Goal: Information Seeking & Learning: Learn about a topic

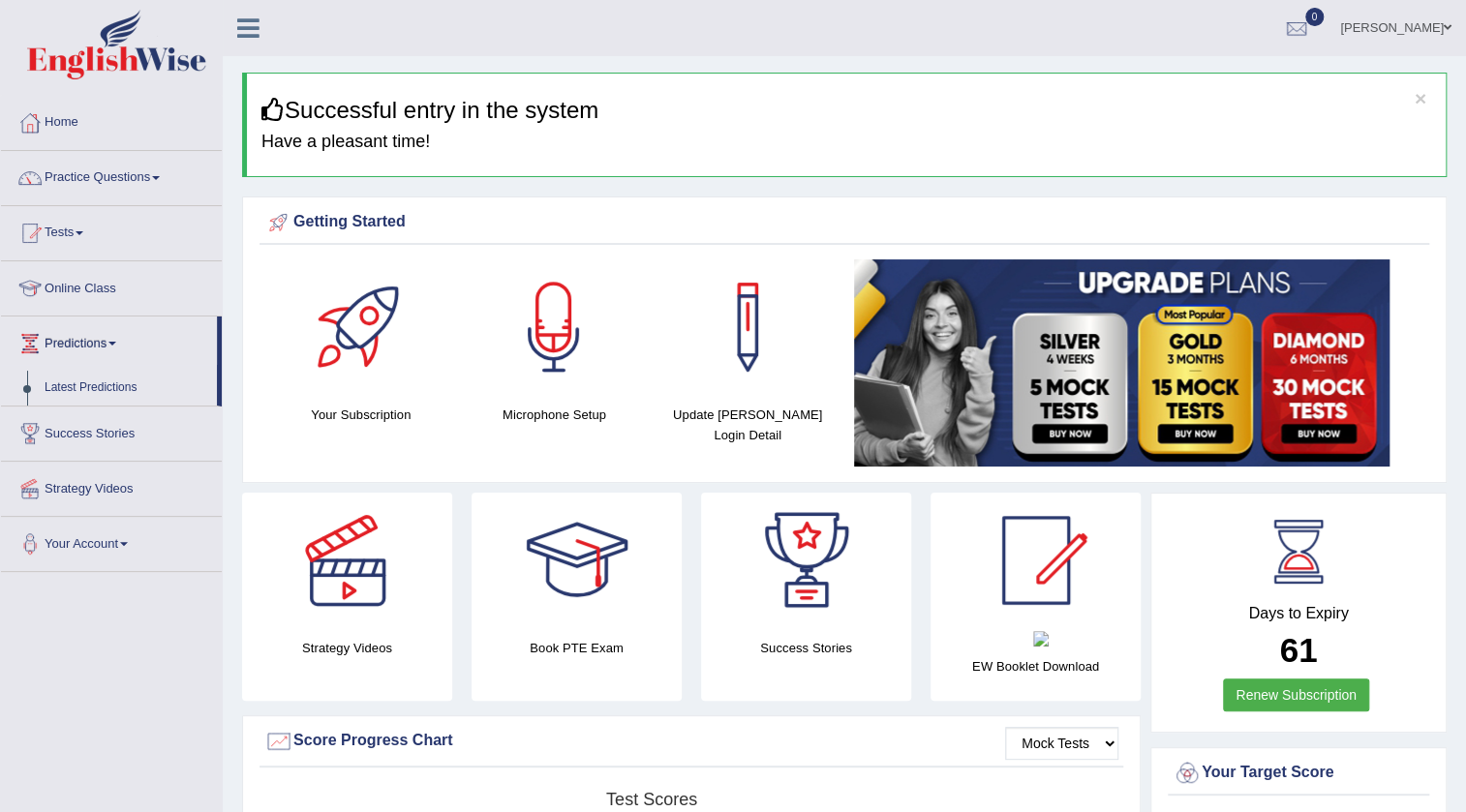
scroll to position [87, 0]
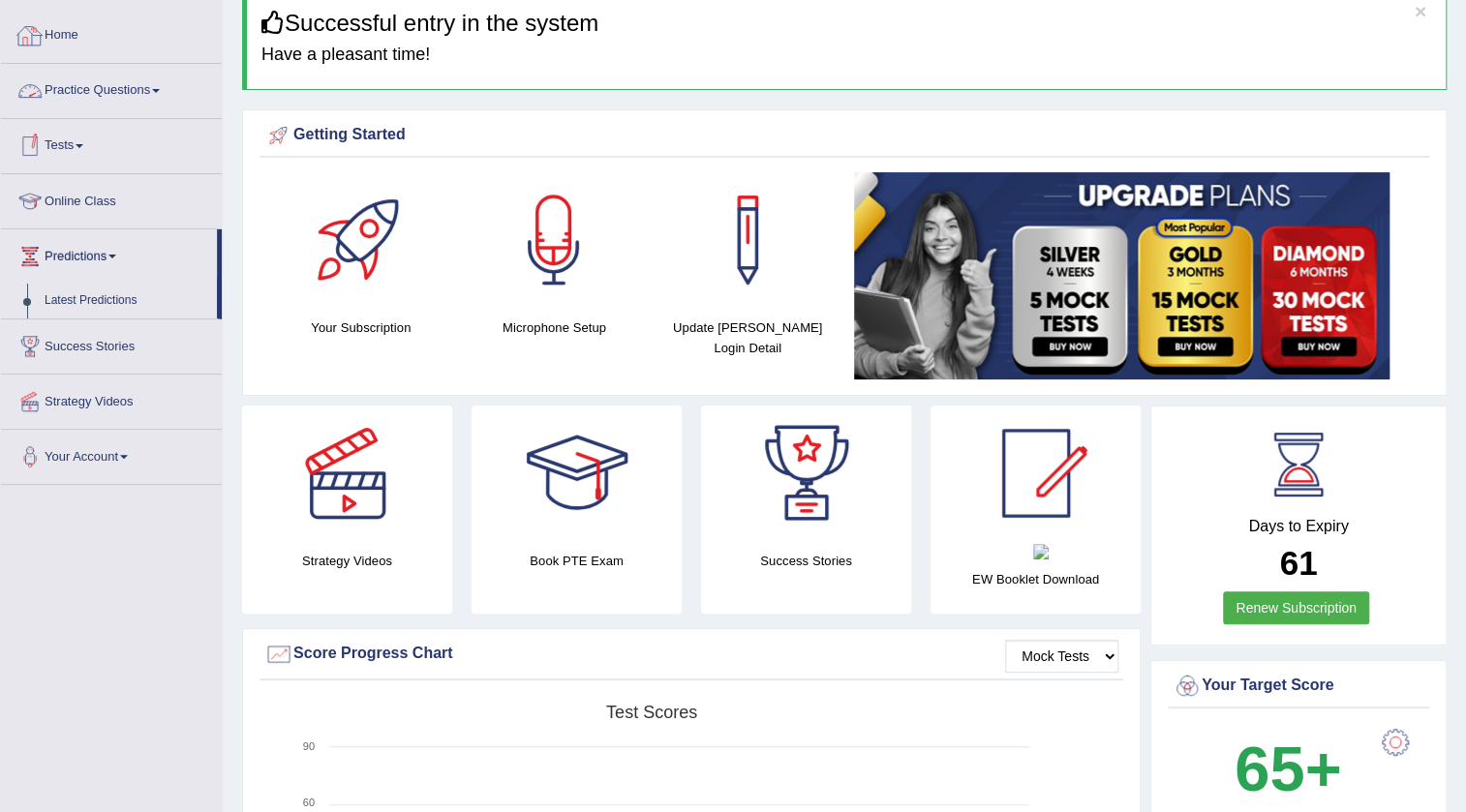
click at [105, 79] on link "Practice Questions" at bounding box center [111, 89] width 221 height 49
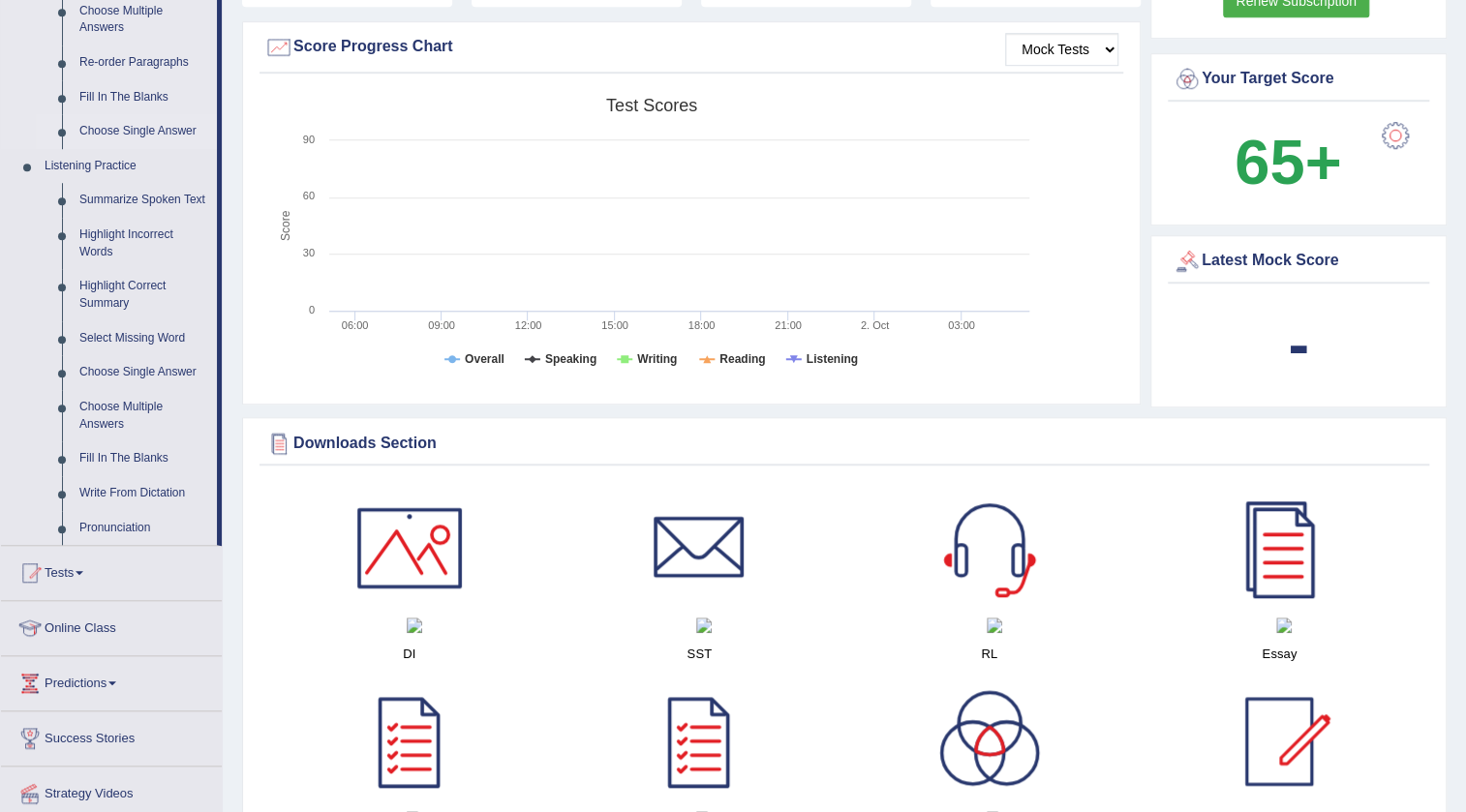
scroll to position [704, 0]
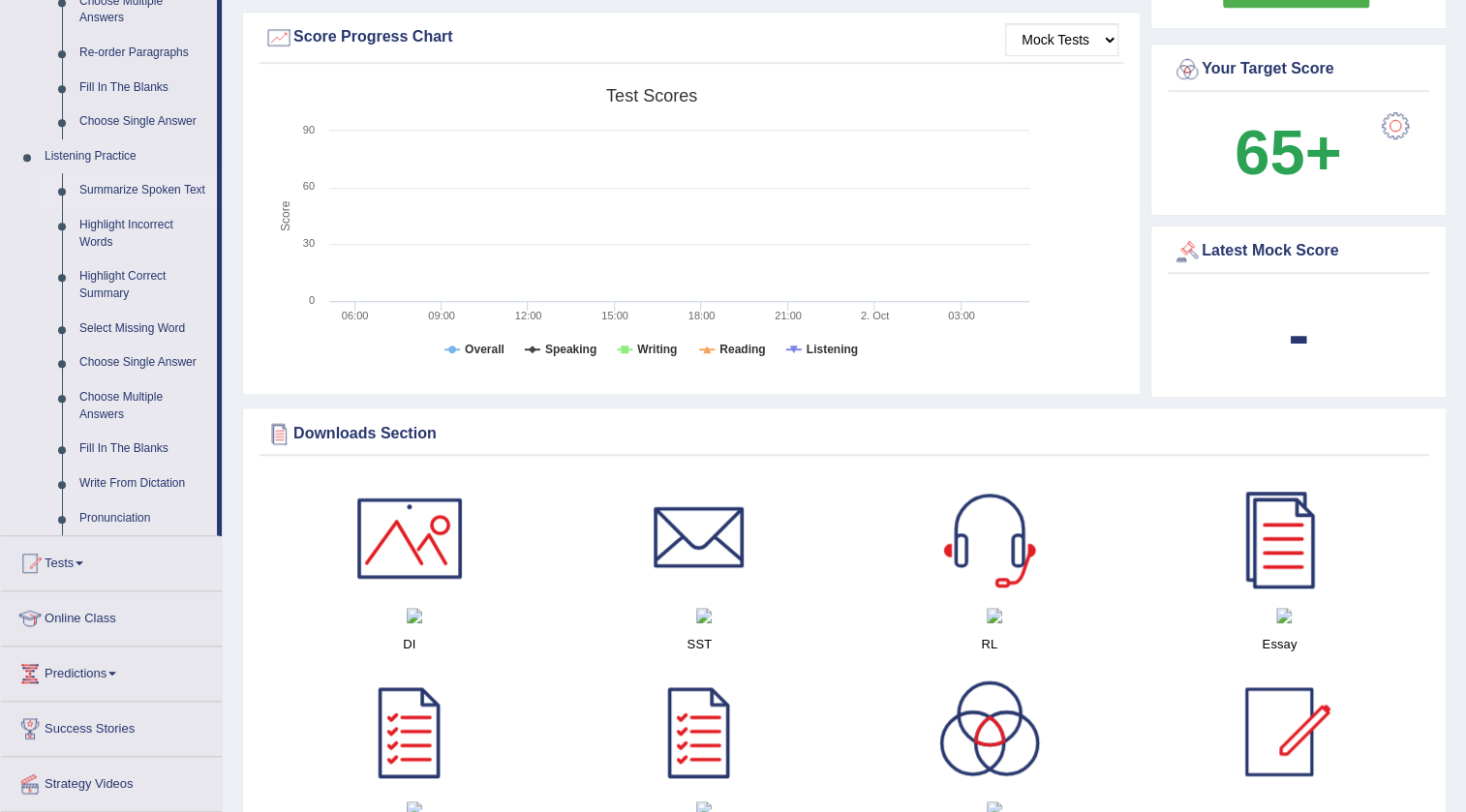
click at [143, 186] on link "Summarize Spoken Text" at bounding box center [144, 191] width 146 height 35
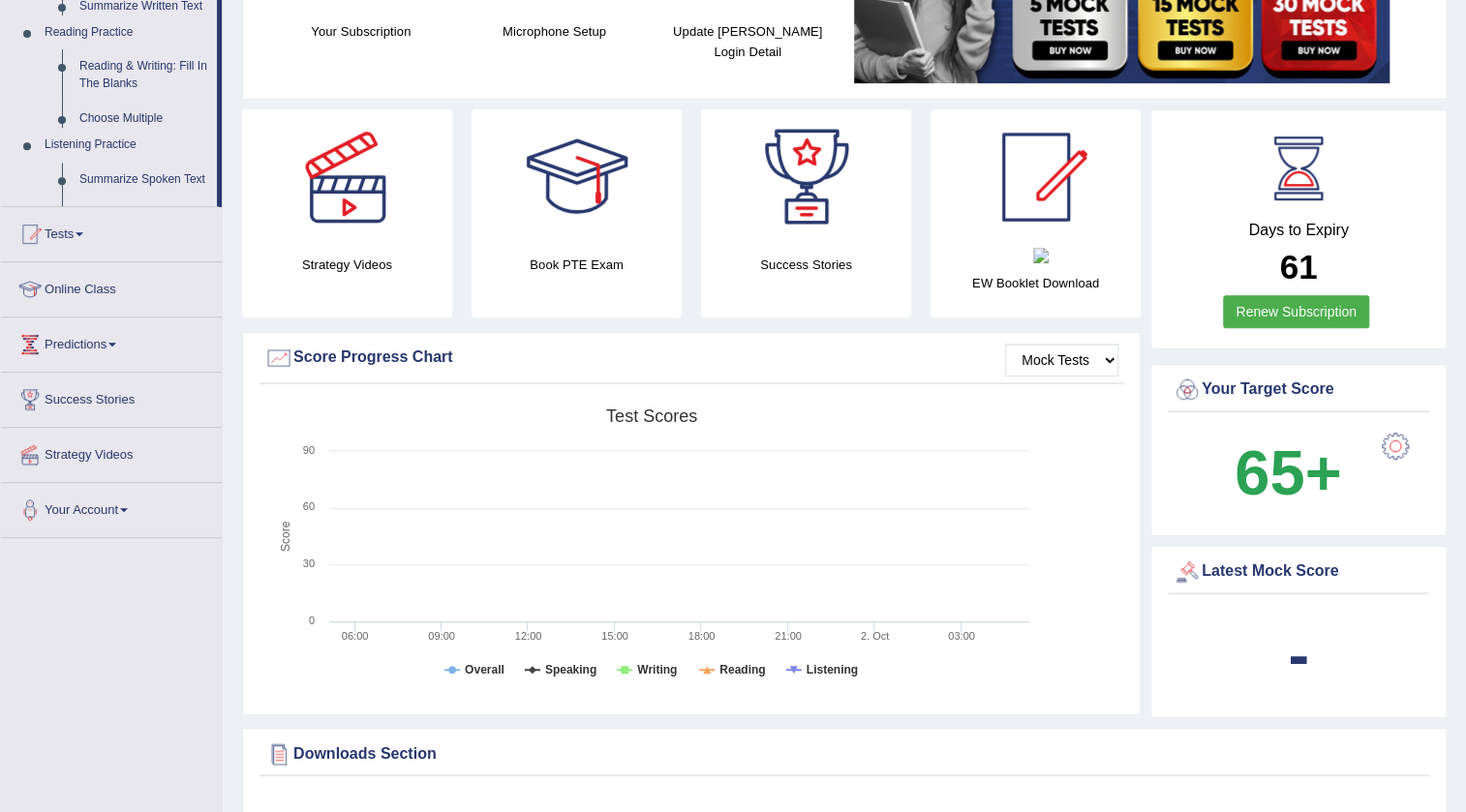
scroll to position [262, 0]
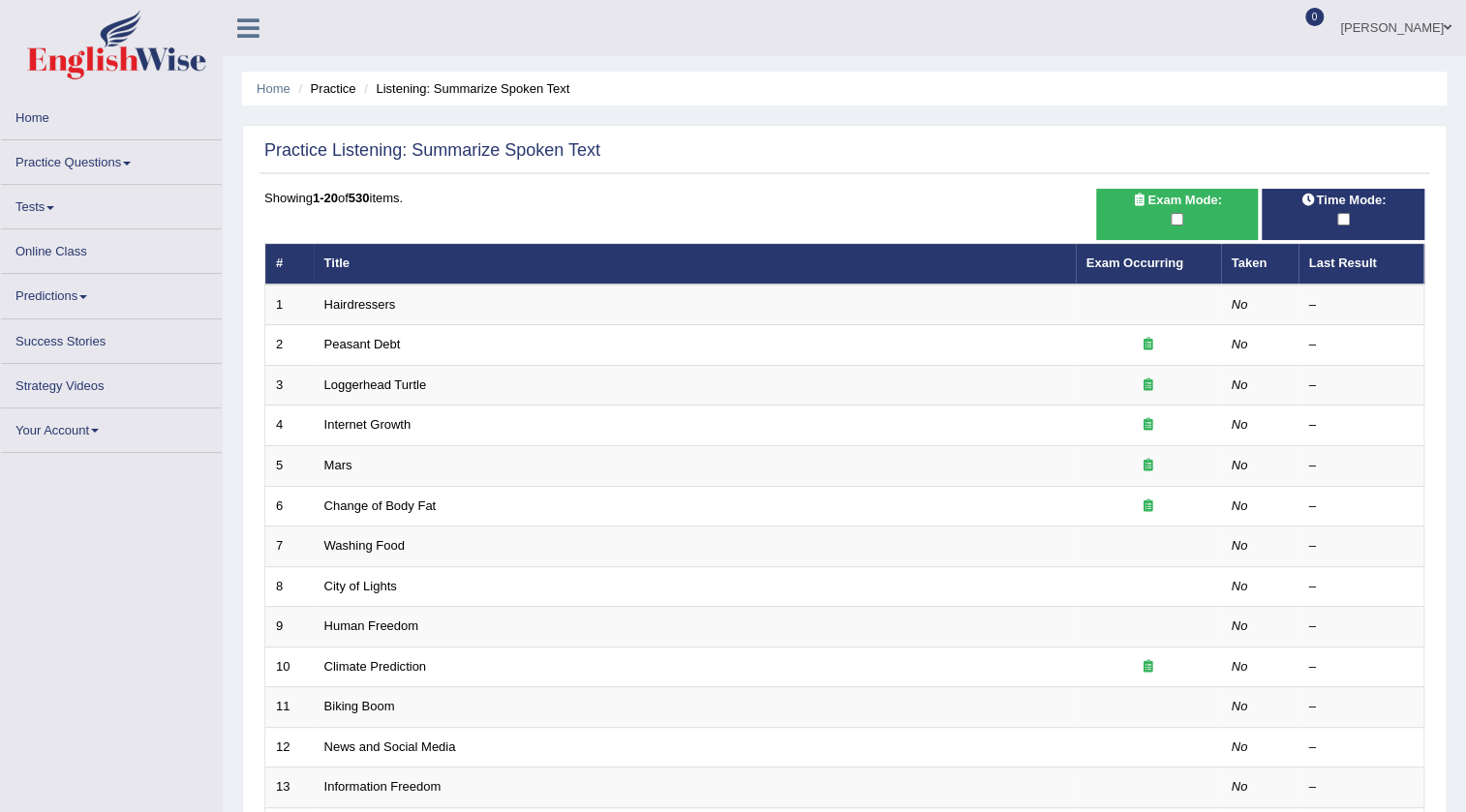
click at [333, 304] on link "Hairdressers" at bounding box center [360, 304] width 72 height 15
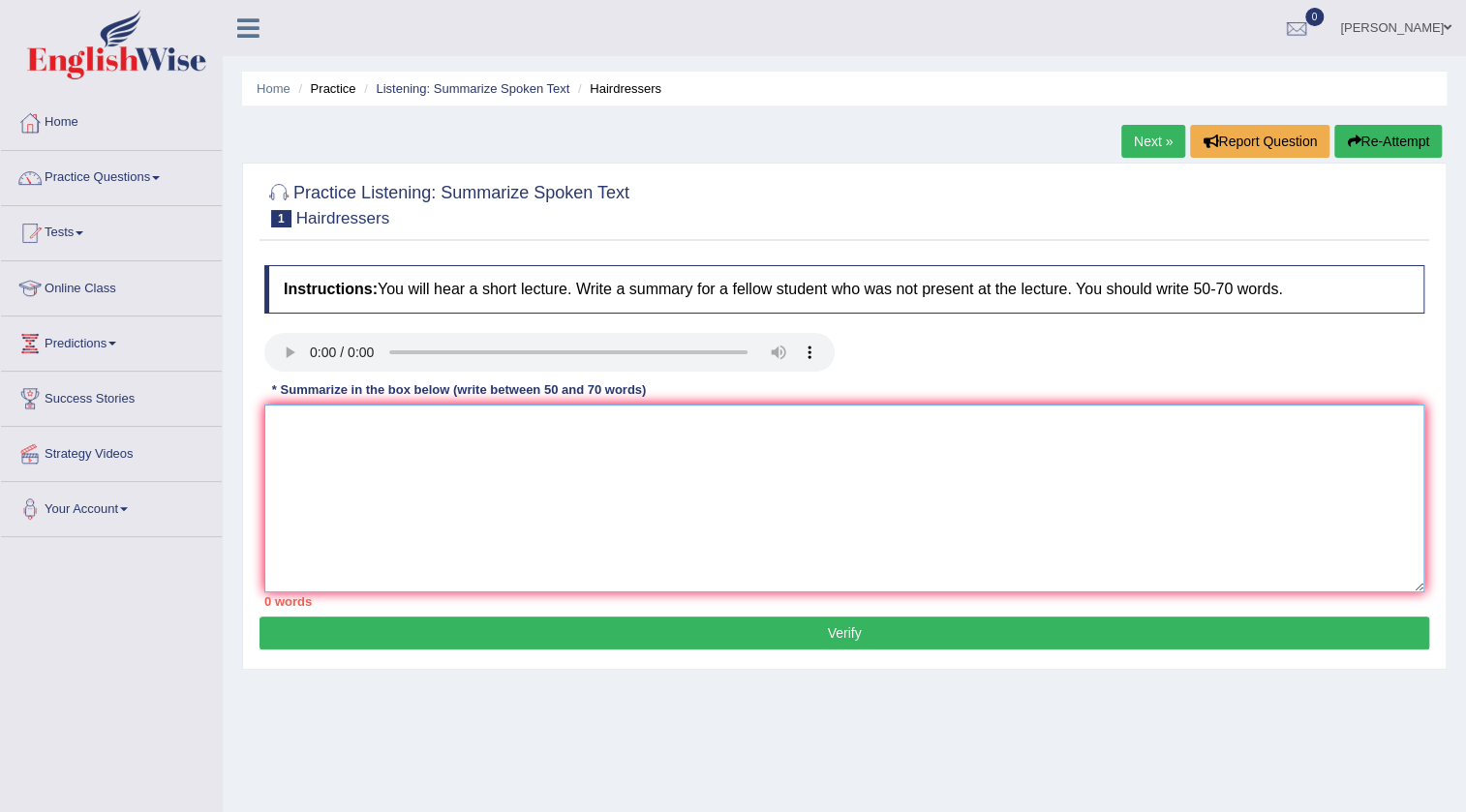
click at [356, 468] on textarea at bounding box center [844, 498] width 1160 height 188
click at [416, 266] on h4 "Instructions: You will hear a short lecture. Write a summary for a fellow stude…" at bounding box center [844, 289] width 1160 height 49
click at [416, 268] on h4 "Instructions: You will hear a short lecture. Write a summary for a fellow stude…" at bounding box center [844, 289] width 1160 height 49
click at [417, 271] on h4 "Instructions: You will hear a short lecture. Write a summary for a fellow stude…" at bounding box center [844, 289] width 1160 height 49
click at [431, 274] on h4 "Instructions: You will hear a short lecture. Write a summary for a fellow stude…" at bounding box center [844, 289] width 1160 height 49
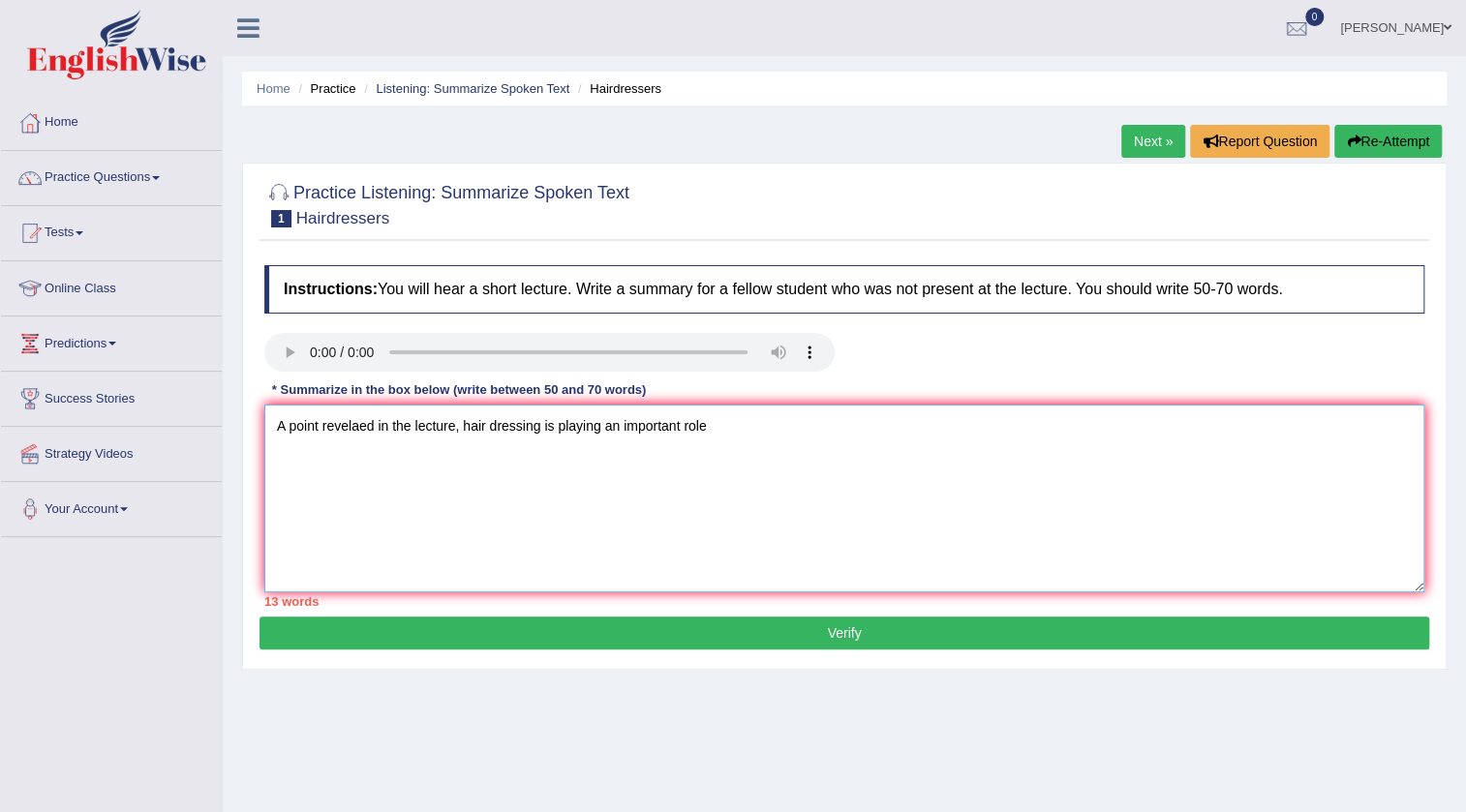
click at [758, 424] on textarea "A point revelaed in the lecture, hair dressing is playing an important role" at bounding box center [844, 498] width 1160 height 188
click at [676, 456] on textarea "A point revelaed in the lecture, hair dresser plays an important role." at bounding box center [844, 498] width 1160 height 188
click at [1172, 415] on textarea "A point revelaed in the lecture, hair dresser plays an important role. Furtherm…" at bounding box center [844, 498] width 1160 height 188
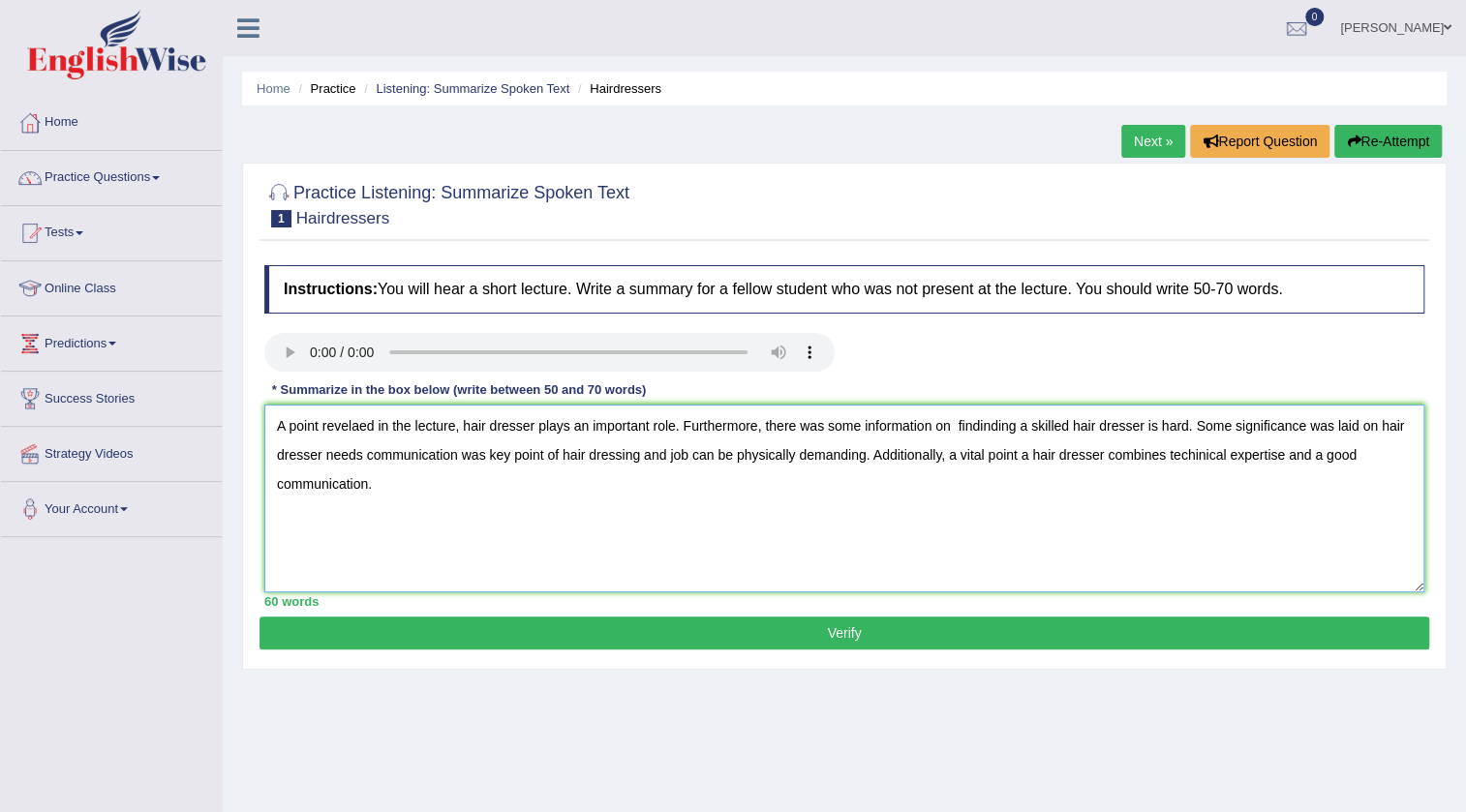
drag, startPoint x: 984, startPoint y: 457, endPoint x: 960, endPoint y: 457, distance: 24.0
click at [960, 457] on textarea "A point revelaed in the lecture, hair dresser plays an important role. Furtherm…" at bounding box center [844, 498] width 1160 height 188
click at [999, 454] on textarea "A point revelaed in the lecture, hair dresser plays an important role. Furtherm…" at bounding box center [844, 498] width 1160 height 188
click at [533, 528] on textarea "A point revelaed in the lecture, hair dresser plays an important role. Furtherm…" at bounding box center [844, 498] width 1160 height 188
click at [1070, 453] on textarea "A point revelaed in the lecture, hair dresser plays an important role. Furtherm…" at bounding box center [844, 498] width 1160 height 188
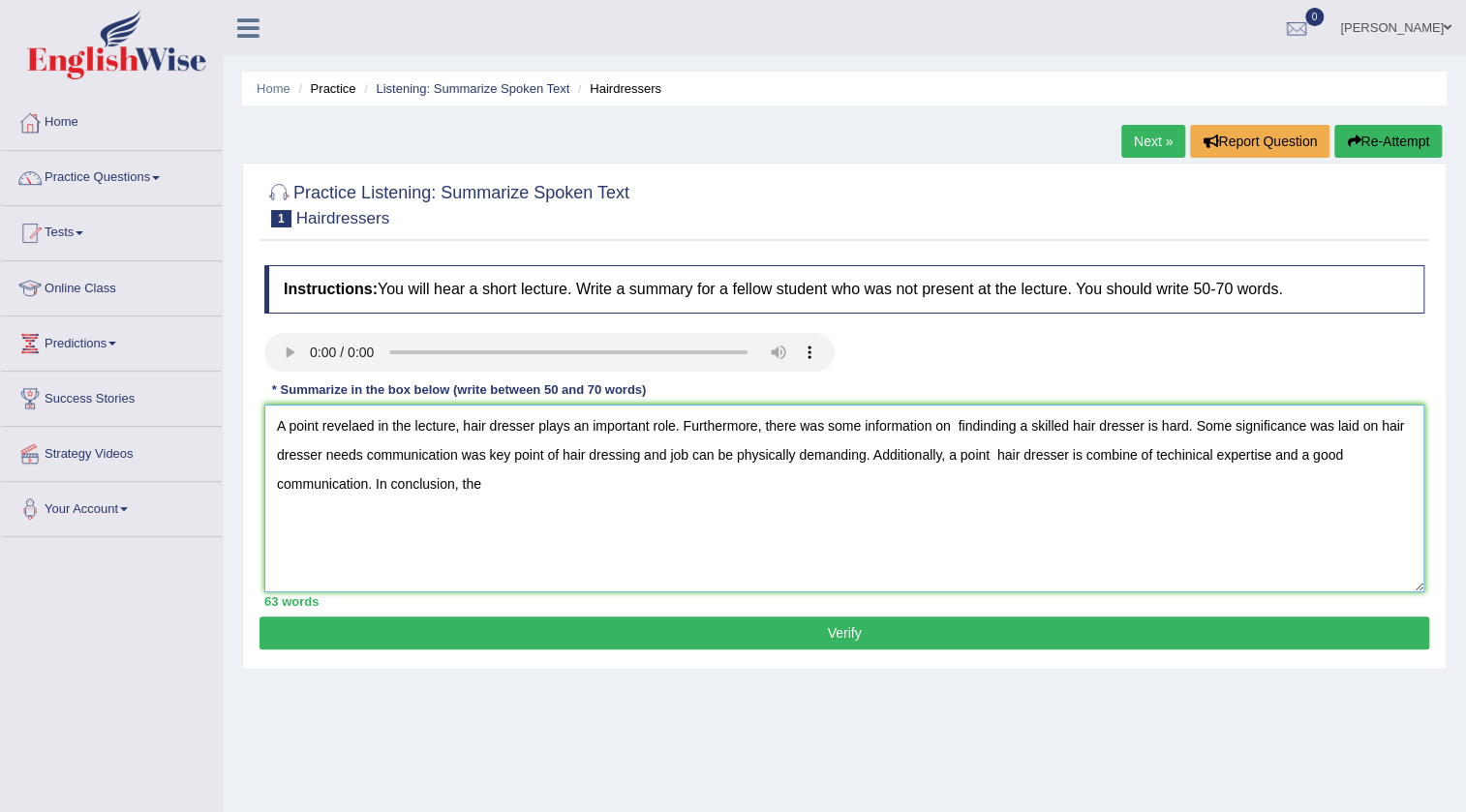
click at [928, 498] on textarea "A point revelaed in the lecture, hair dresser plays an important role. Furtherm…" at bounding box center [844, 498] width 1160 height 188
click at [1000, 434] on textarea "A point revelaed in the lecture, hair dresser plays an important role. Furtherm…" at bounding box center [844, 498] width 1160 height 188
click at [488, 455] on textarea "A point revelaed in the lecture, hair dresser plays an important role. Furtherm…" at bounding box center [844, 498] width 1160 height 188
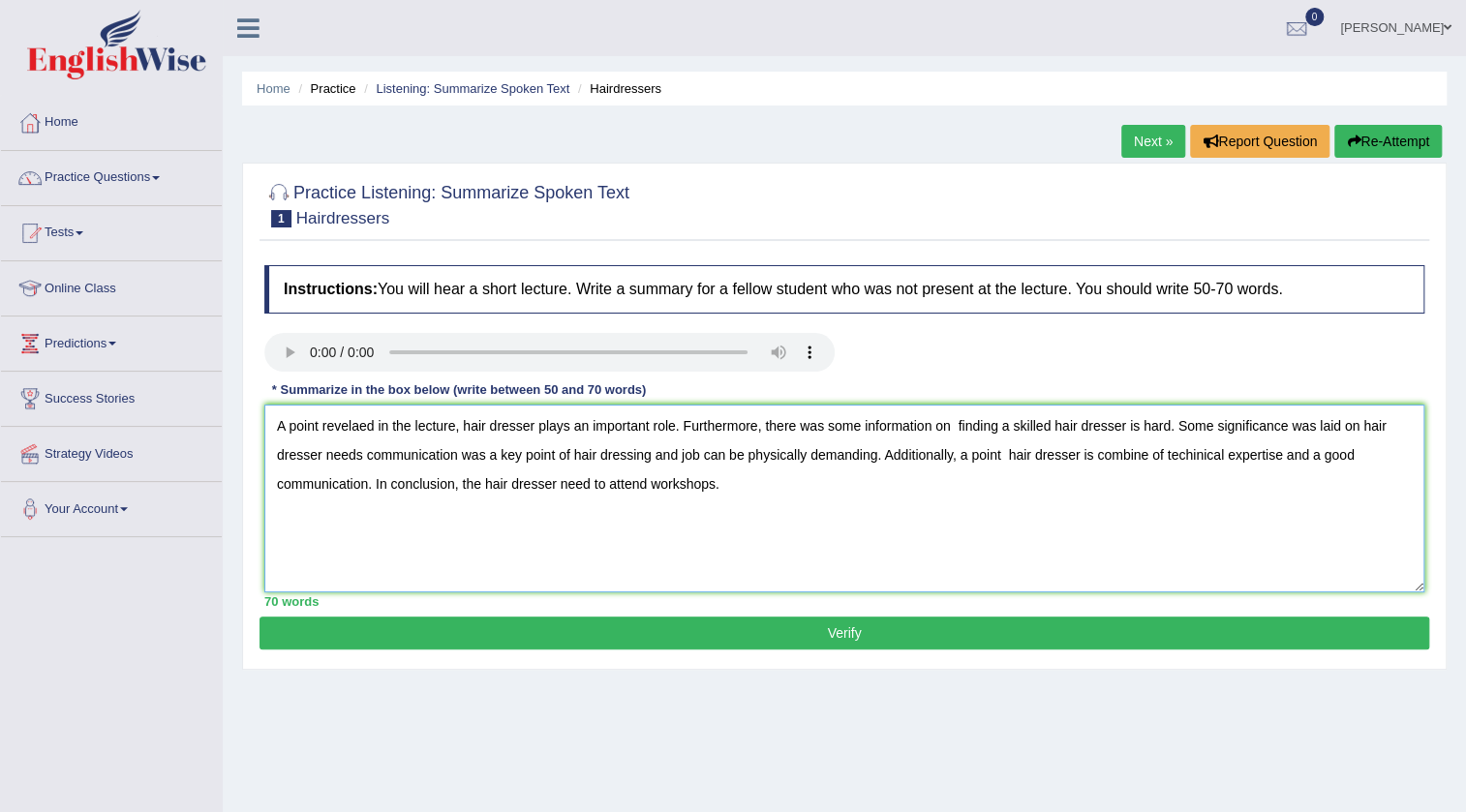
type textarea "A point revelaed in the lecture, hair dresser plays an important role. Furtherm…"
click at [761, 633] on button "Verify" at bounding box center [844, 633] width 1170 height 33
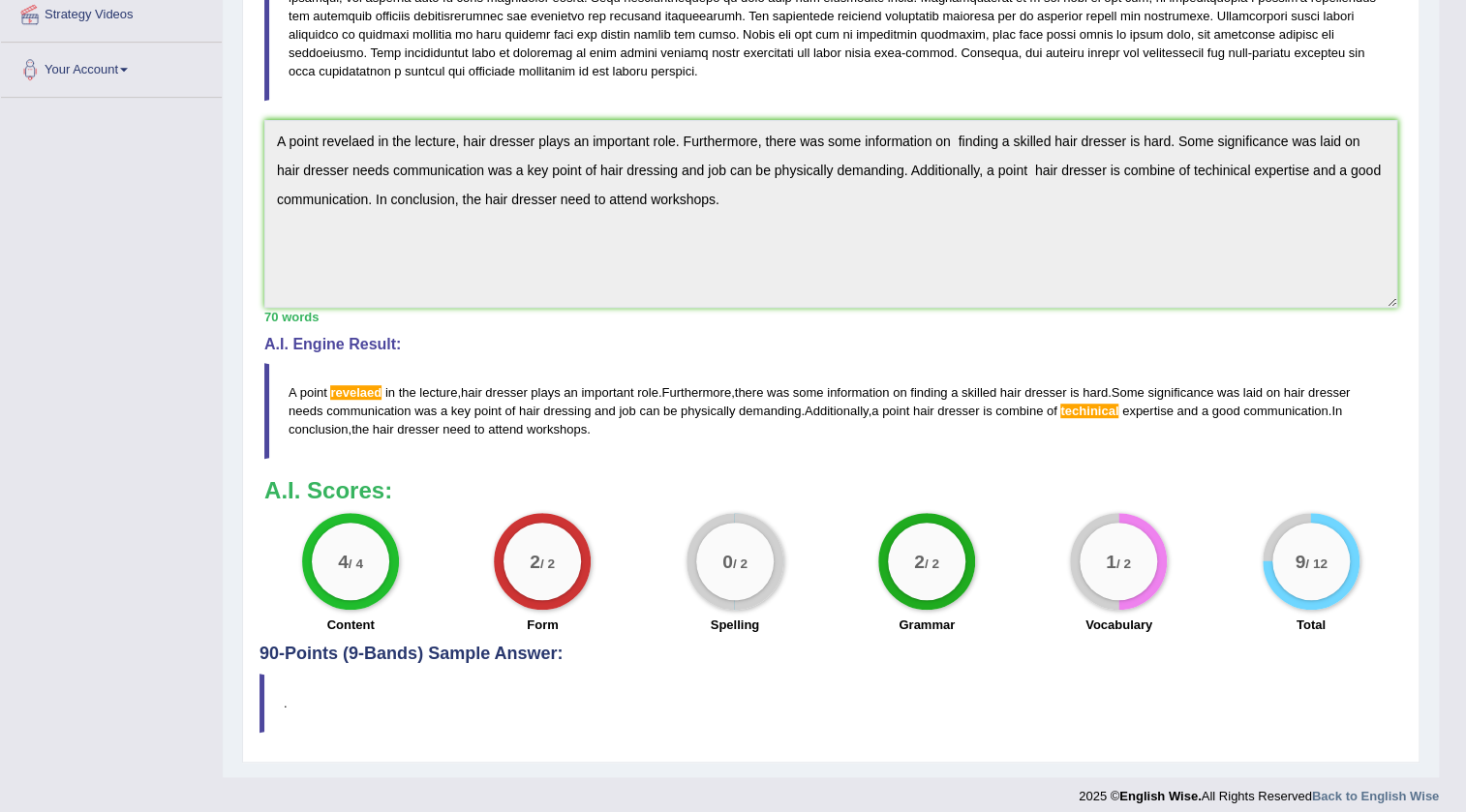
scroll to position [452, 0]
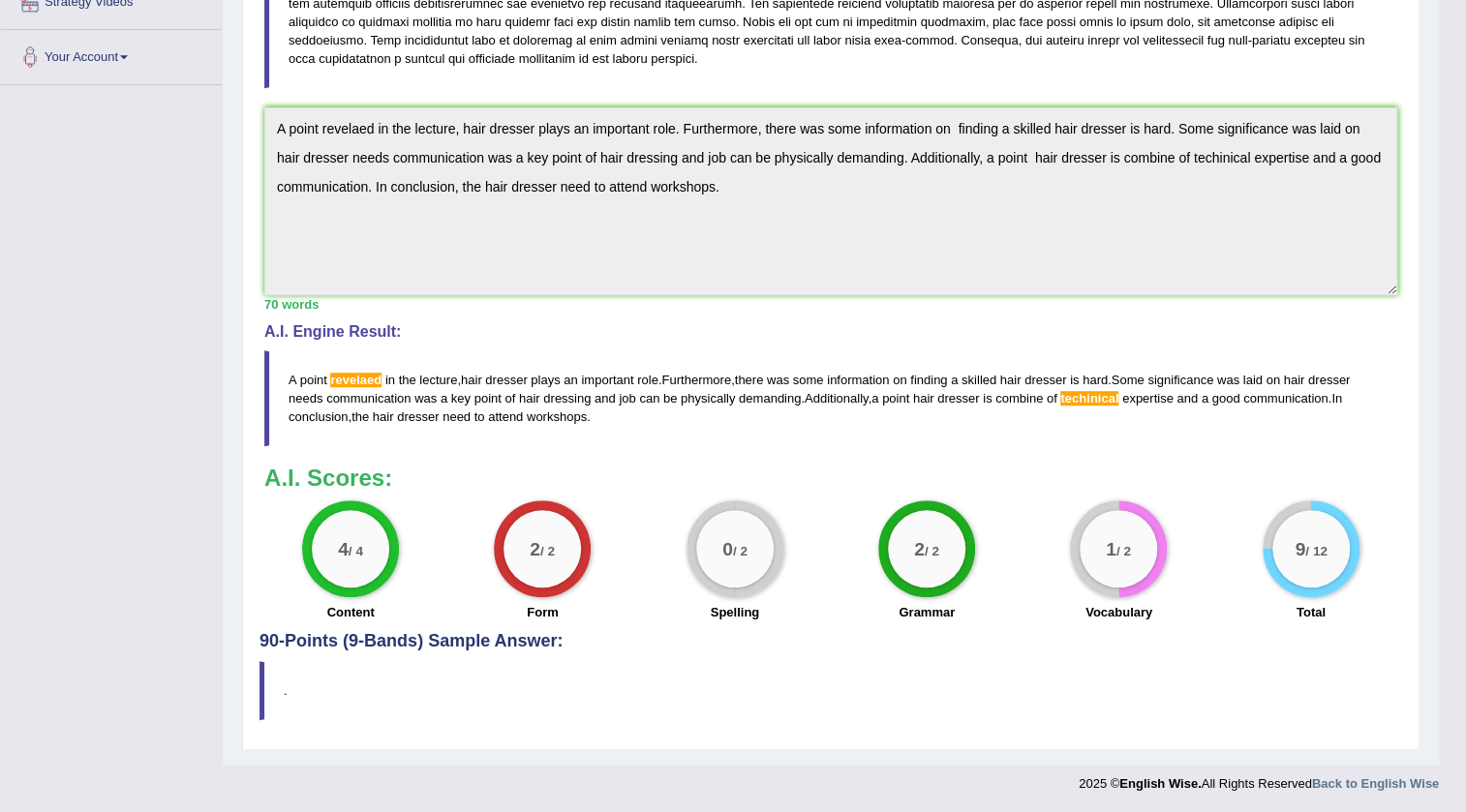
drag, startPoint x: 1077, startPoint y: 397, endPoint x: 1067, endPoint y: 504, distance: 107.5
click at [1127, 457] on div "Instructions: You will hear a short lecture. Write a summary for a fellow stude…" at bounding box center [830, 217] width 1143 height 829
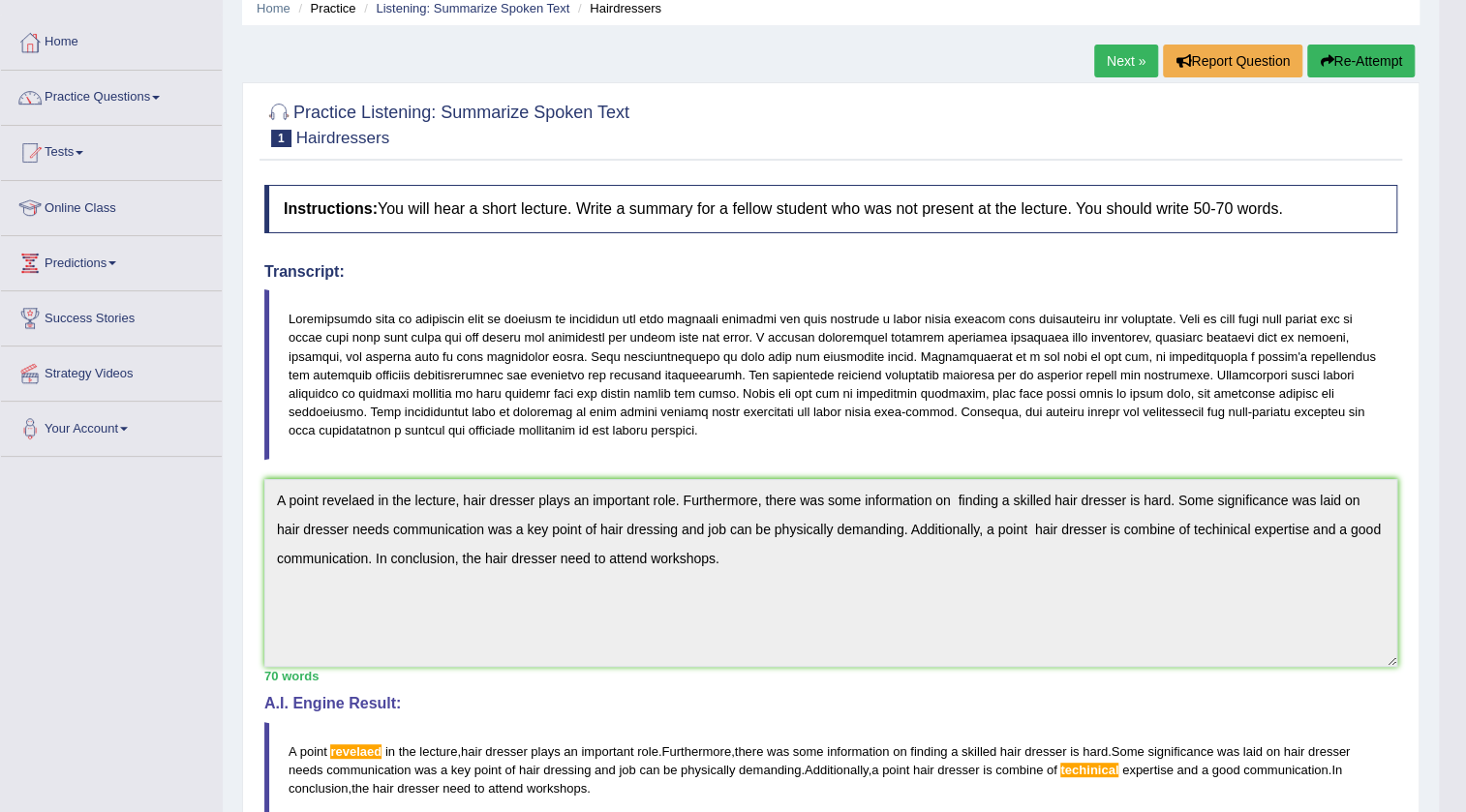
scroll to position [12, 0]
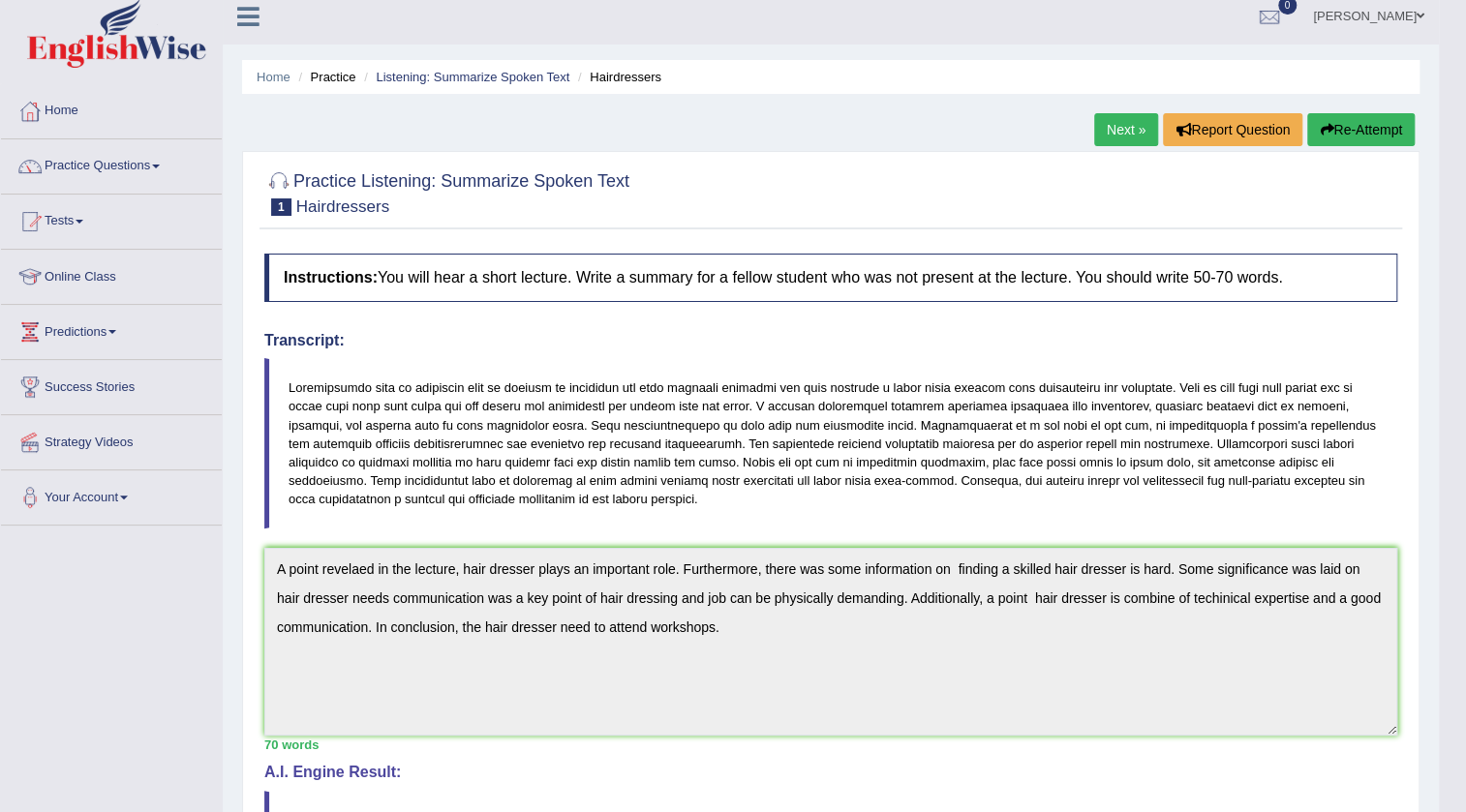
click at [337, 77] on li "Practice" at bounding box center [324, 77] width 62 height 18
click at [33, 110] on div at bounding box center [30, 111] width 29 height 29
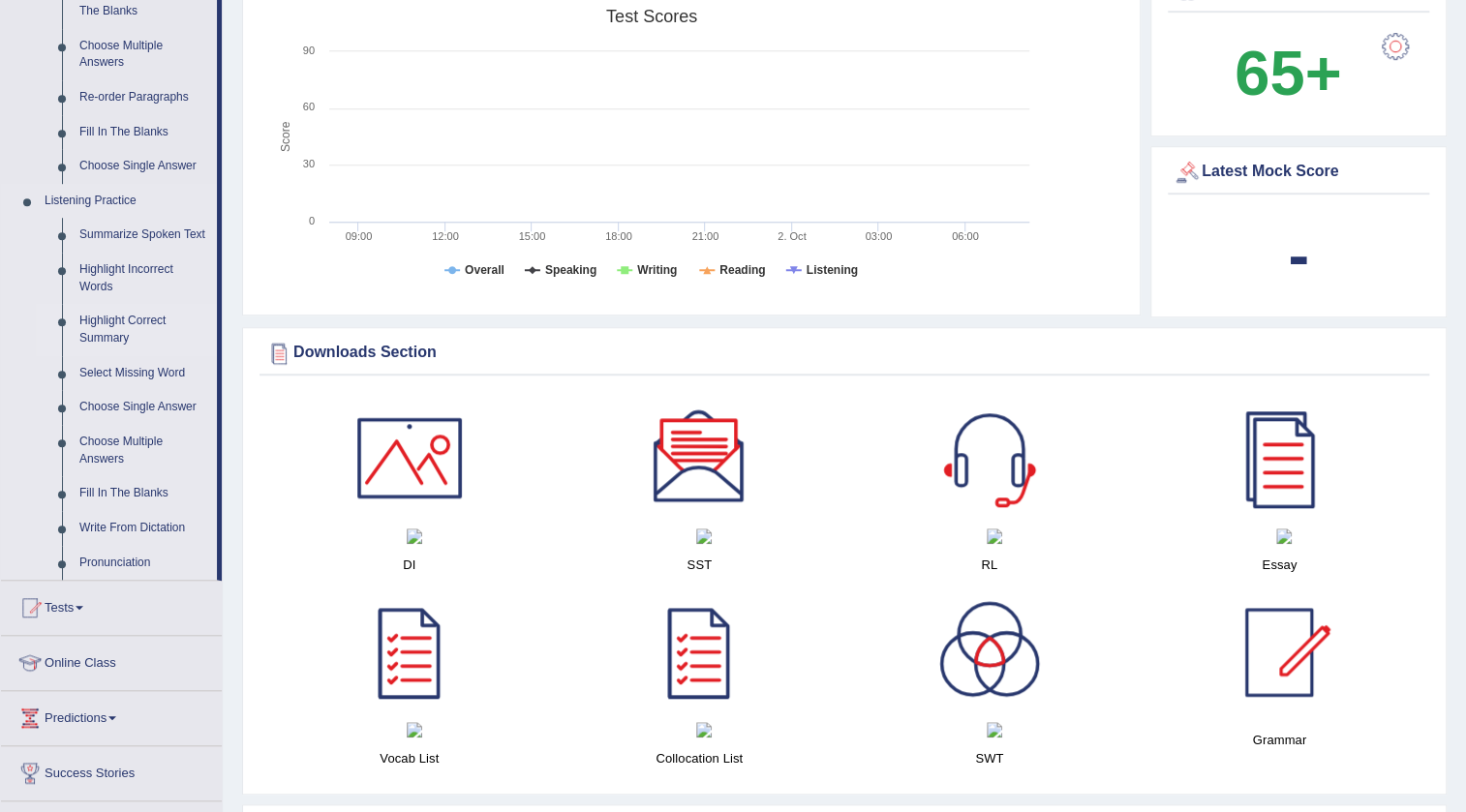
scroll to position [704, 0]
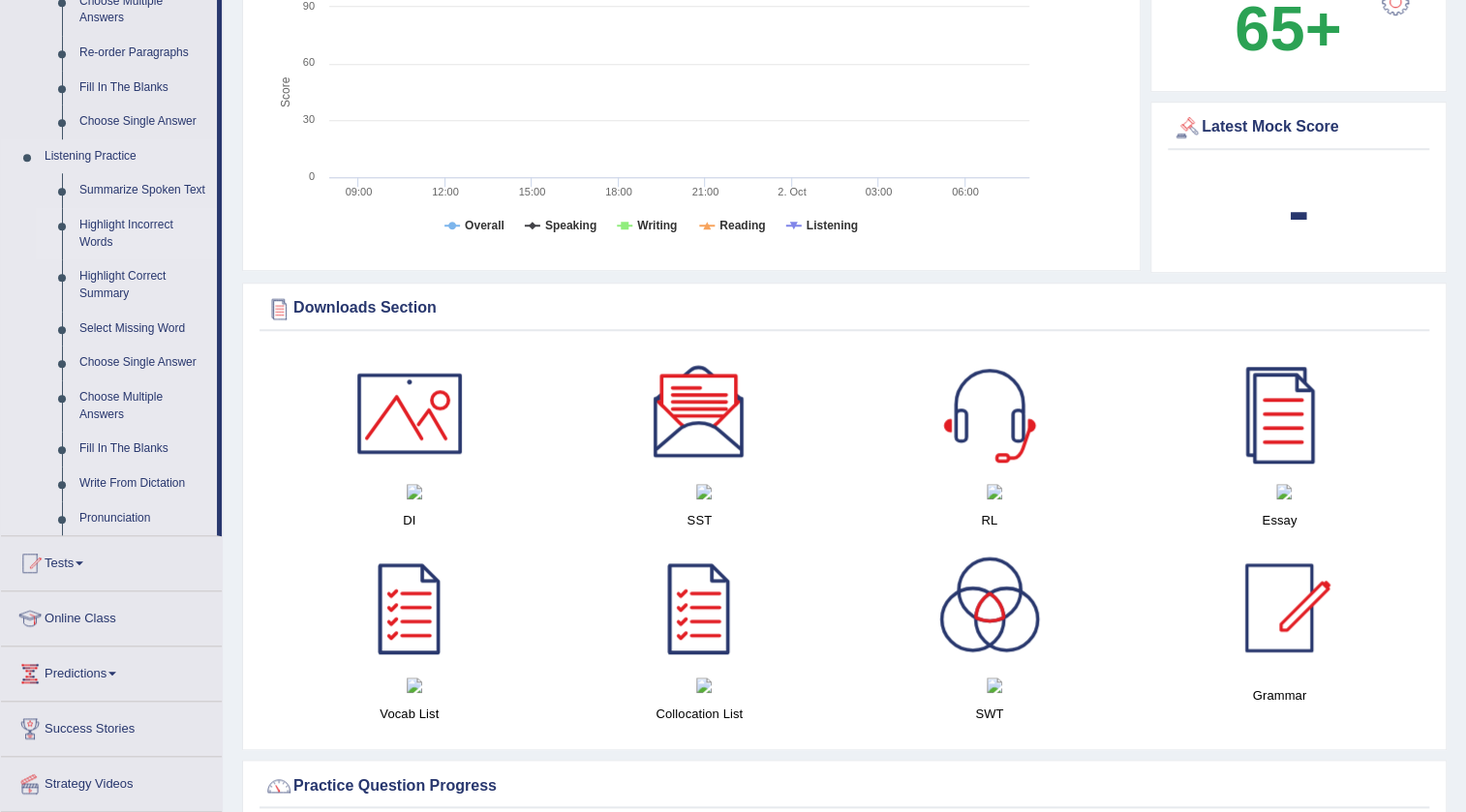
click at [137, 225] on link "Highlight Incorrect Words" at bounding box center [144, 234] width 146 height 52
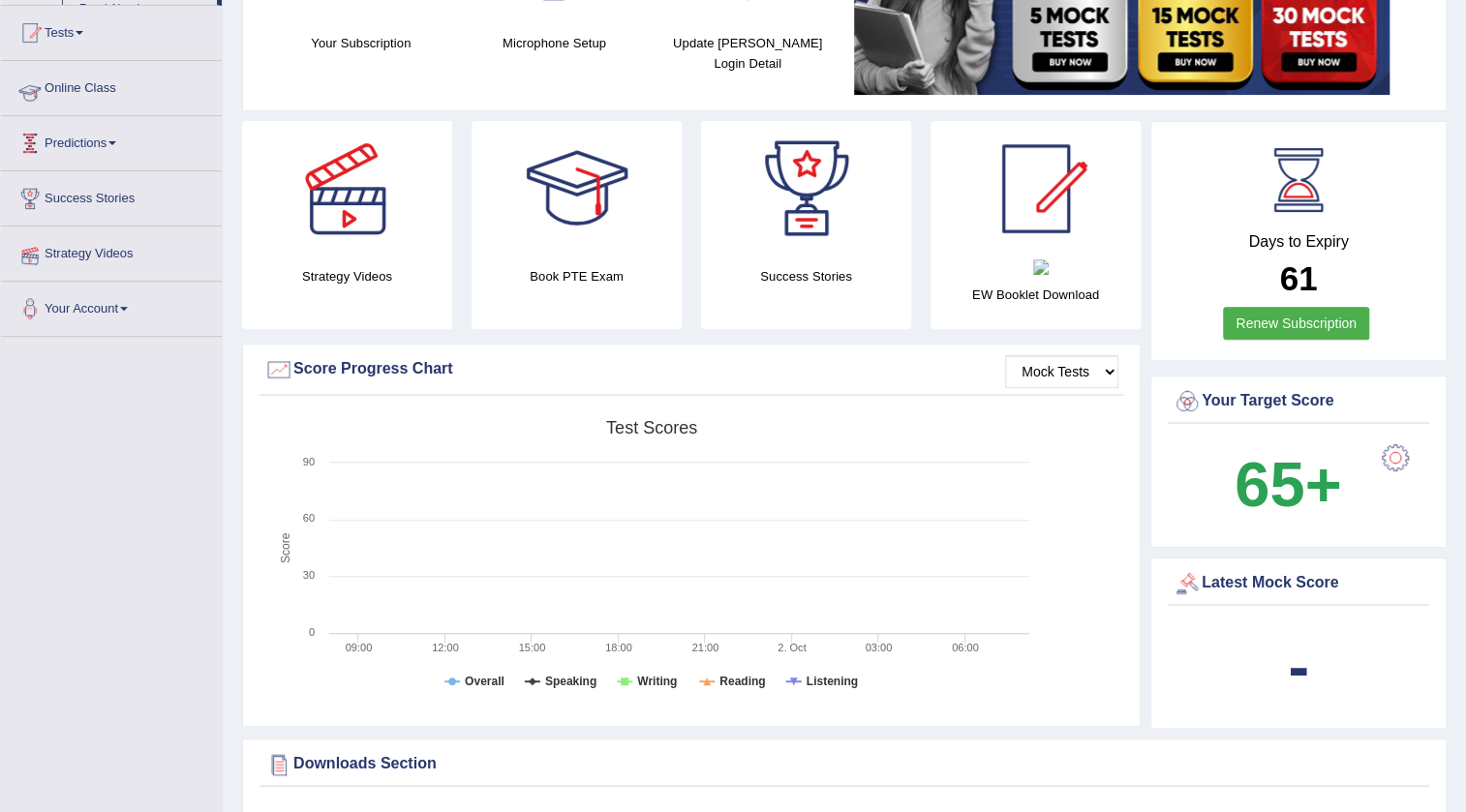
scroll to position [286, 0]
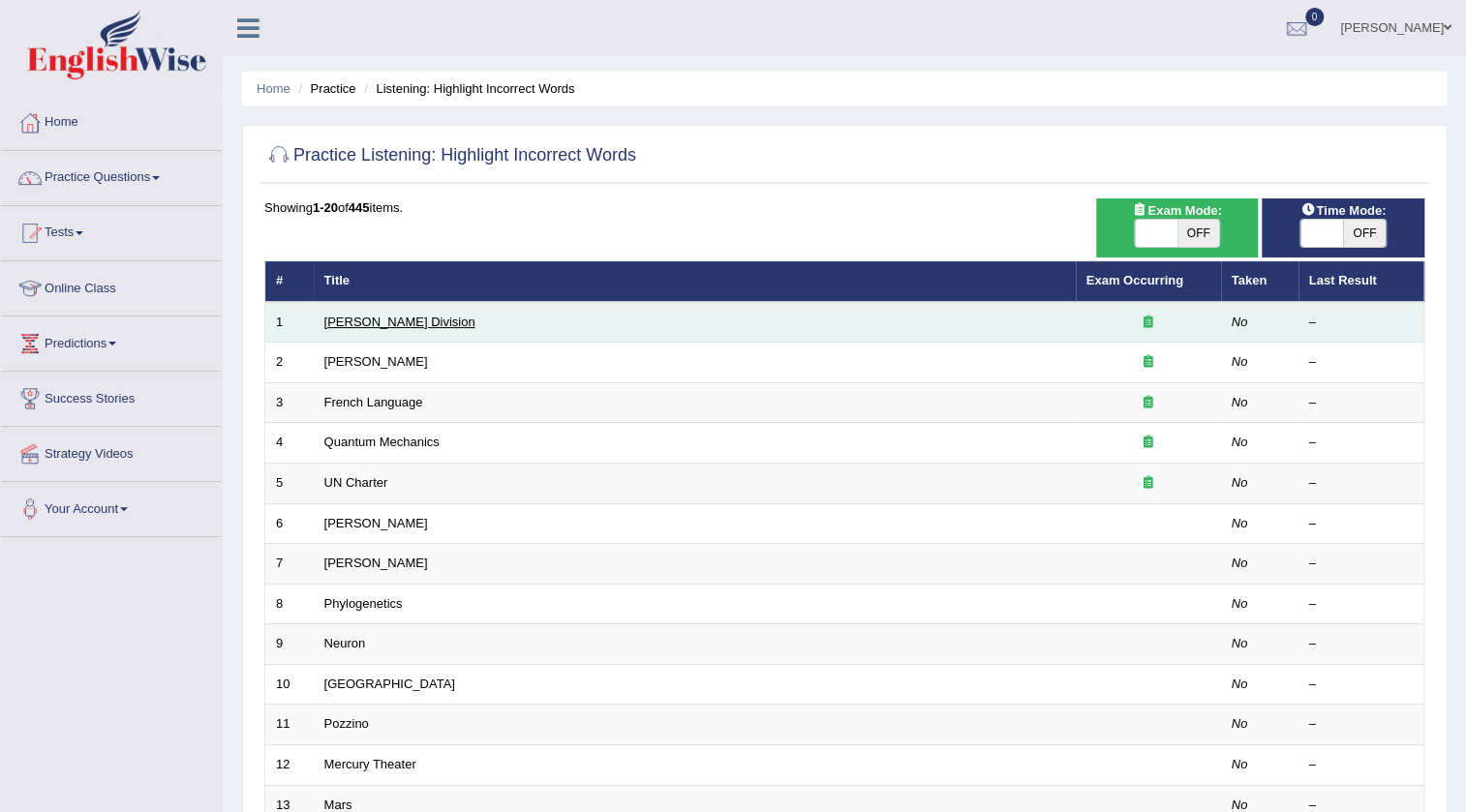
click at [360, 319] on link "Ward Division" at bounding box center [399, 321] width 151 height 15
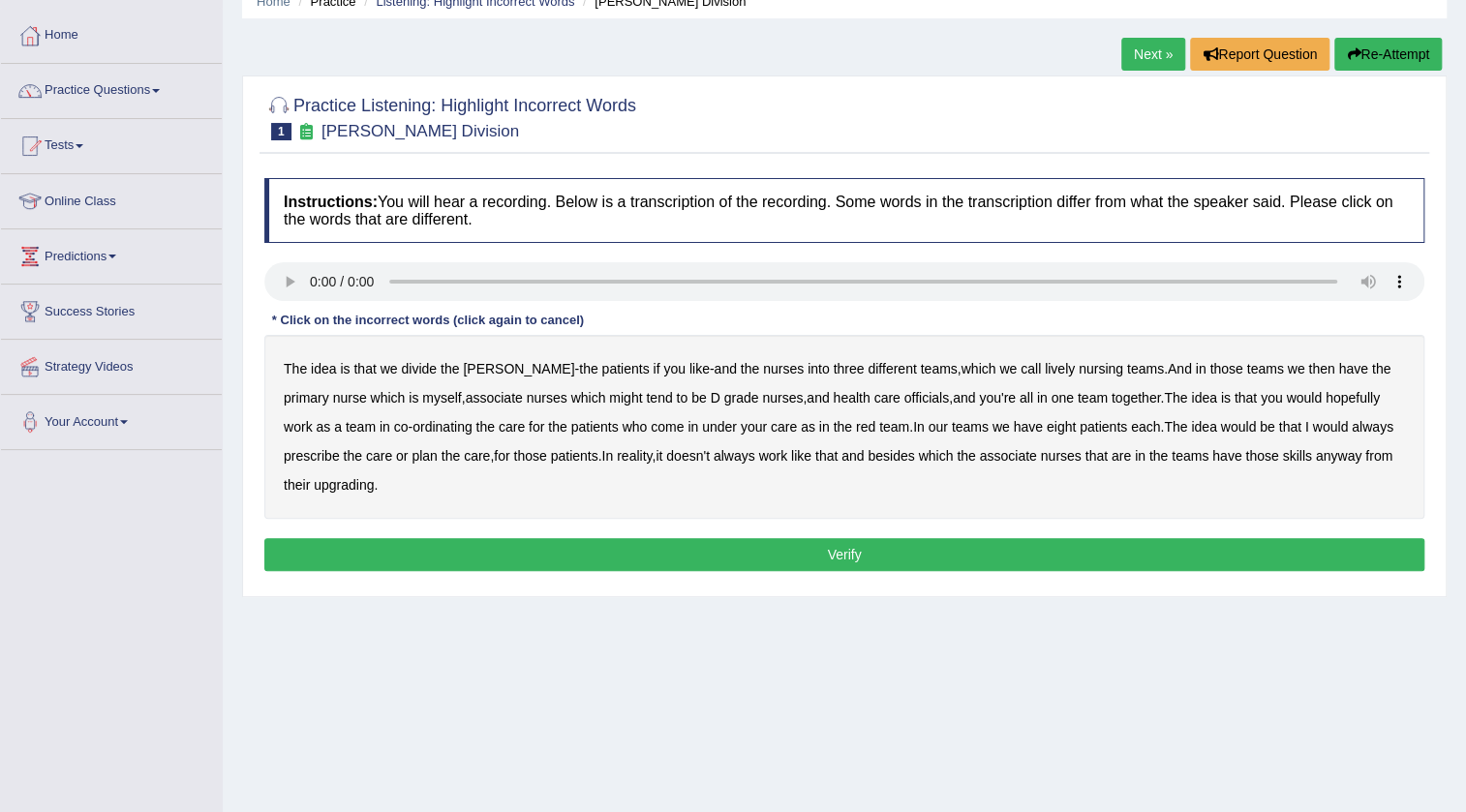
click at [1078, 369] on b "nursing" at bounding box center [1101, 369] width 45 height 16
click at [609, 401] on b "might" at bounding box center [625, 398] width 33 height 16
click at [904, 398] on b "officials" at bounding box center [926, 398] width 45 height 16
click at [1352, 432] on b "always" at bounding box center [1372, 426] width 42 height 16
click at [329, 483] on b "upgrading" at bounding box center [344, 485] width 60 height 16
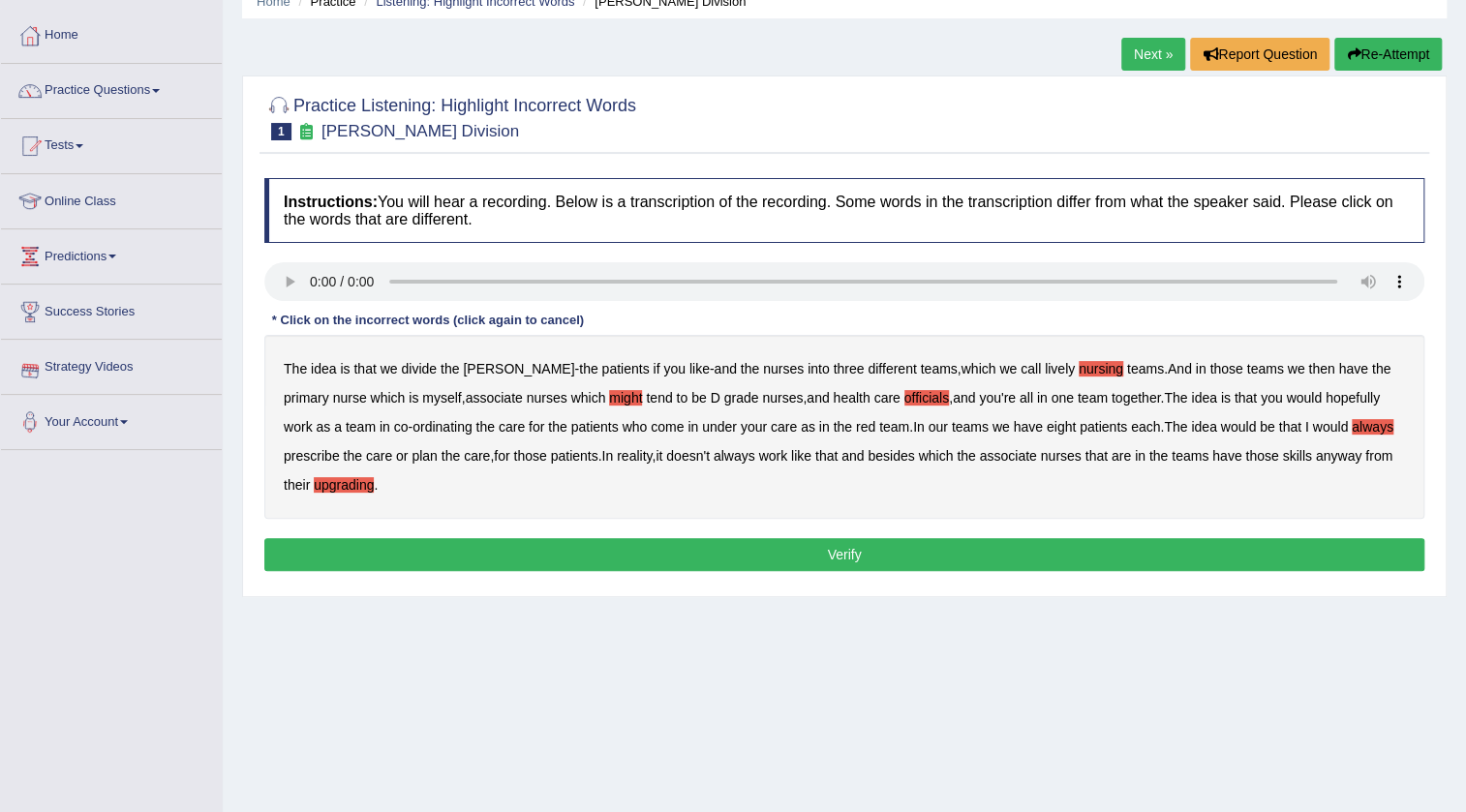
click at [401, 559] on button "Verify" at bounding box center [844, 555] width 1160 height 33
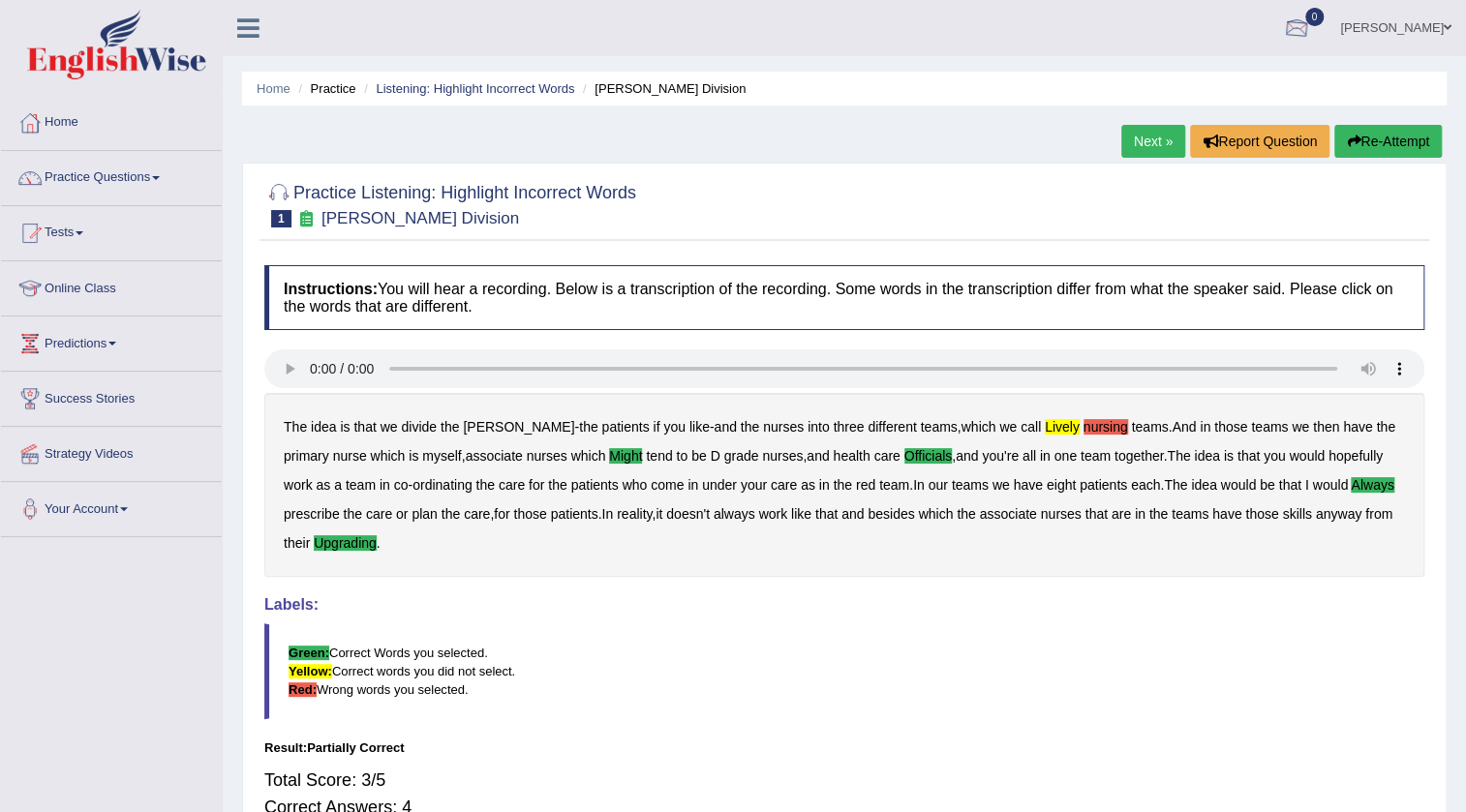
click at [1153, 137] on link "Next »" at bounding box center [1153, 141] width 64 height 33
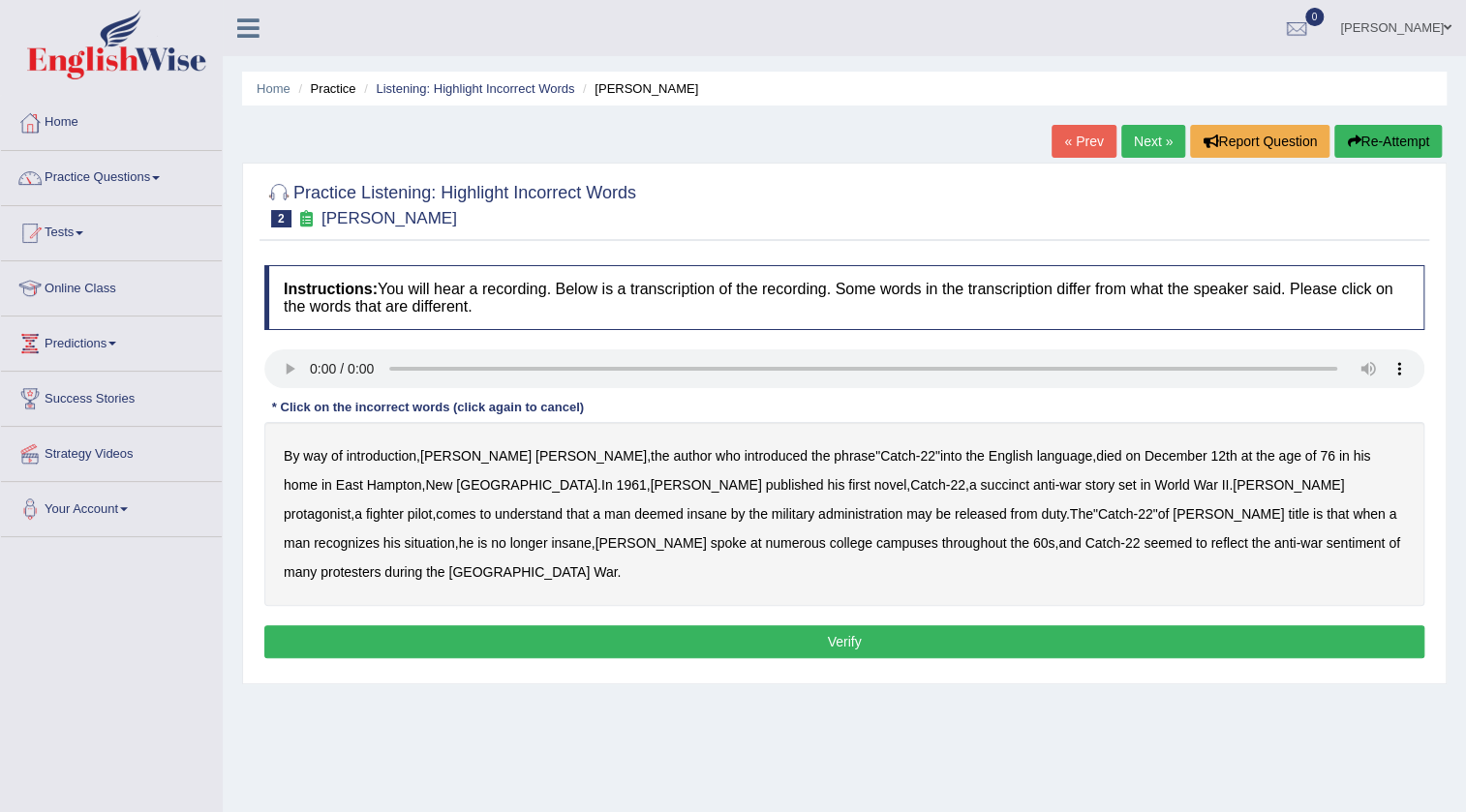
click at [1355, 146] on icon "button" at bounding box center [1354, 141] width 14 height 14
click at [980, 488] on b "succinct" at bounding box center [1004, 485] width 50 height 16
click at [1349, 136] on icon "button" at bounding box center [1354, 141] width 14 height 14
click at [980, 487] on b "succinct" at bounding box center [1004, 485] width 50 height 16
click at [818, 518] on b "administration" at bounding box center [860, 514] width 84 height 16
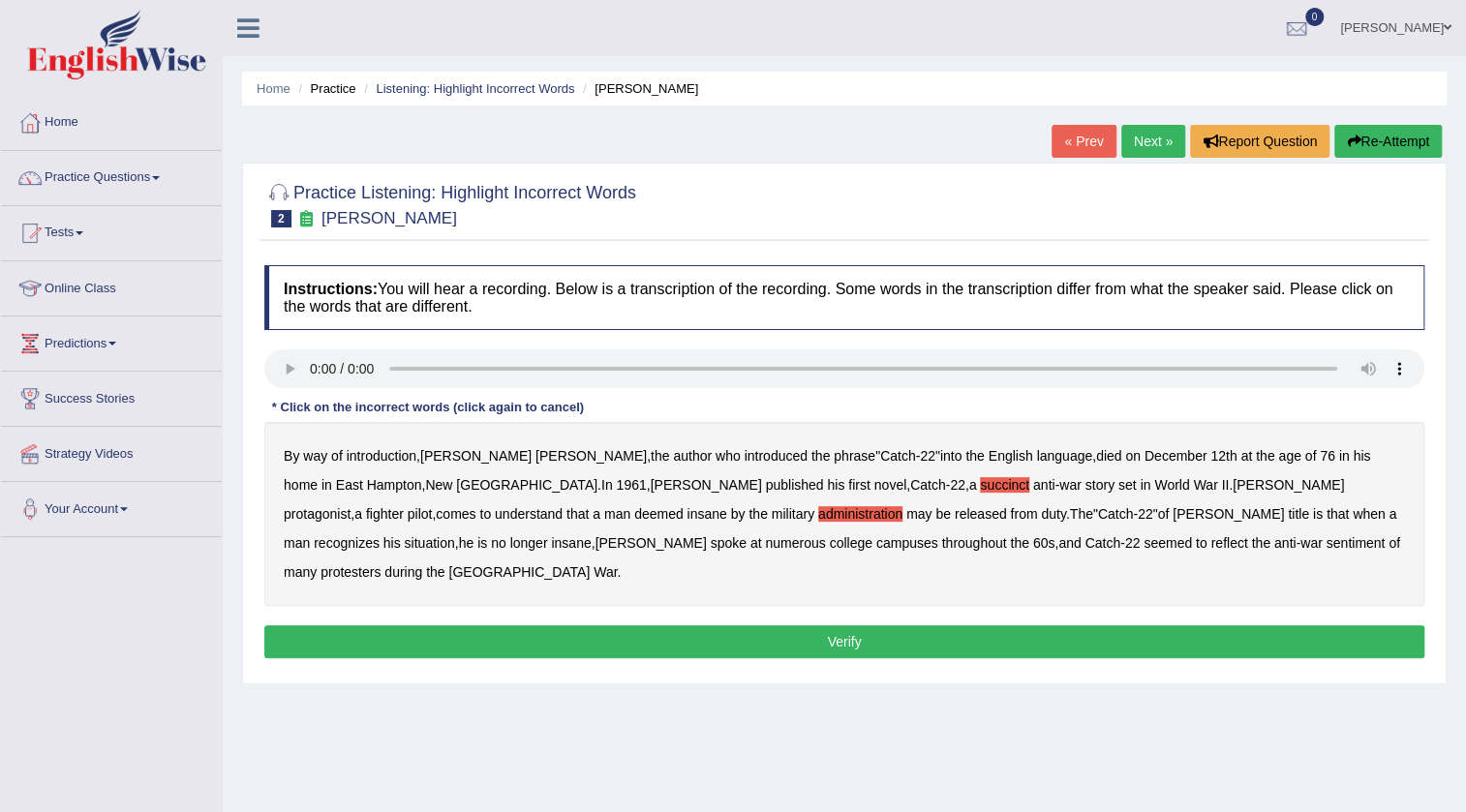
click at [455, 535] on b "situation" at bounding box center [430, 543] width 51 height 16
click at [1210, 538] on b "reflect" at bounding box center [1228, 543] width 37 height 16
click at [986, 626] on button "Verify" at bounding box center [844, 642] width 1160 height 33
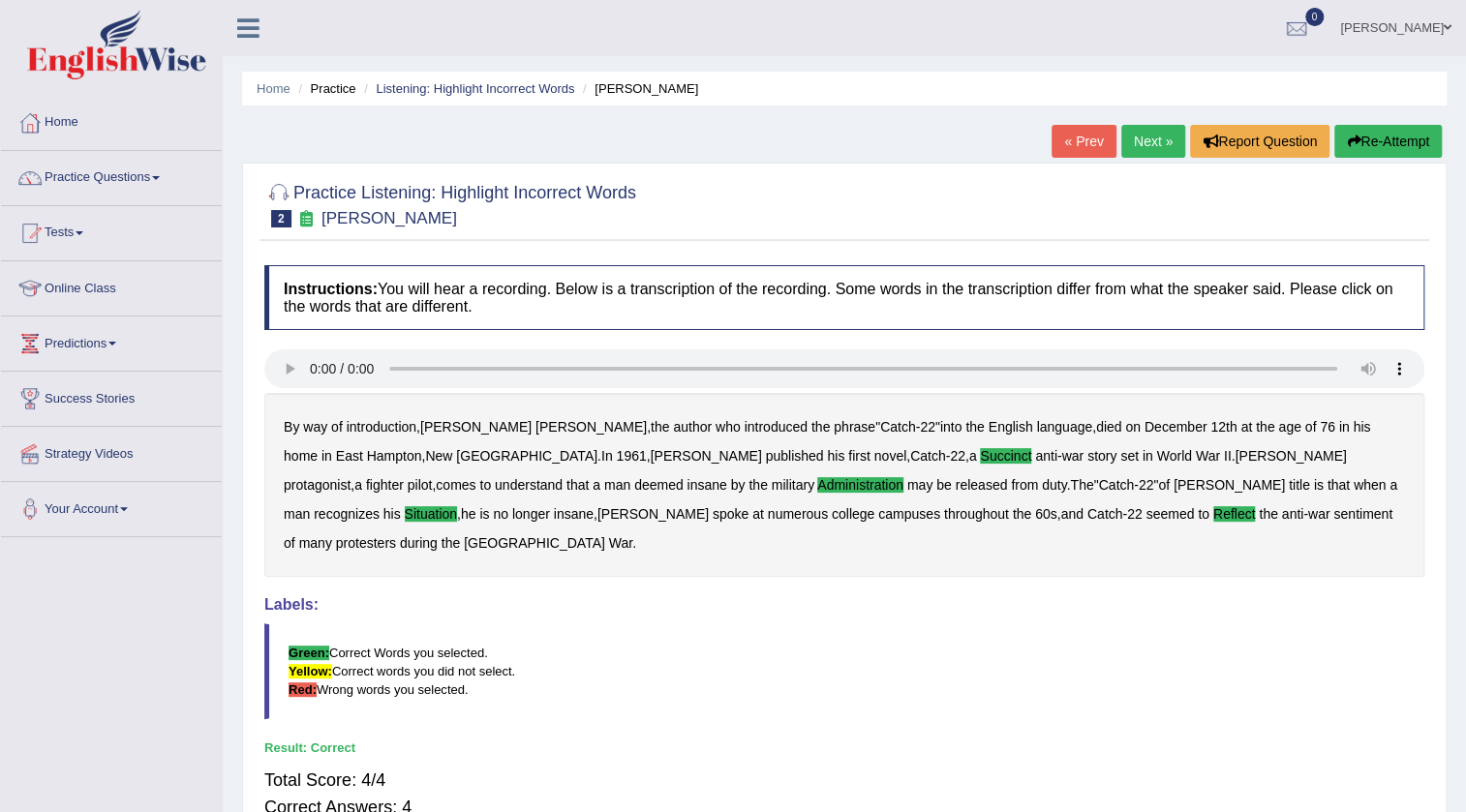
scroll to position [87, 0]
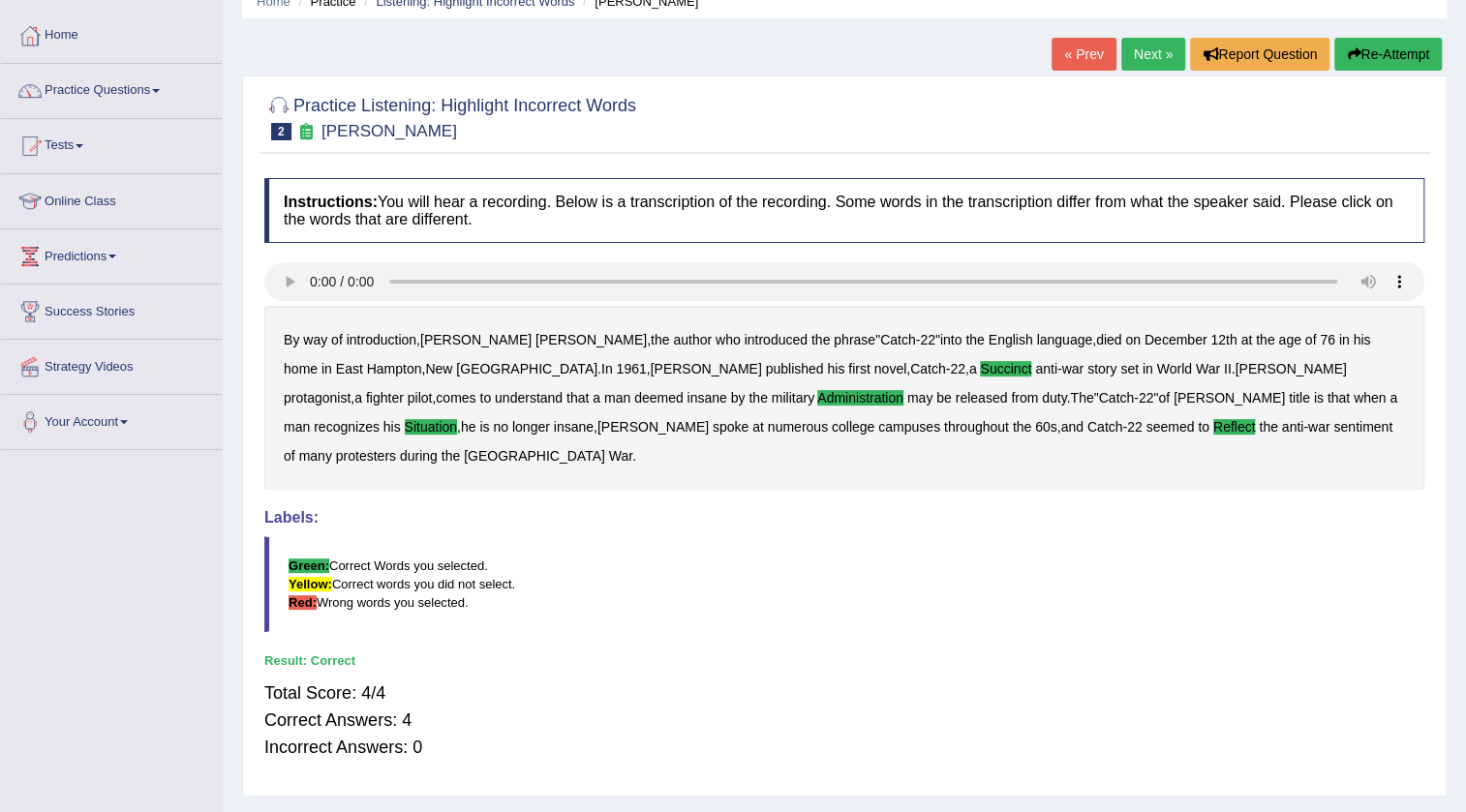
drag, startPoint x: 631, startPoint y: 590, endPoint x: 630, endPoint y: 575, distance: 15.0
click at [631, 589] on blockquote "Green: Correct Words you selected. Yellow: Correct words you did not select. Re…" at bounding box center [844, 584] width 1160 height 95
click at [1174, 396] on b "Heller's" at bounding box center [1229, 398] width 111 height 16
click at [1174, 397] on b "Heller's" at bounding box center [1229, 398] width 111 height 16
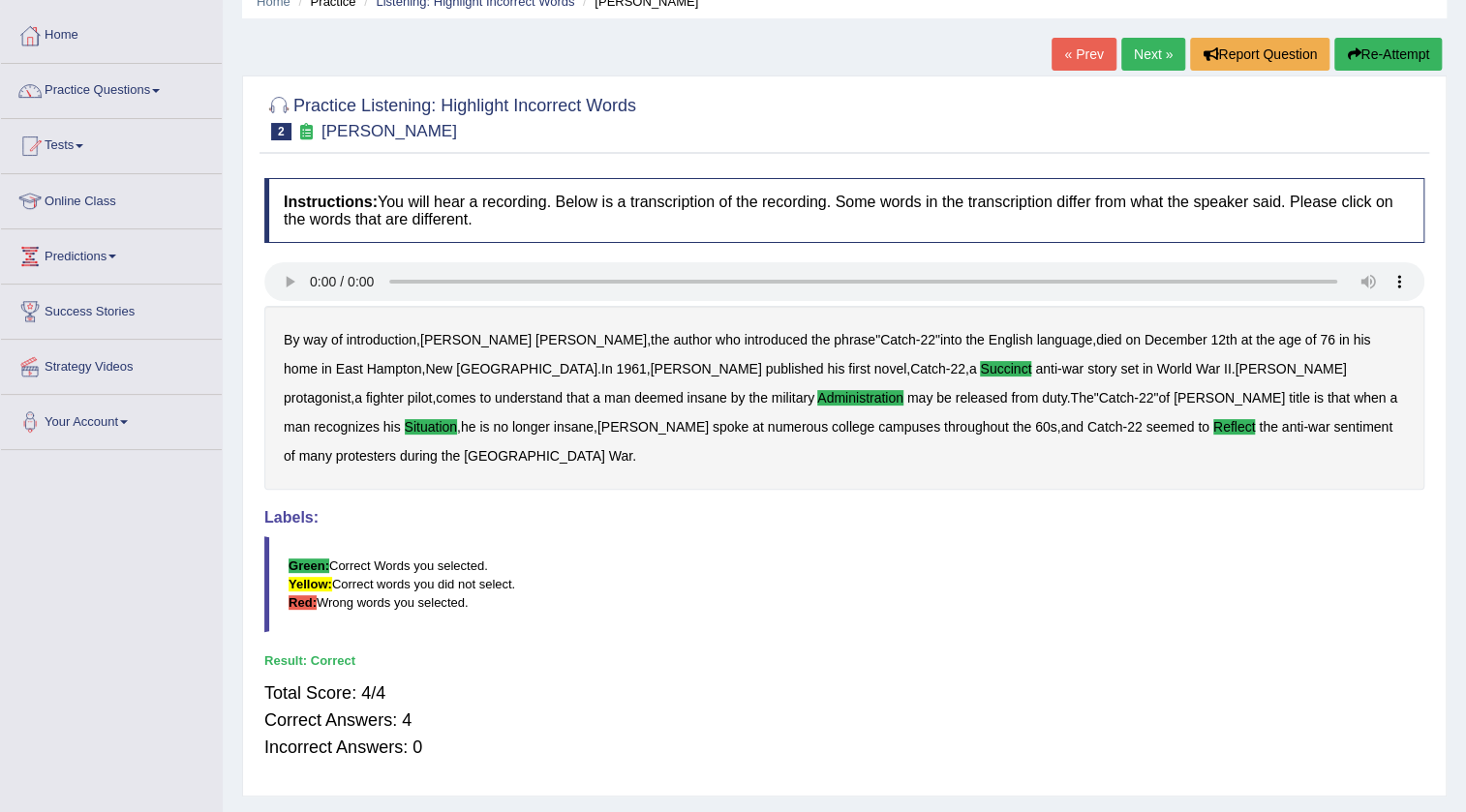
drag, startPoint x: 793, startPoint y: 392, endPoint x: 783, endPoint y: 386, distance: 11.7
click at [784, 388] on div "By way of introduction , Joseph Heller , the author who introduced the phrase "…" at bounding box center [844, 397] width 1160 height 184
drag, startPoint x: 737, startPoint y: 372, endPoint x: 742, endPoint y: 388, distance: 16.8
click at [740, 388] on div "By way of introduction , Joseph Heller , the author who introduced the phrase "…" at bounding box center [844, 397] width 1160 height 184
click at [816, 509] on h4 "Labels:" at bounding box center [844, 518] width 1160 height 18
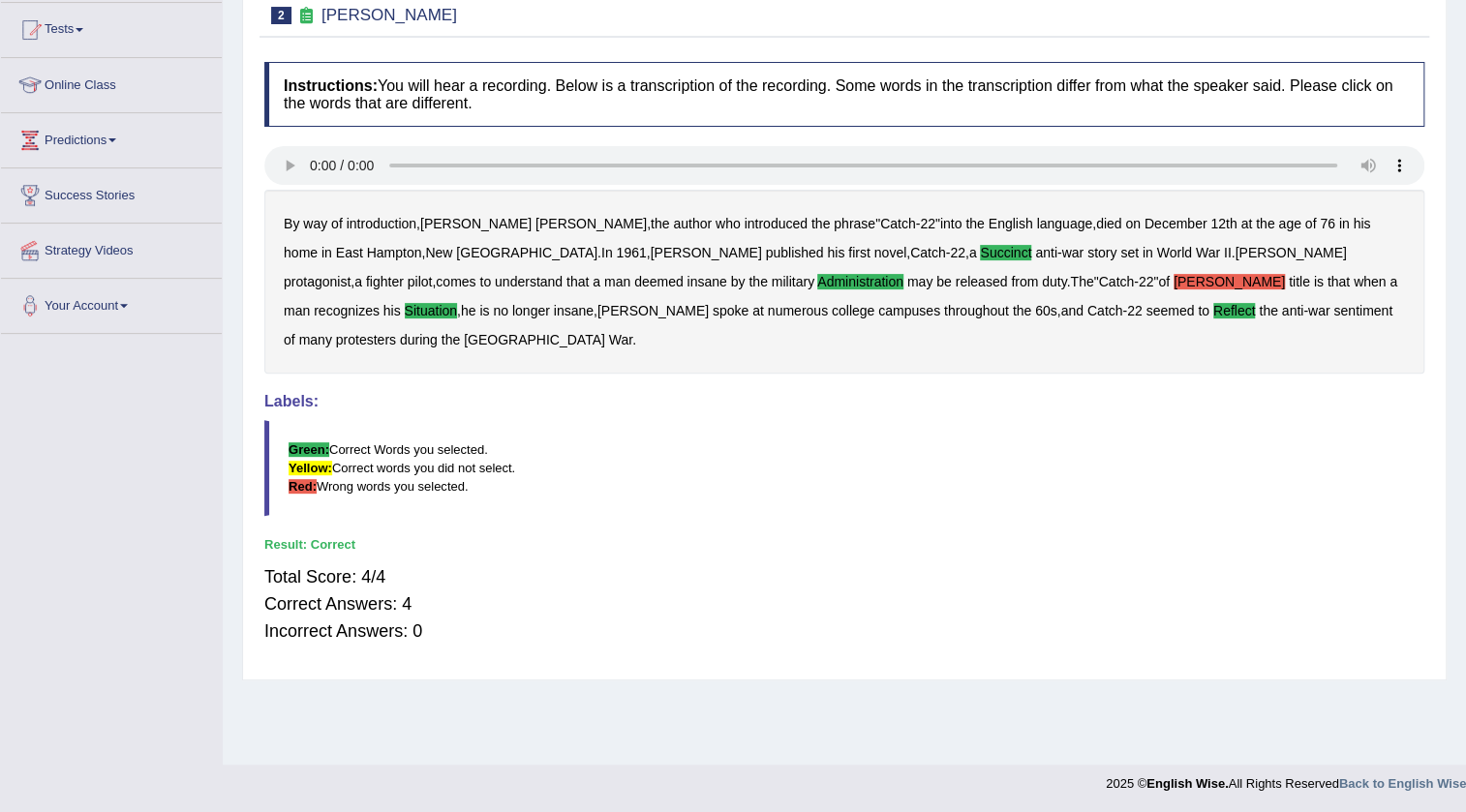
scroll to position [116, 0]
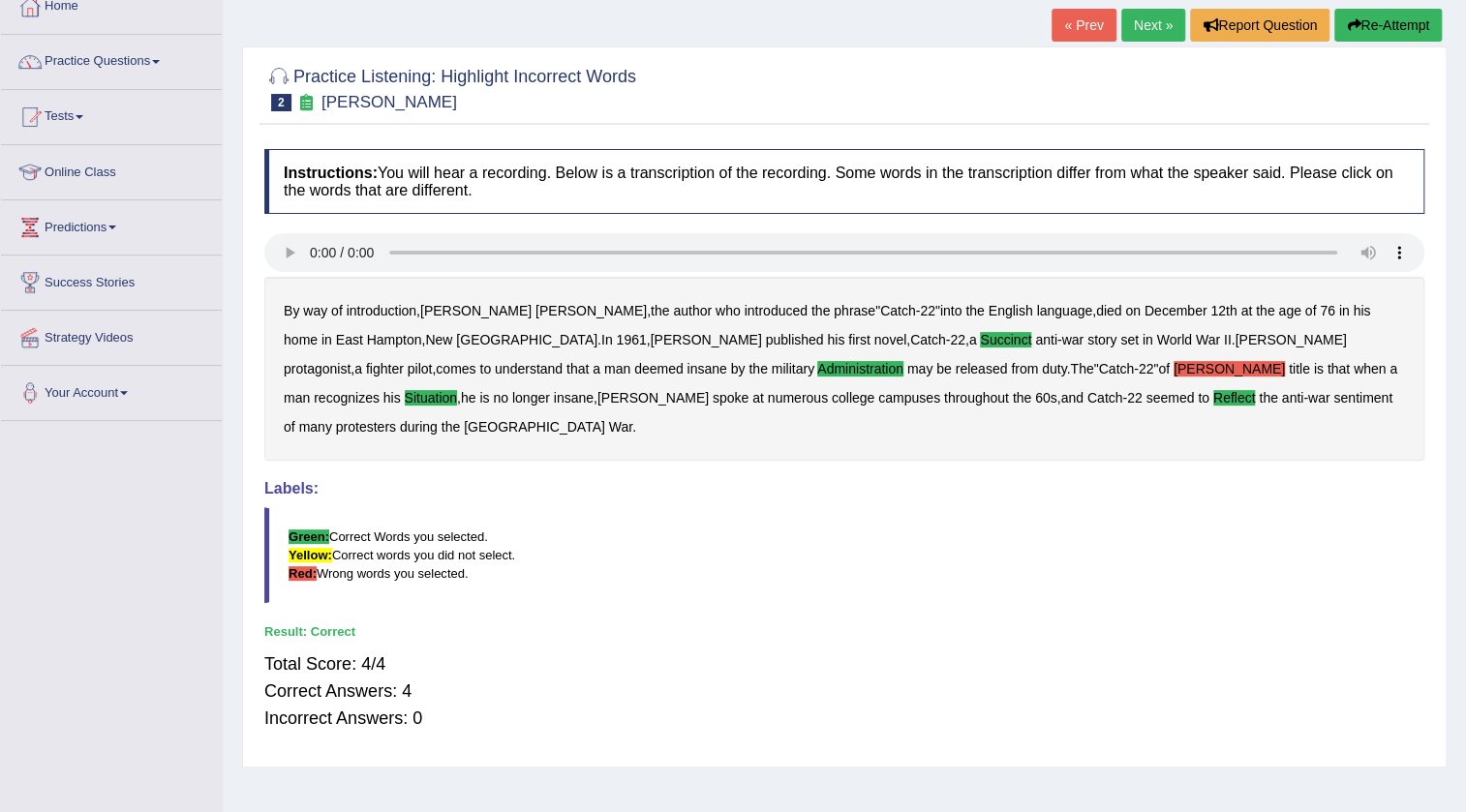
click at [806, 359] on div "By way of introduction , Joseph Heller , the author who introduced the phrase "…" at bounding box center [844, 368] width 1160 height 184
click at [1174, 364] on b "Heller's" at bounding box center [1229, 369] width 111 height 16
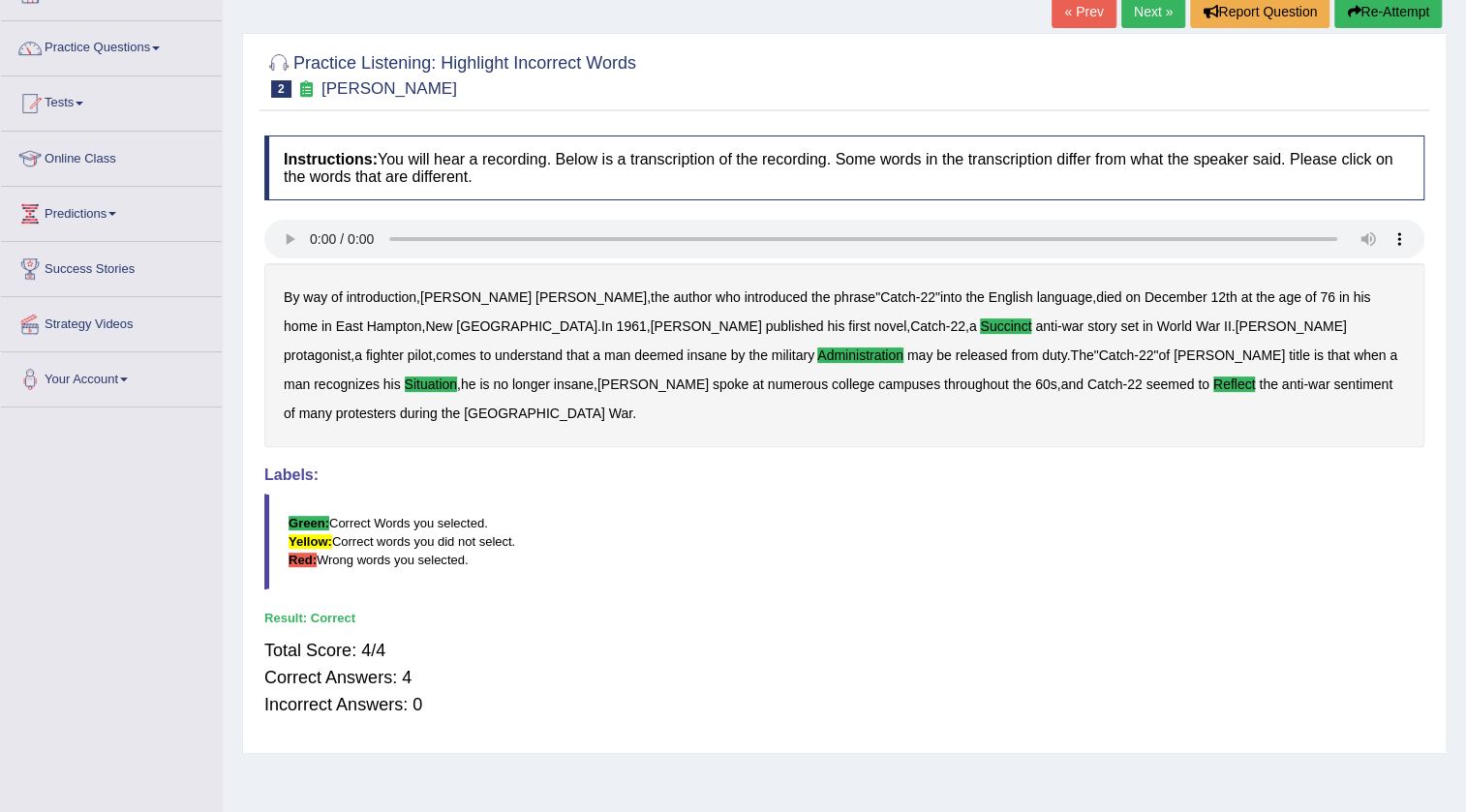
scroll to position [0, 0]
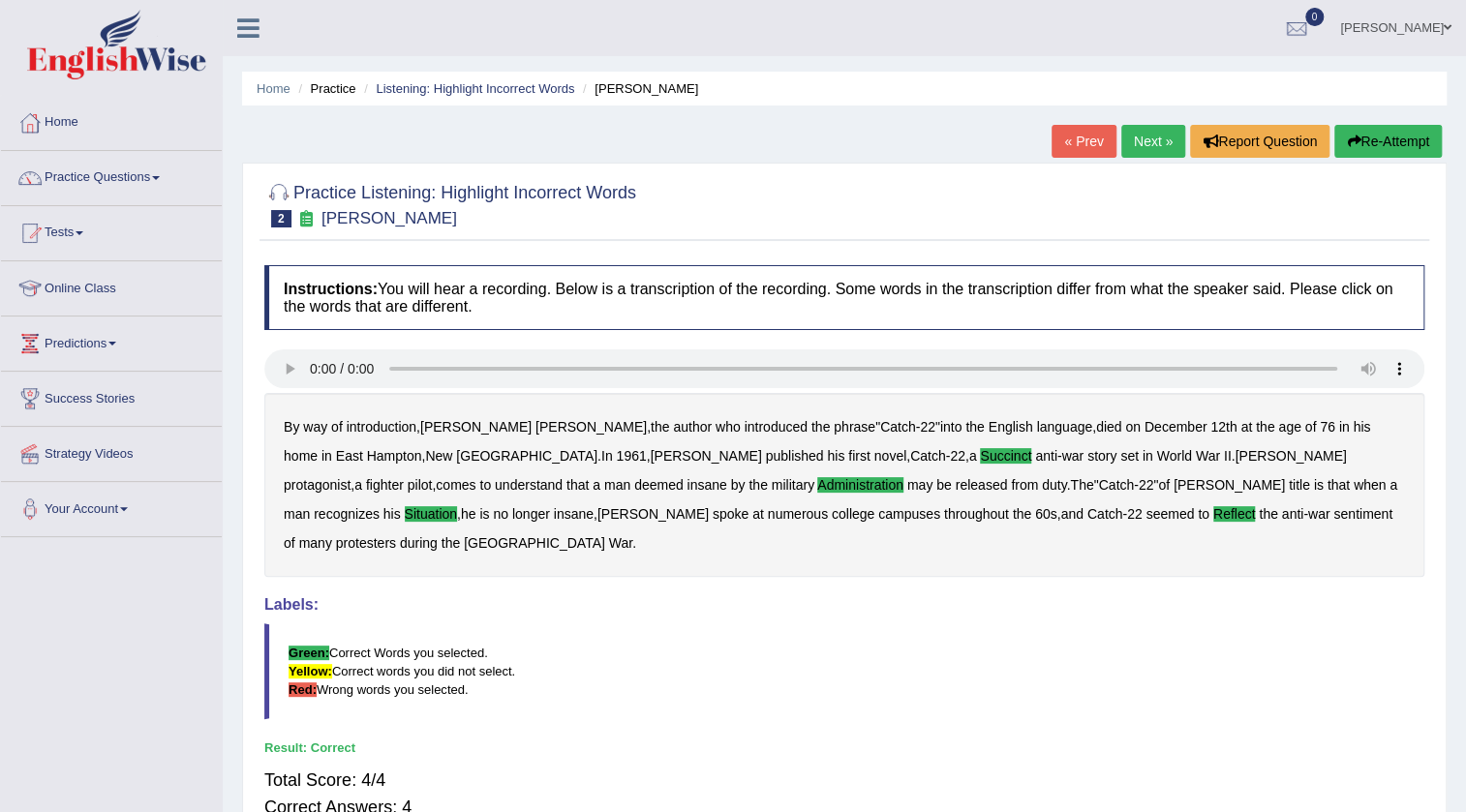
click at [1147, 133] on link "Next »" at bounding box center [1153, 141] width 64 height 33
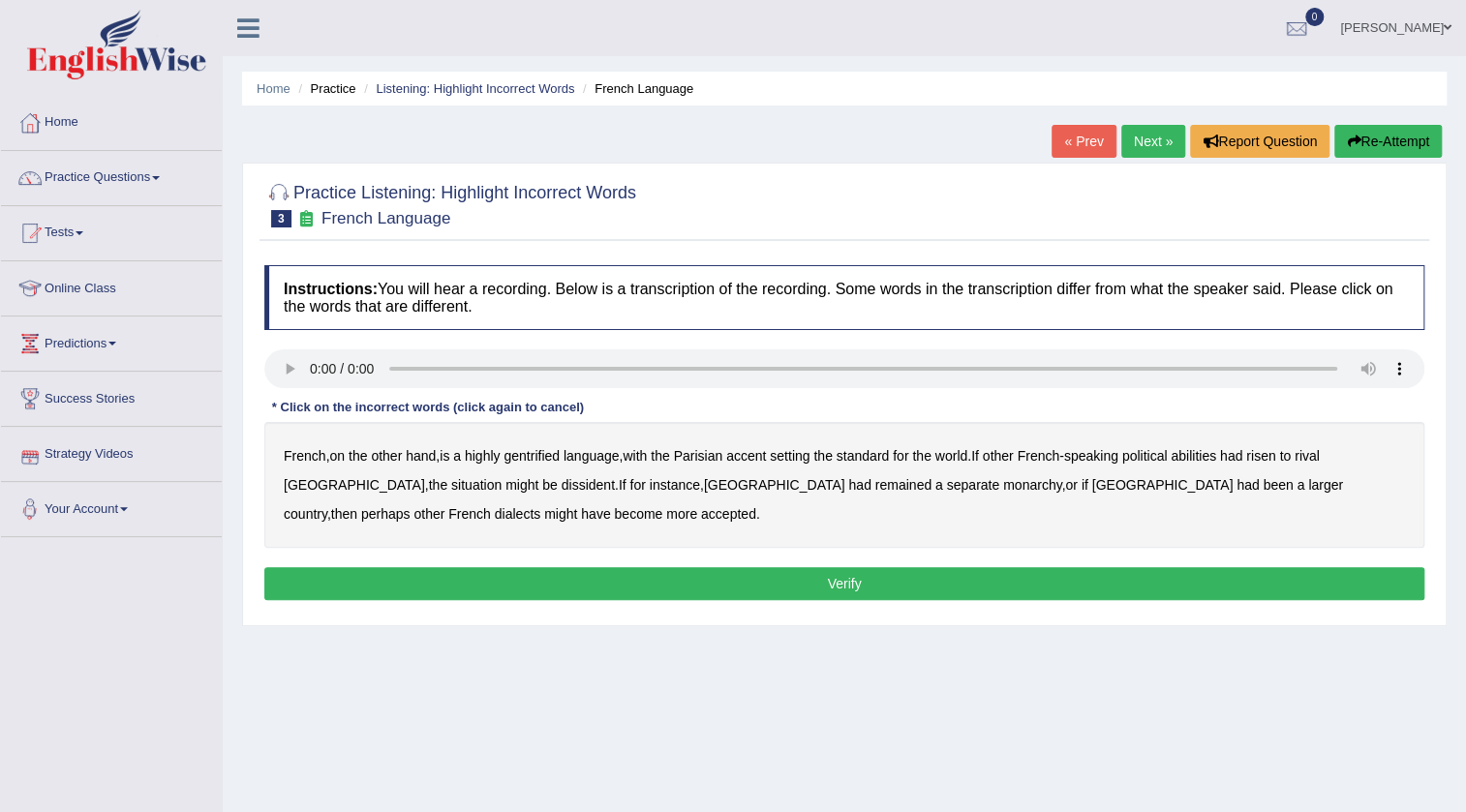
drag, startPoint x: 1380, startPoint y: 134, endPoint x: 1368, endPoint y: 134, distance: 12.0
click at [1380, 134] on button "Re-Attempt" at bounding box center [1388, 141] width 107 height 33
click at [545, 455] on b "gentrified" at bounding box center [532, 456] width 56 height 16
click at [1211, 456] on b "abilities" at bounding box center [1193, 456] width 46 height 16
click at [562, 478] on b "dissident" at bounding box center [588, 485] width 54 height 16
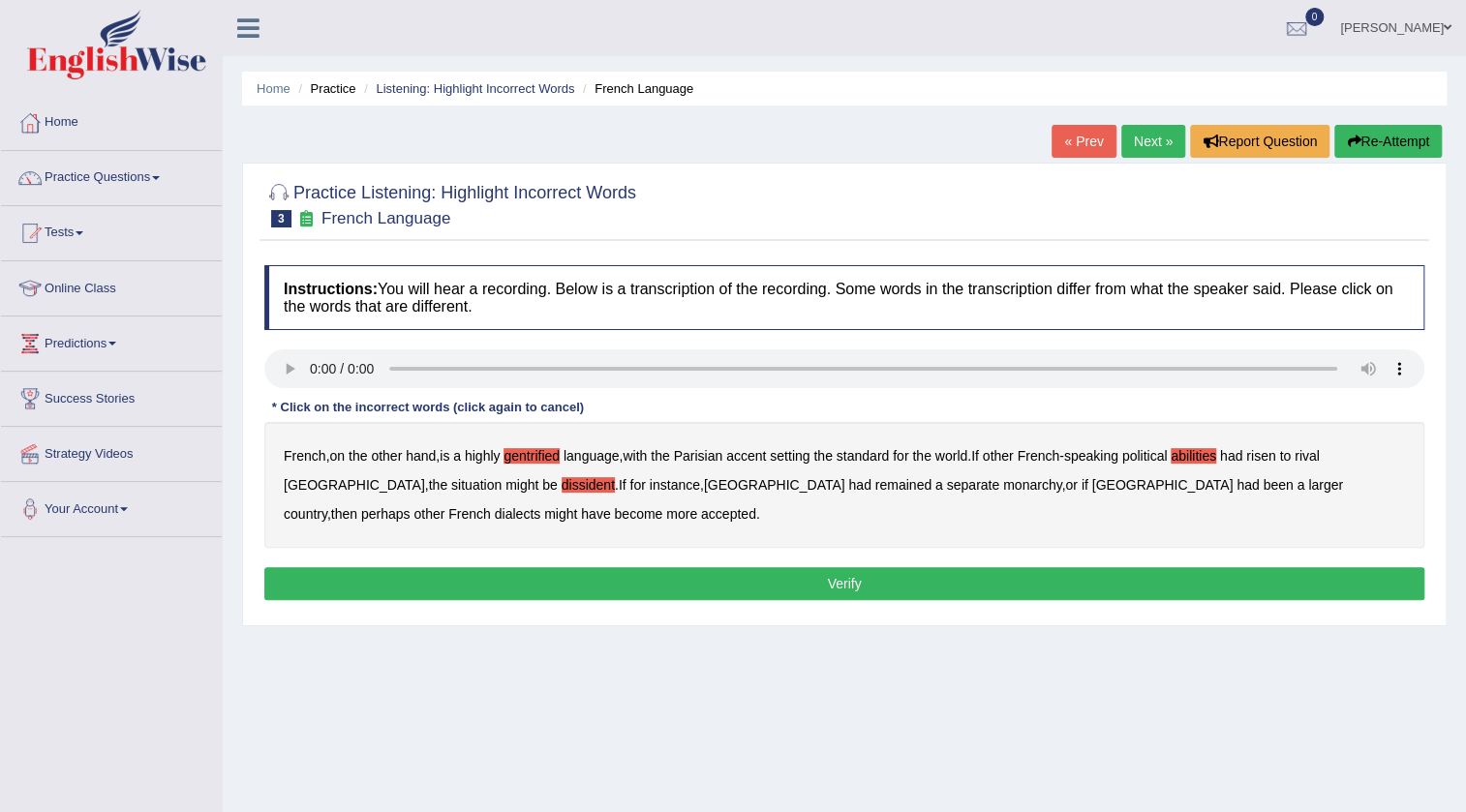
click at [1003, 487] on b "monarchy" at bounding box center [1033, 485] width 58 height 16
click at [504, 573] on button "Verify" at bounding box center [844, 583] width 1160 height 33
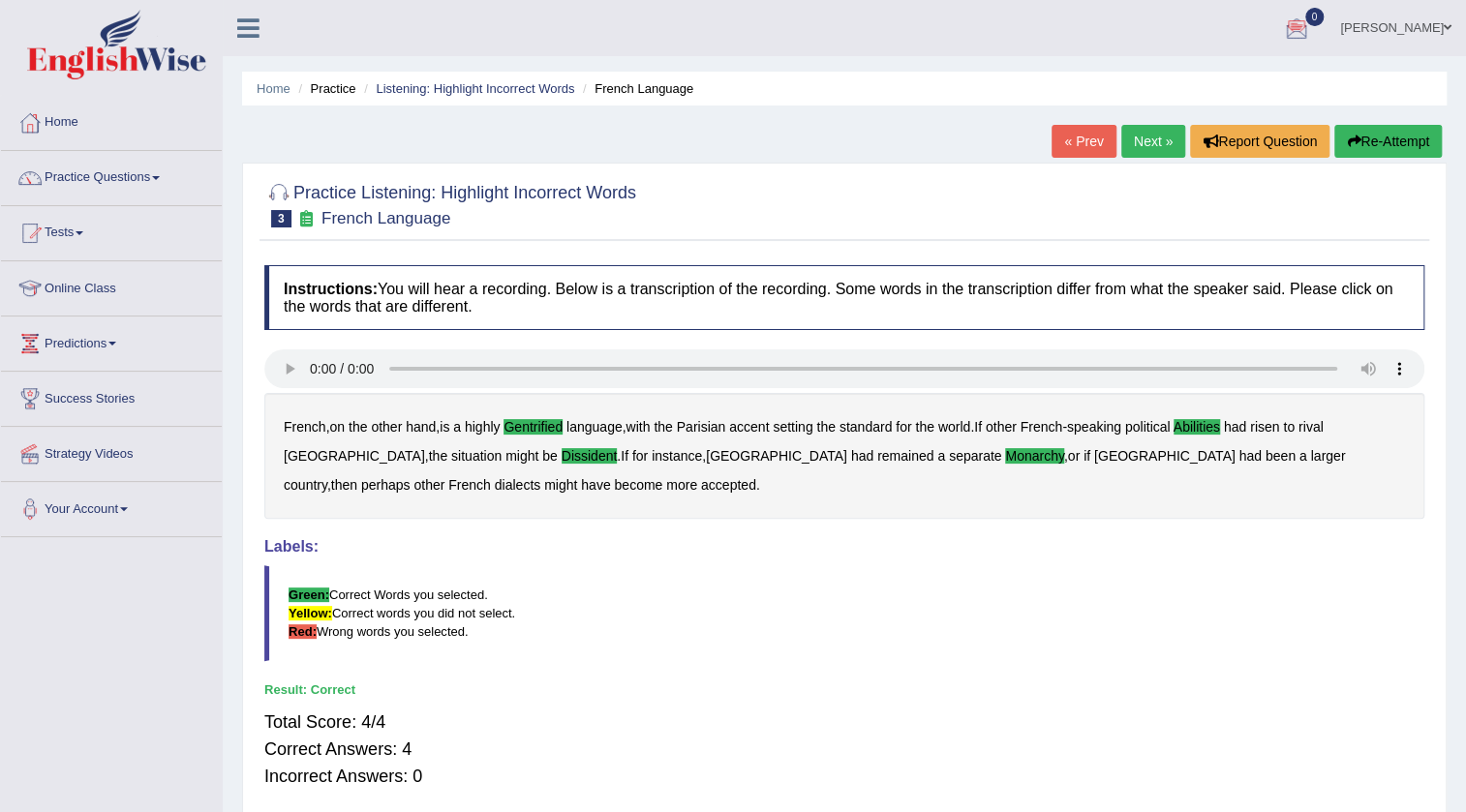
click at [1145, 147] on link "Next »" at bounding box center [1153, 141] width 64 height 33
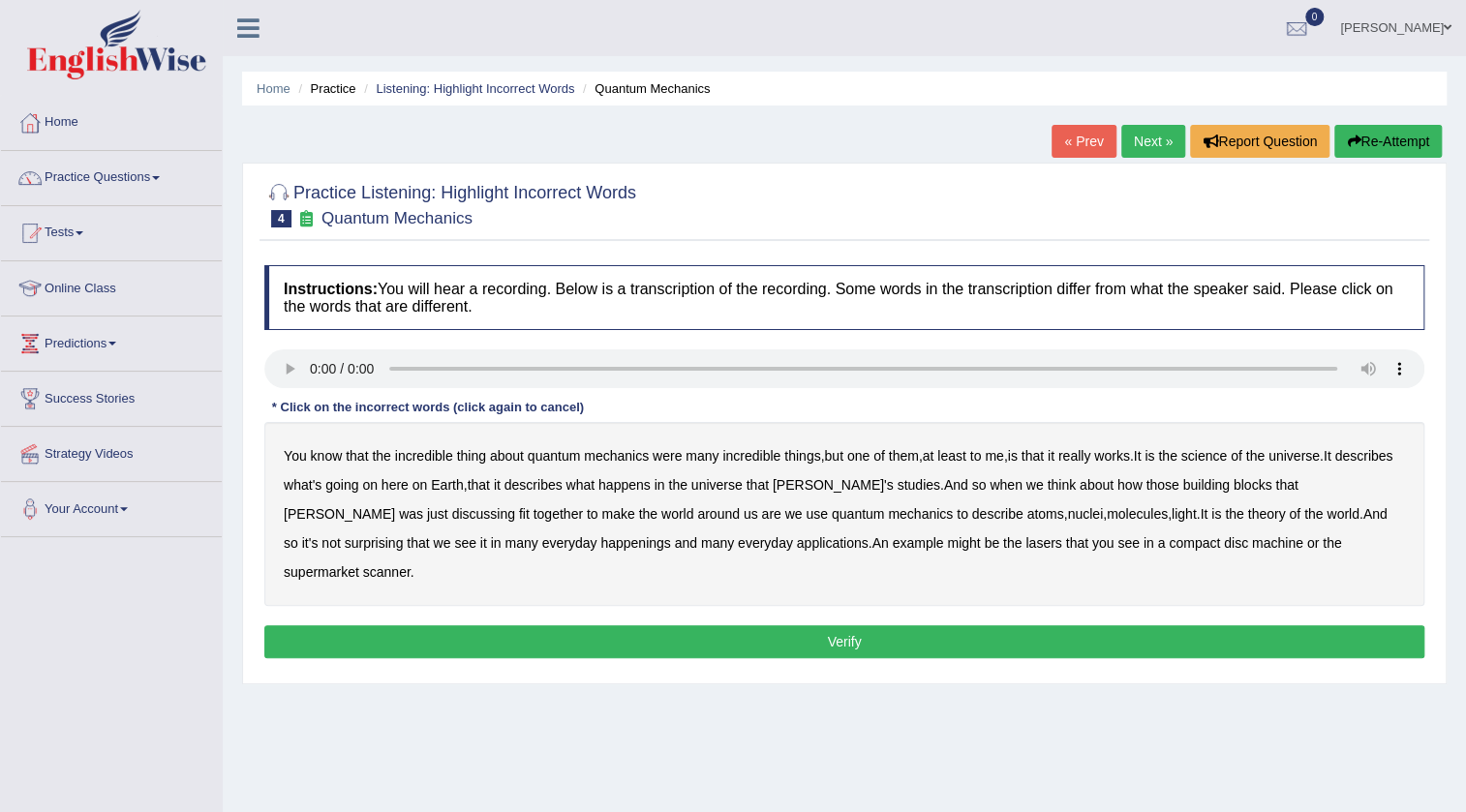
click at [1205, 454] on b "science" at bounding box center [1204, 456] width 46 height 16
click at [452, 513] on b "discussing" at bounding box center [483, 514] width 63 height 16
click at [600, 547] on b "happenings" at bounding box center [635, 543] width 70 height 16
click at [1252, 542] on b "machine" at bounding box center [1277, 543] width 52 height 16
click at [1102, 625] on button "Verify" at bounding box center [844, 642] width 1160 height 33
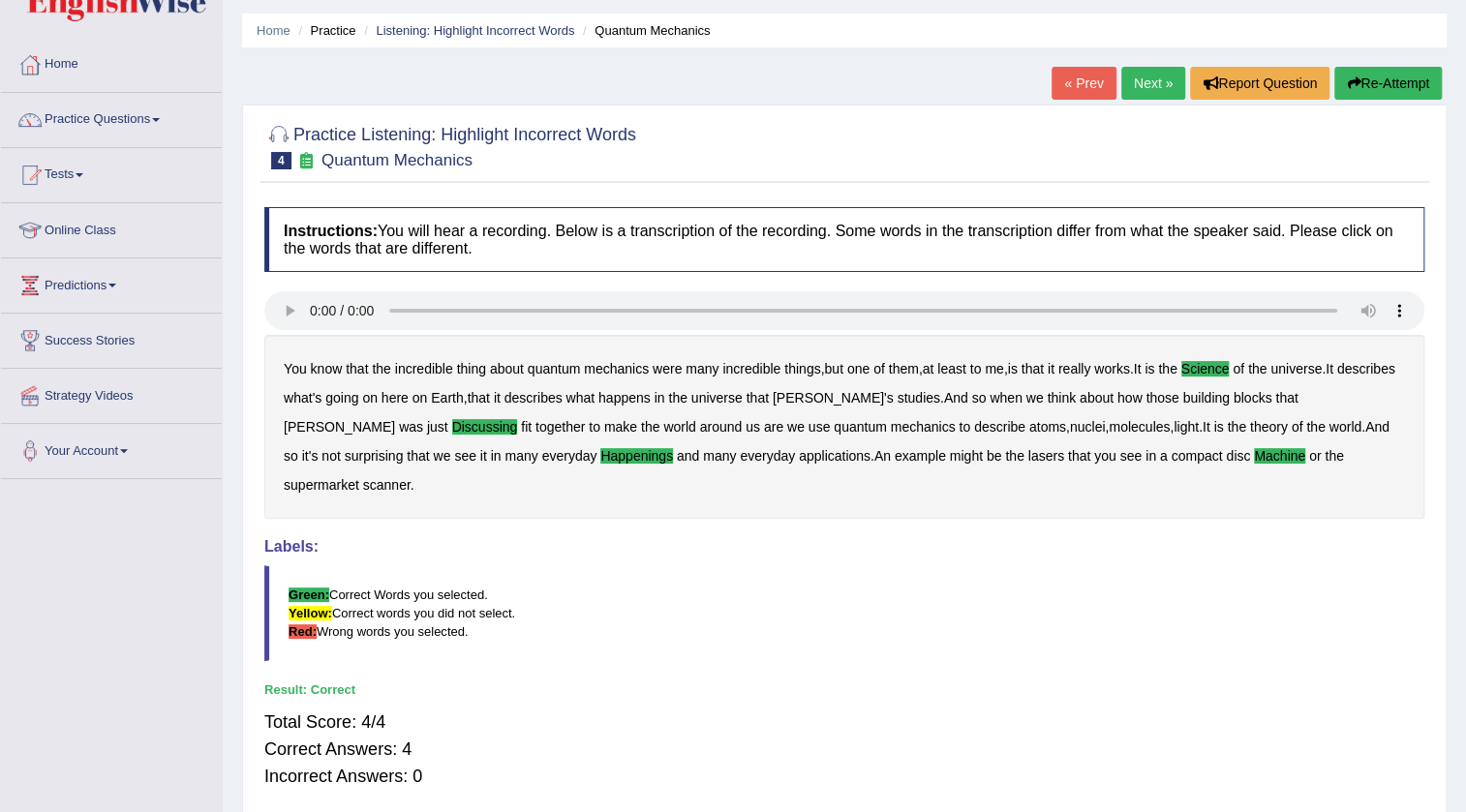
scroll to position [87, 0]
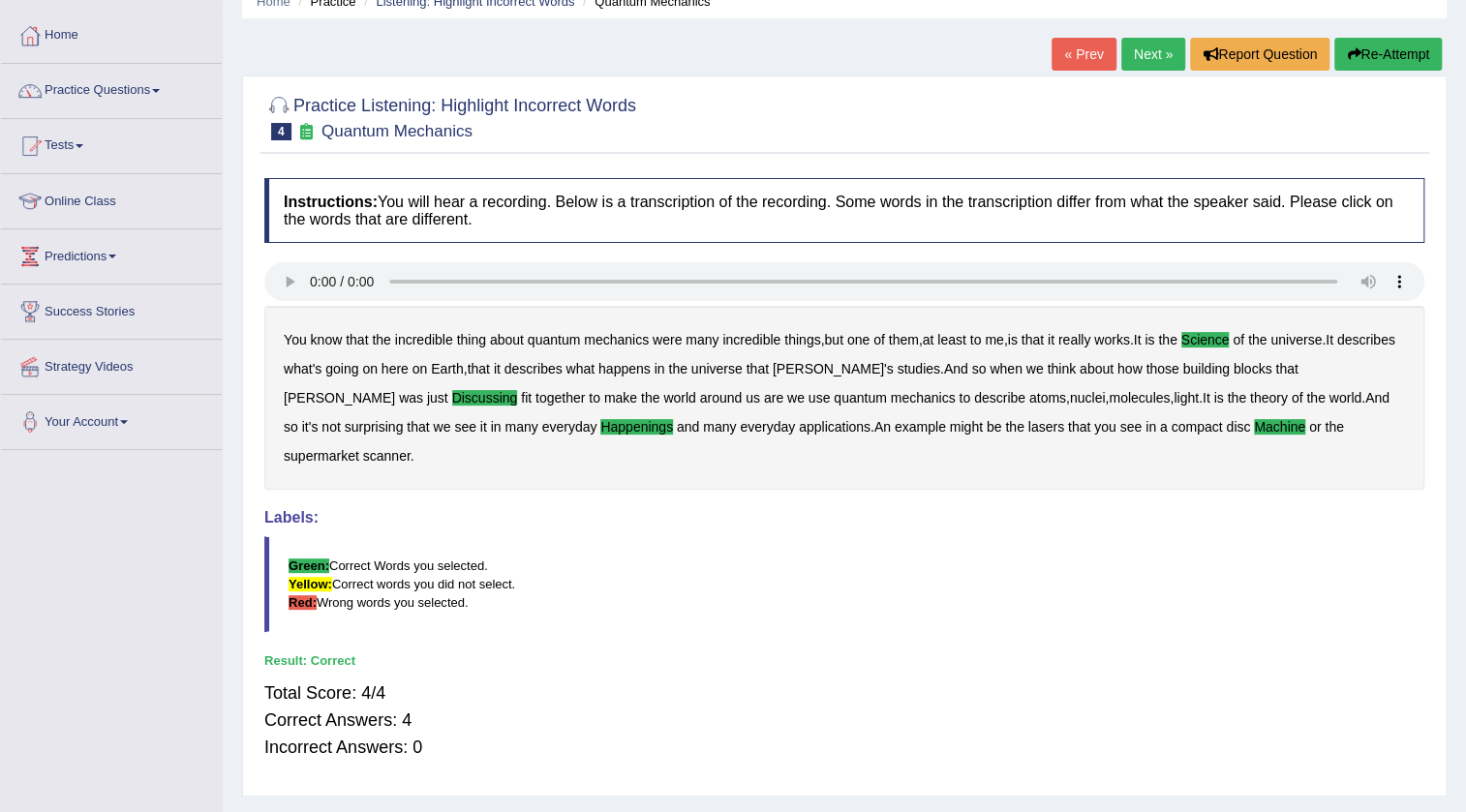
click at [1122, 61] on link "Next »" at bounding box center [1153, 55] width 64 height 33
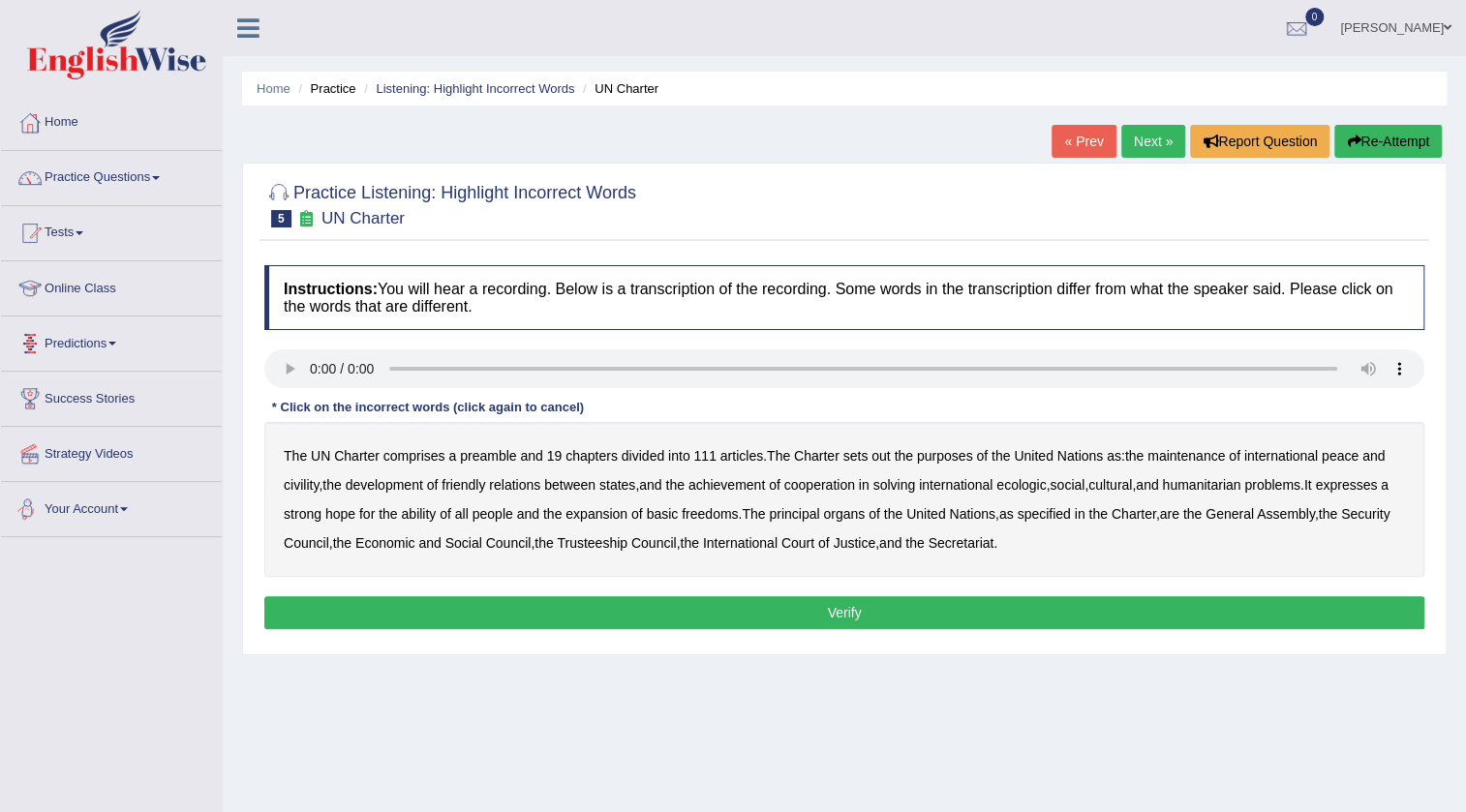
click at [289, 485] on b "civility" at bounding box center [301, 485] width 35 height 16
click at [1039, 486] on b "ecologic" at bounding box center [1021, 485] width 50 height 16
click at [435, 518] on b "ability" at bounding box center [419, 514] width 35 height 16
click at [882, 606] on button "Verify" at bounding box center [844, 612] width 1160 height 33
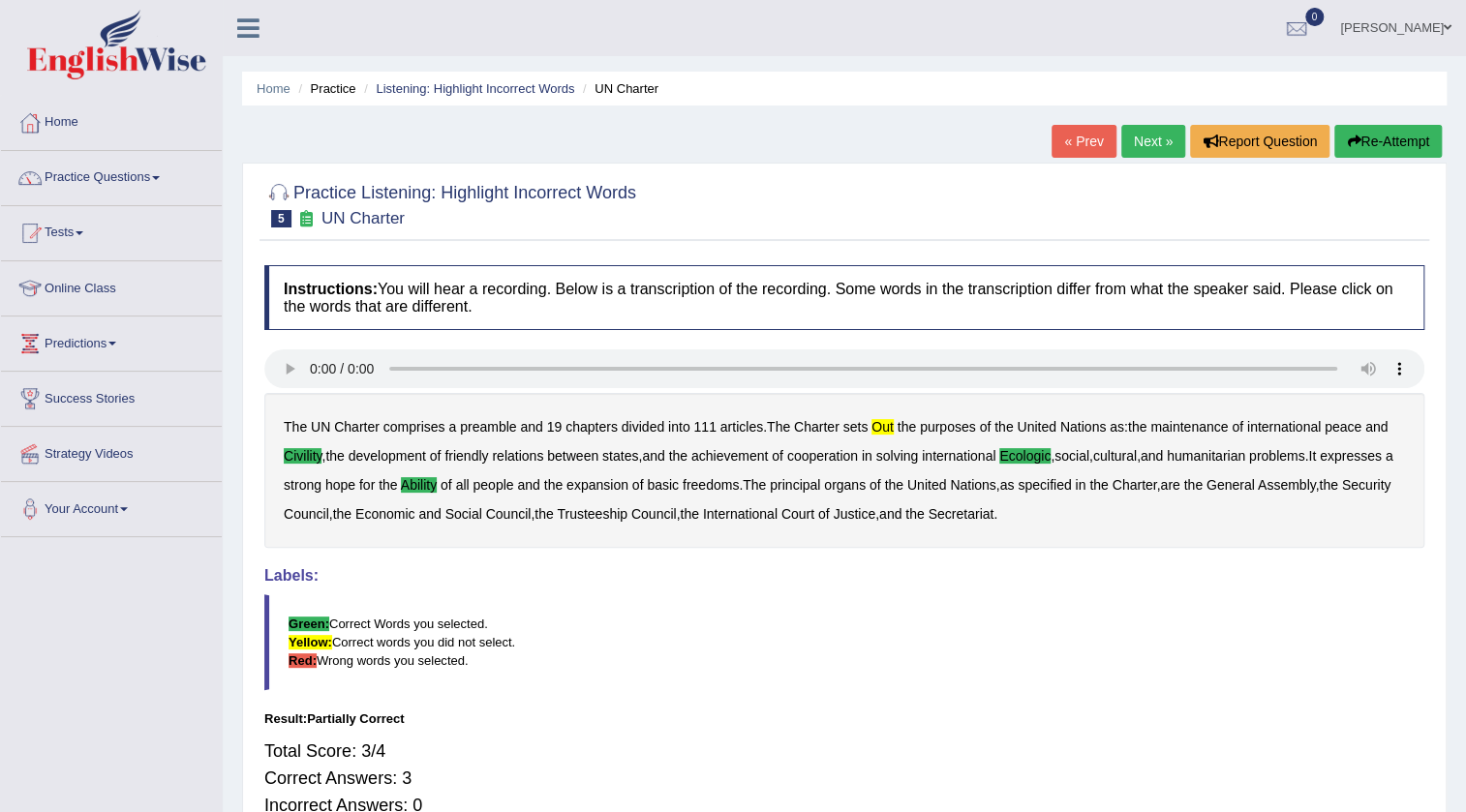
click at [1163, 141] on link "Next »" at bounding box center [1153, 141] width 64 height 33
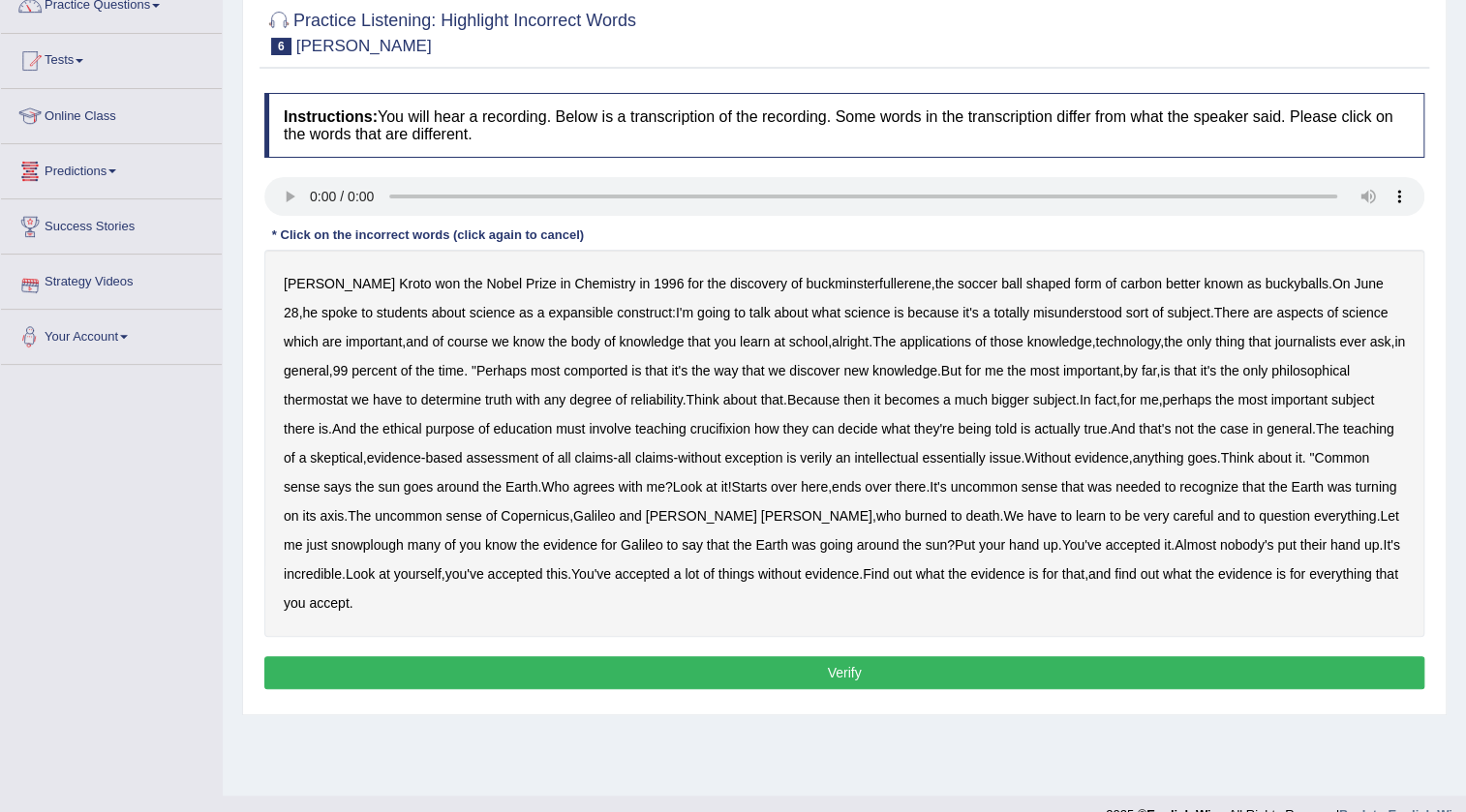
scroll to position [175, 0]
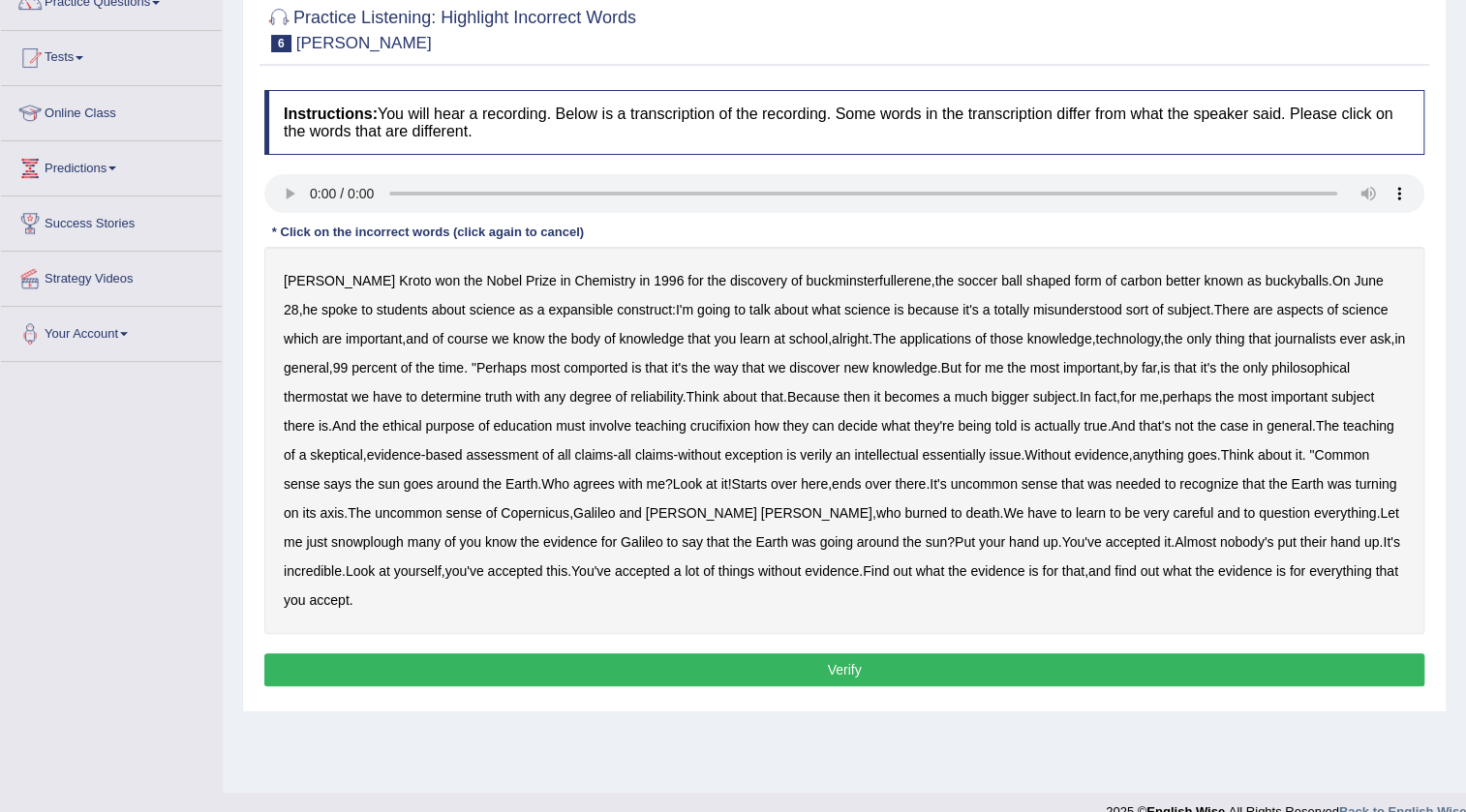
click at [548, 306] on b "expansible" at bounding box center [581, 310] width 65 height 16
click at [585, 370] on b "comported" at bounding box center [596, 368] width 64 height 16
click at [304, 396] on b "thermostat" at bounding box center [316, 397] width 64 height 16
click at [727, 424] on b "crucifixion" at bounding box center [721, 425] width 60 height 16
click at [821, 454] on b "verily" at bounding box center [815, 455] width 32 height 16
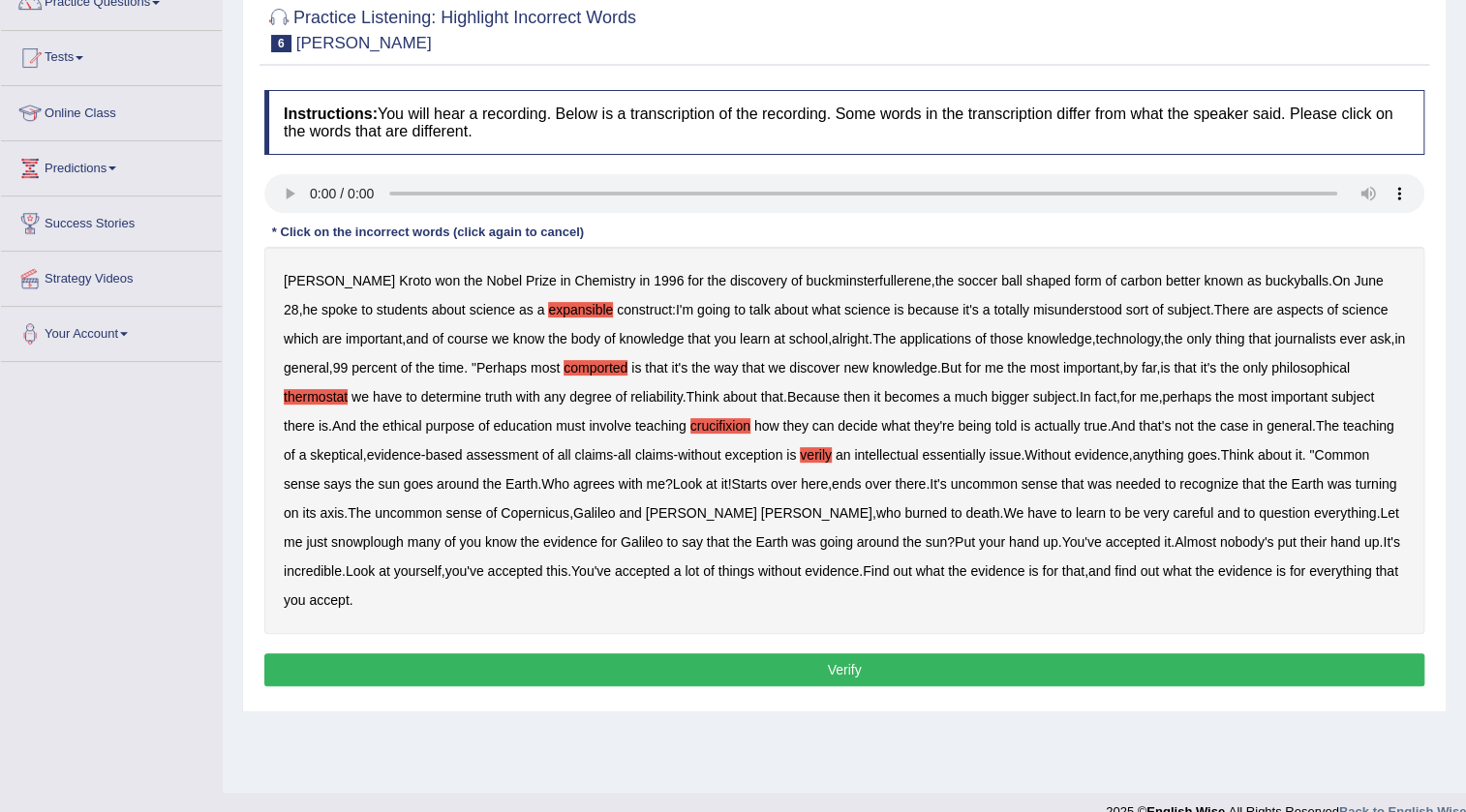
click at [336, 538] on b "snowplough" at bounding box center [367, 542] width 73 height 16
click at [824, 673] on button "Verify" at bounding box center [844, 670] width 1160 height 33
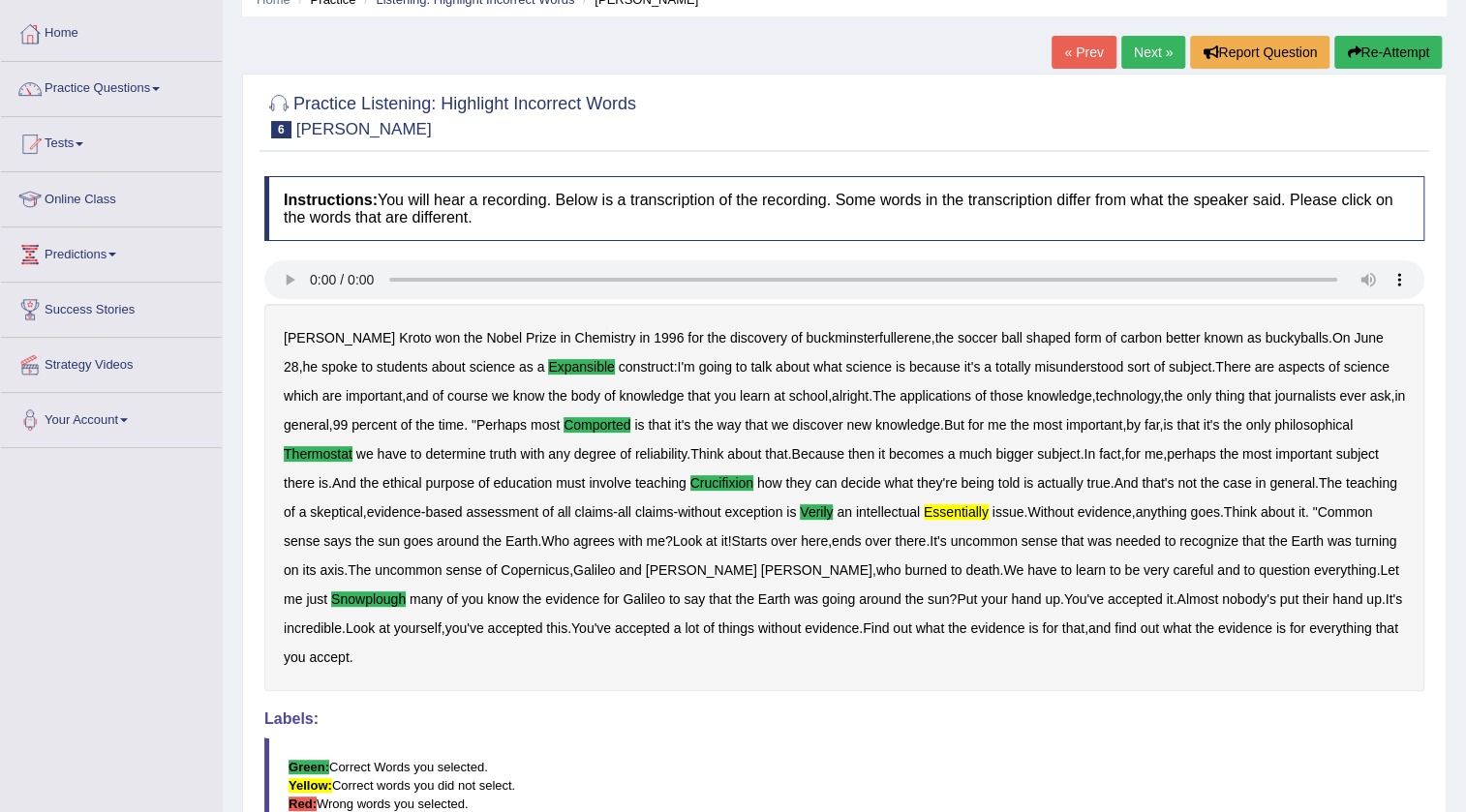
scroll to position [87, 0]
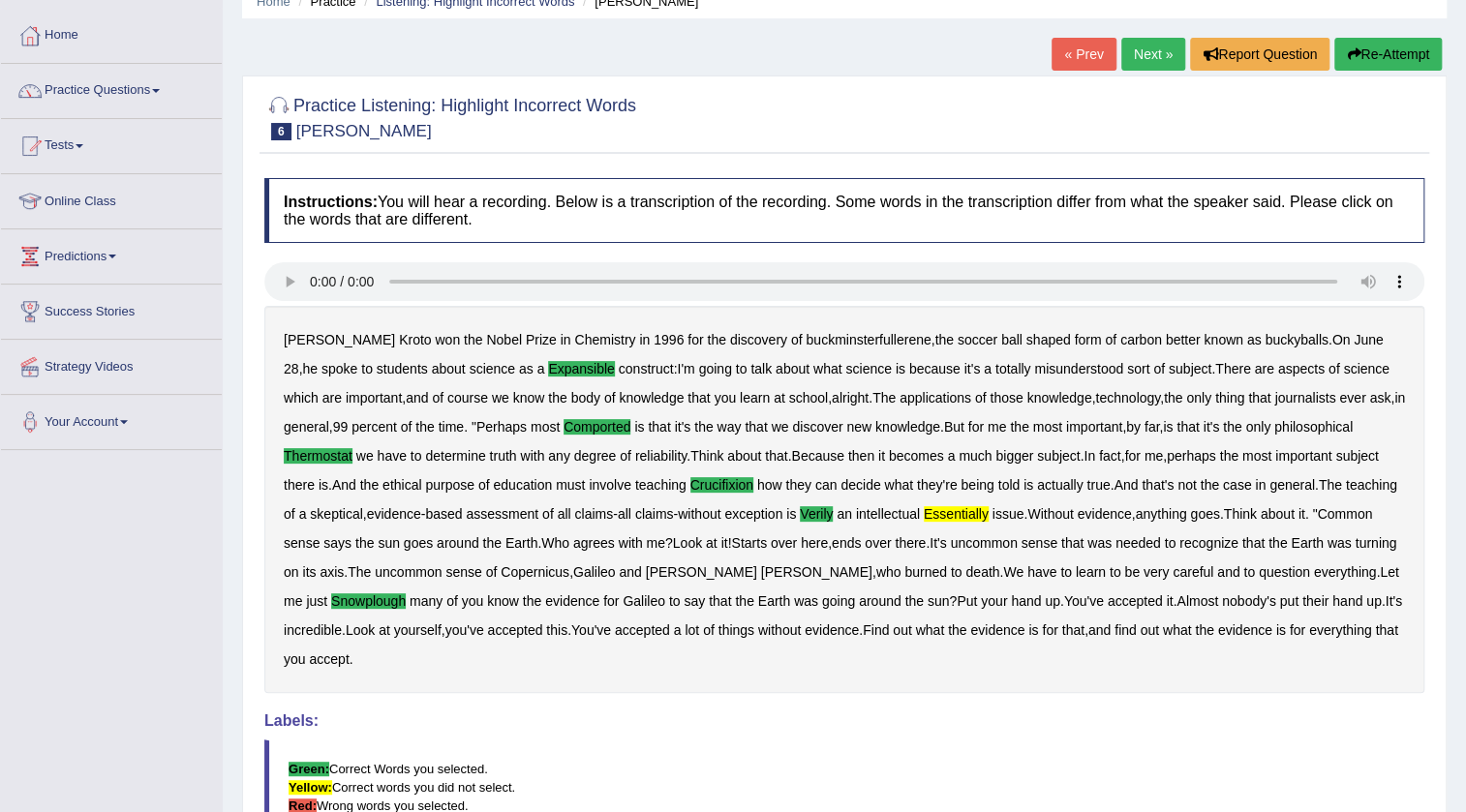
click at [1136, 51] on link "Next »" at bounding box center [1153, 55] width 64 height 33
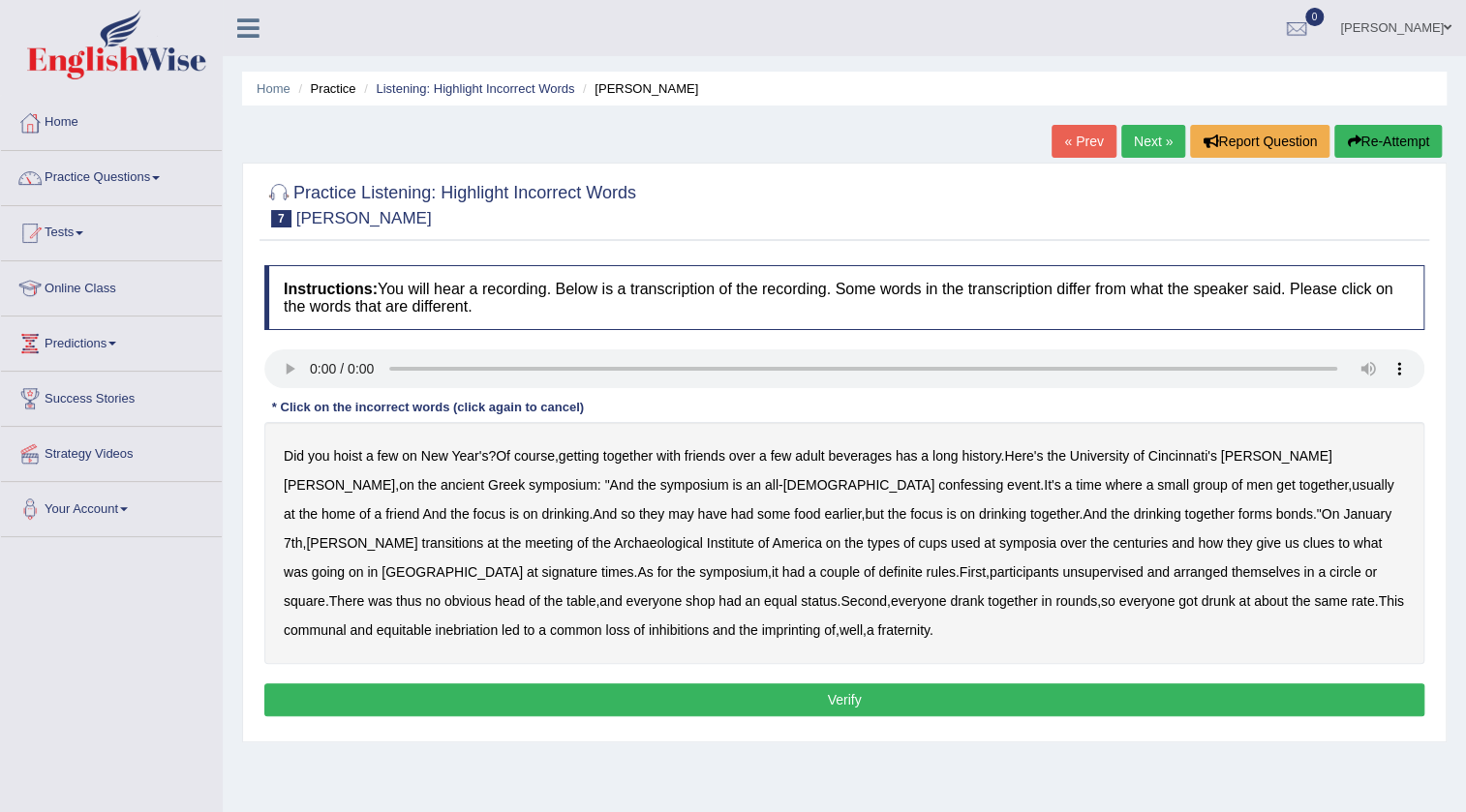
click at [938, 483] on b "confessing" at bounding box center [970, 485] width 65 height 16
click at [483, 535] on b "transitions" at bounding box center [452, 543] width 62 height 16
click at [1062, 570] on b "unsupervised" at bounding box center [1102, 572] width 81 height 16
click at [1062, 571] on b "unsupervised" at bounding box center [1102, 572] width 81 height 16
click at [1062, 575] on b "unsupervised" at bounding box center [1102, 572] width 81 height 16
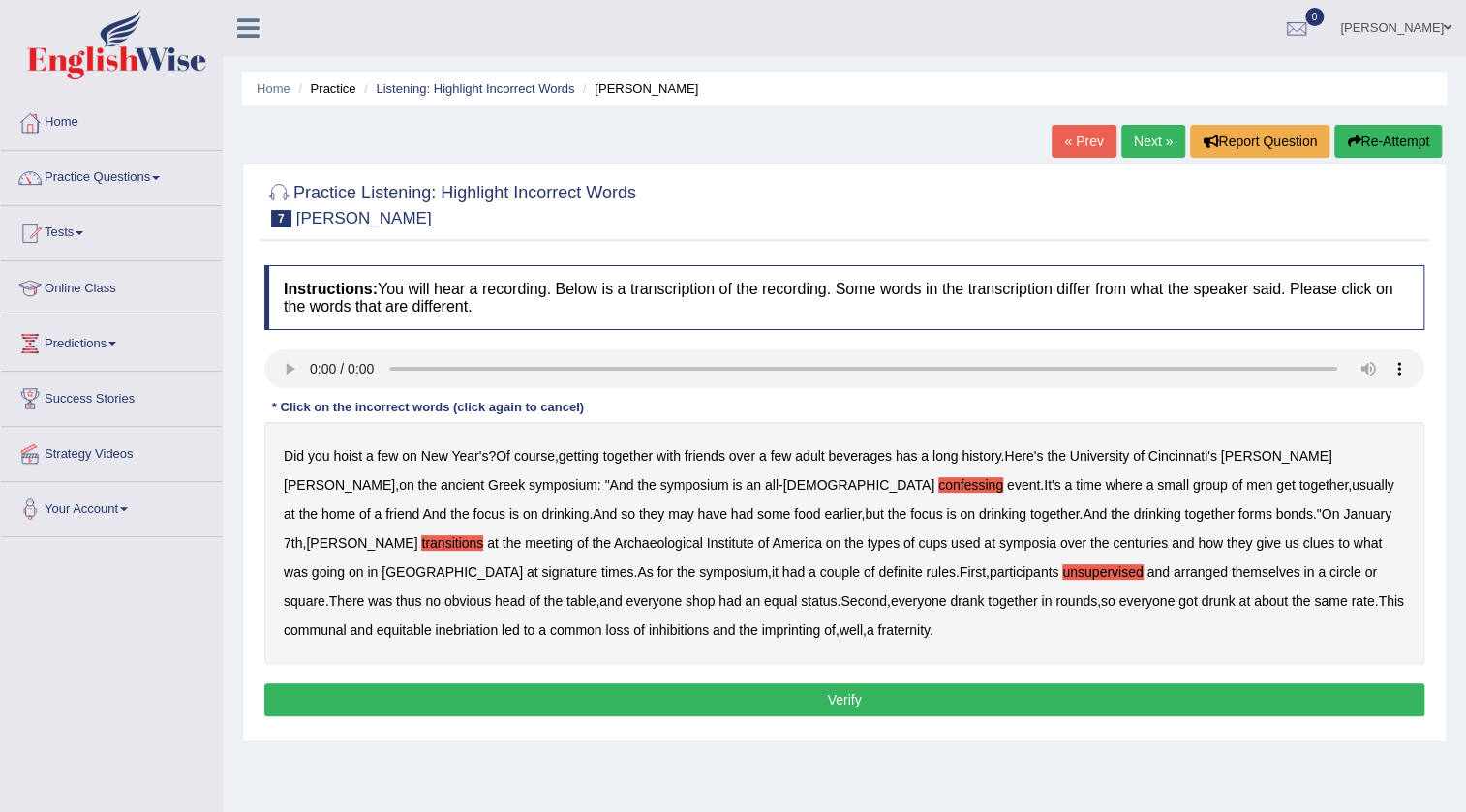
click at [686, 597] on b "shop" at bounding box center [700, 601] width 29 height 16
click at [538, 685] on button "Verify" at bounding box center [844, 700] width 1160 height 33
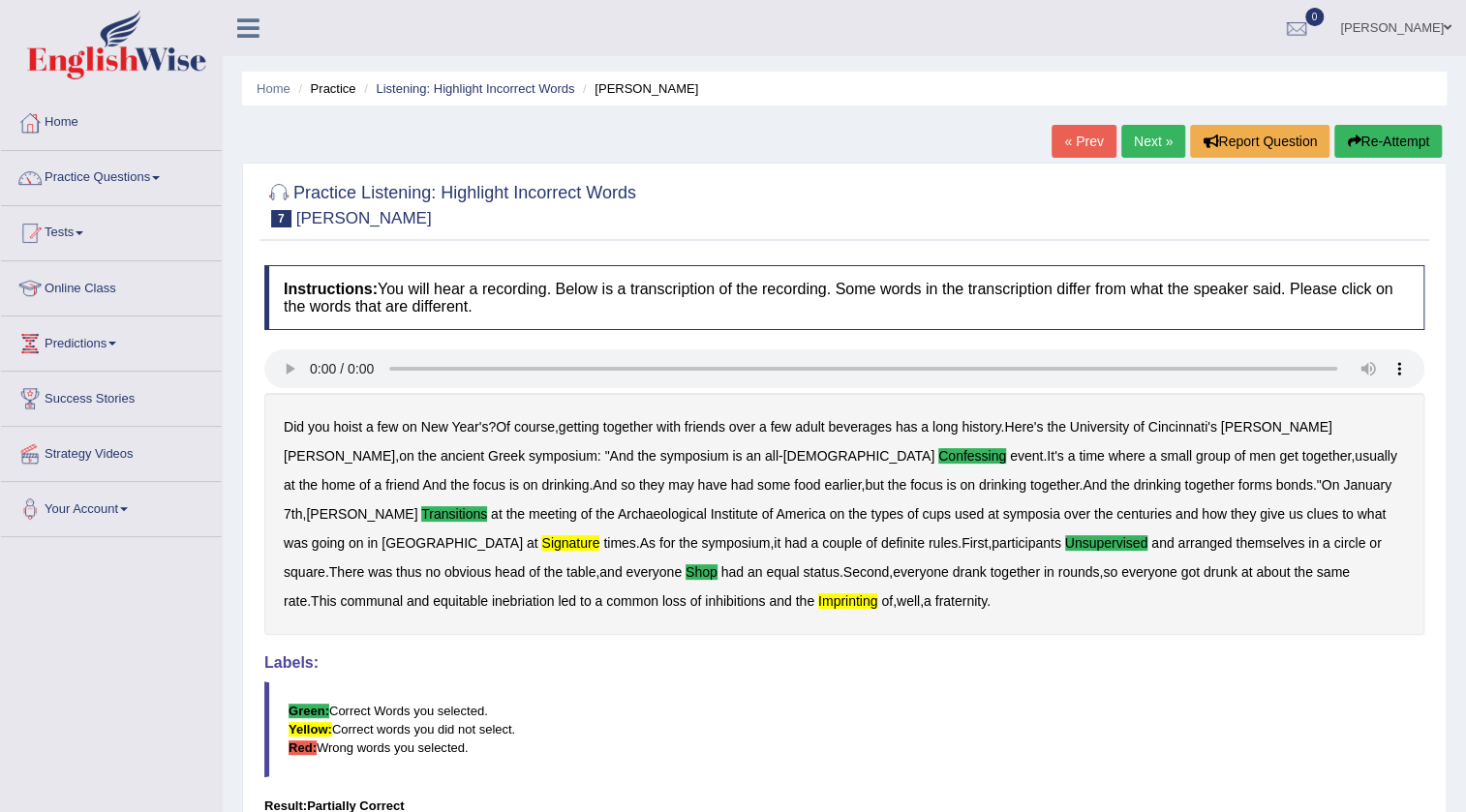
click at [1131, 143] on link "Next »" at bounding box center [1153, 141] width 64 height 33
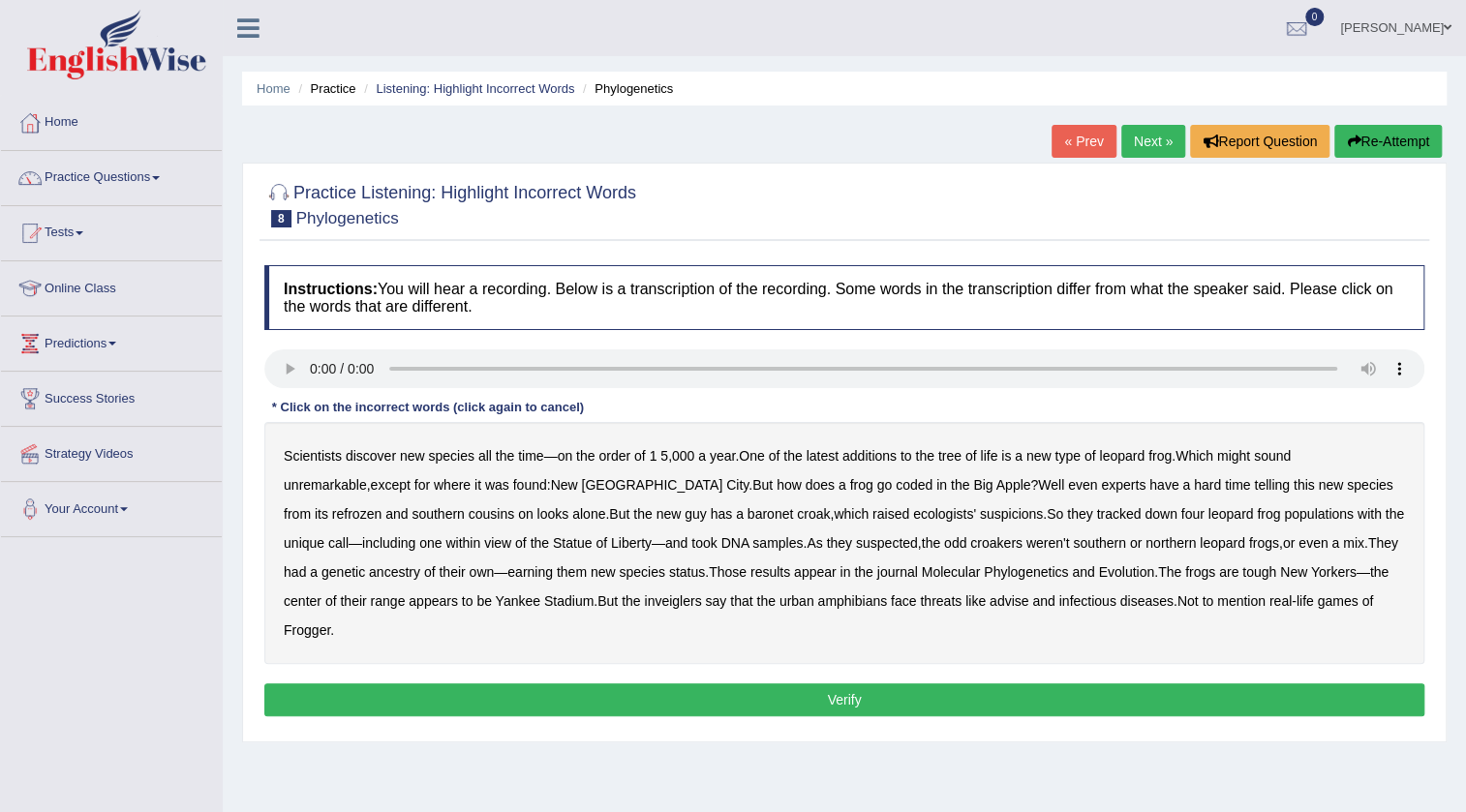
click at [297, 321] on h4 "Instructions: You will hear a recording. Below is a transcription of the record…" at bounding box center [844, 297] width 1160 height 65
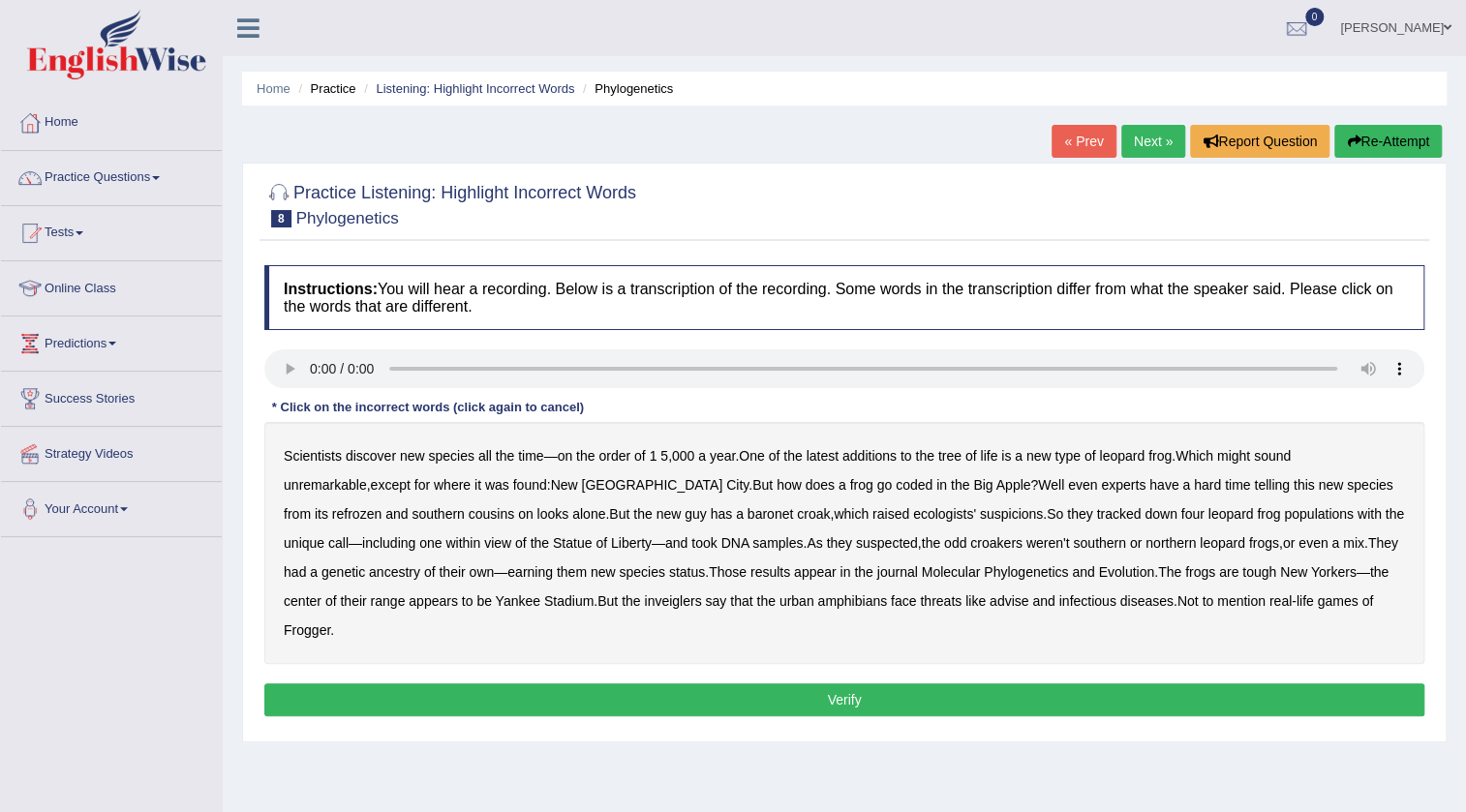
click at [297, 321] on h4 "Instructions: You will hear a recording. Below is a transcription of the record…" at bounding box center [844, 297] width 1160 height 65
click at [294, 321] on h4 "Instructions: You will hear a recording. Below is a transcription of the record…" at bounding box center [844, 297] width 1160 height 65
click at [282, 321] on h4 "Instructions: You will hear a recording. Below is a transcription of the record…" at bounding box center [844, 297] width 1160 height 65
click at [275, 323] on h4 "Instructions: You will hear a recording. Below is a transcription of the record…" at bounding box center [844, 297] width 1160 height 65
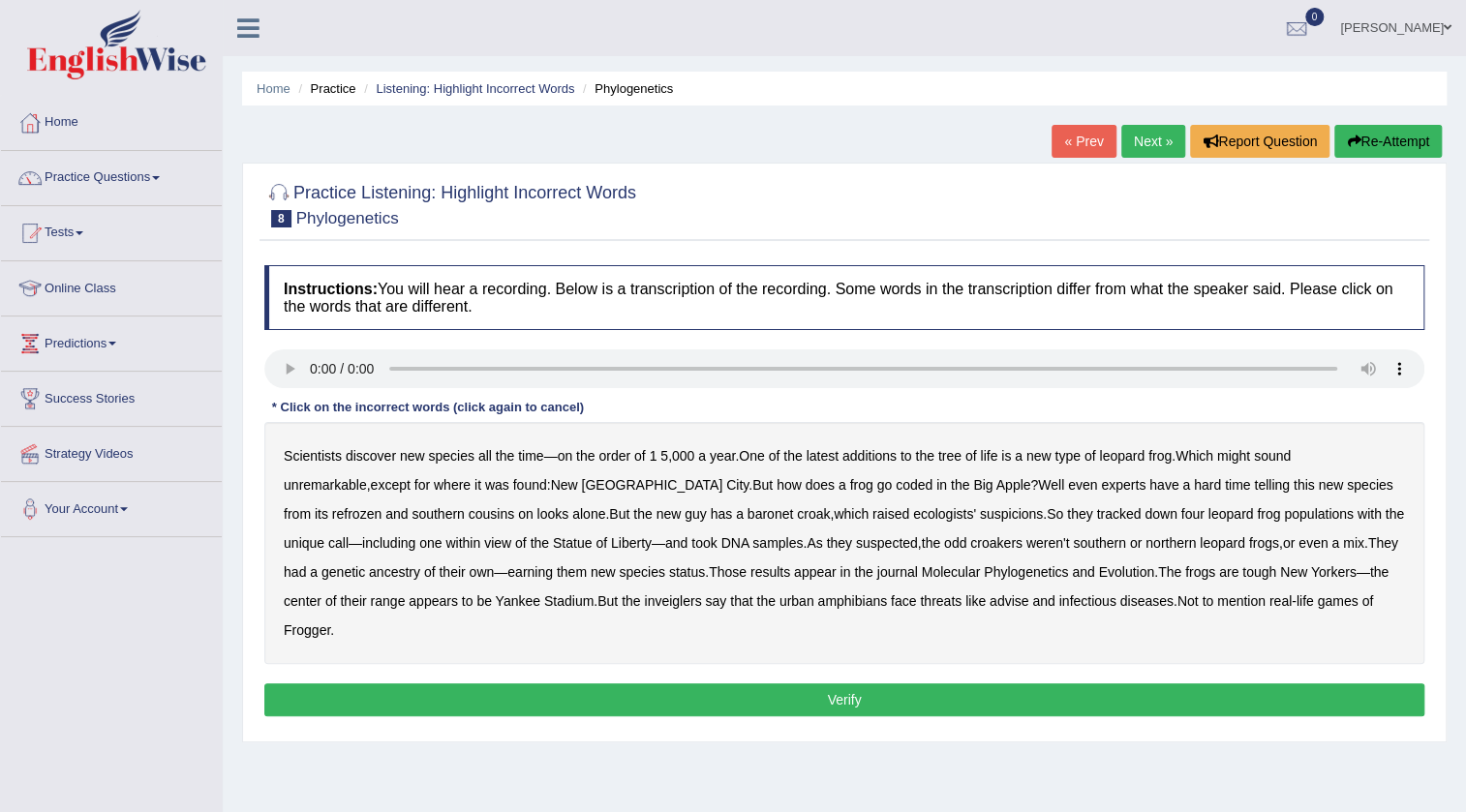
click at [895, 481] on b "coded" at bounding box center [914, 485] width 37 height 16
click at [382, 506] on b "refrozen" at bounding box center [357, 514] width 50 height 16
click at [644, 598] on b "inveiglers" at bounding box center [672, 601] width 57 height 16
click at [990, 596] on b "advise" at bounding box center [1009, 601] width 39 height 16
click at [913, 683] on button "Verify" at bounding box center [844, 700] width 1160 height 33
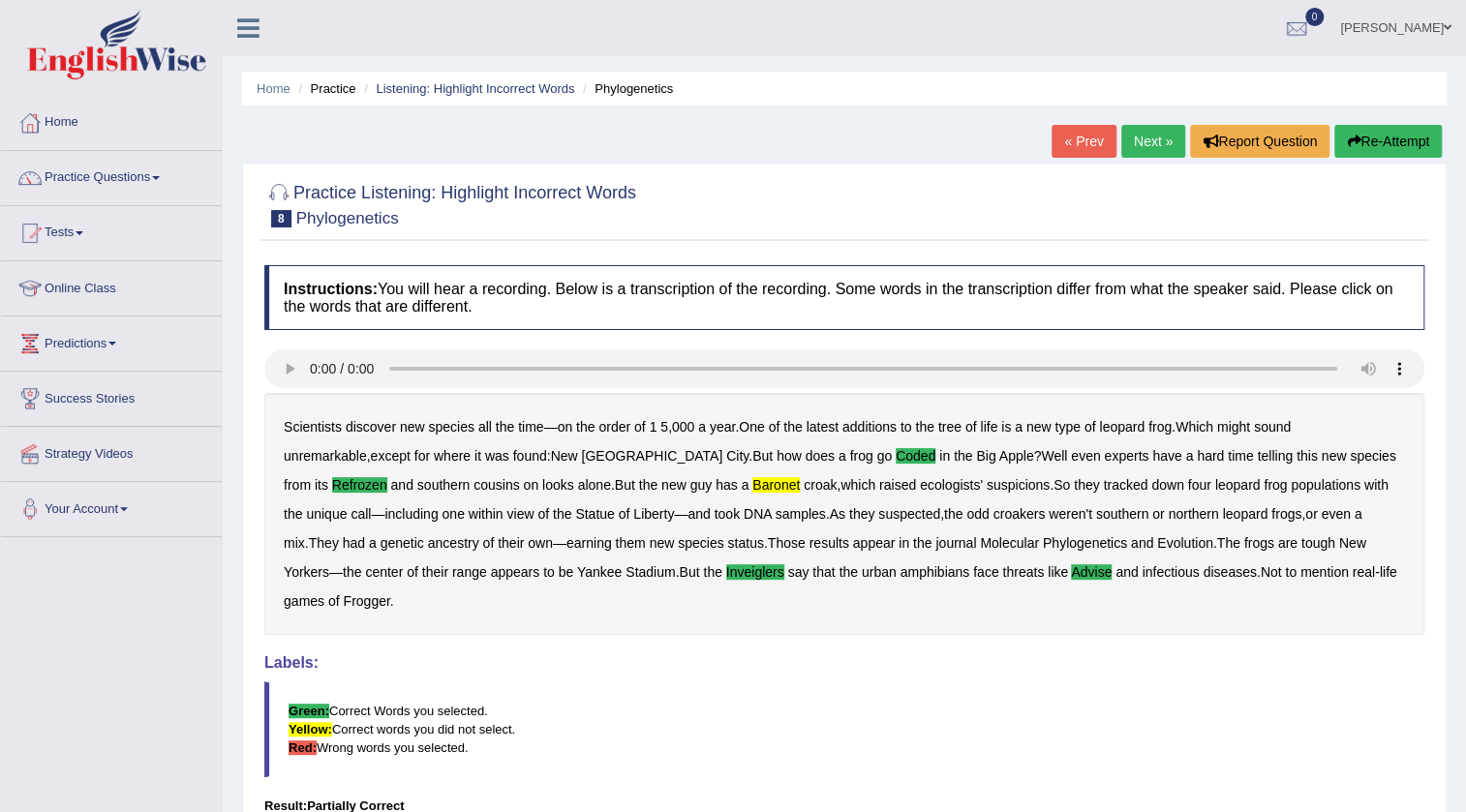
click at [1156, 147] on link "Next »" at bounding box center [1153, 141] width 64 height 33
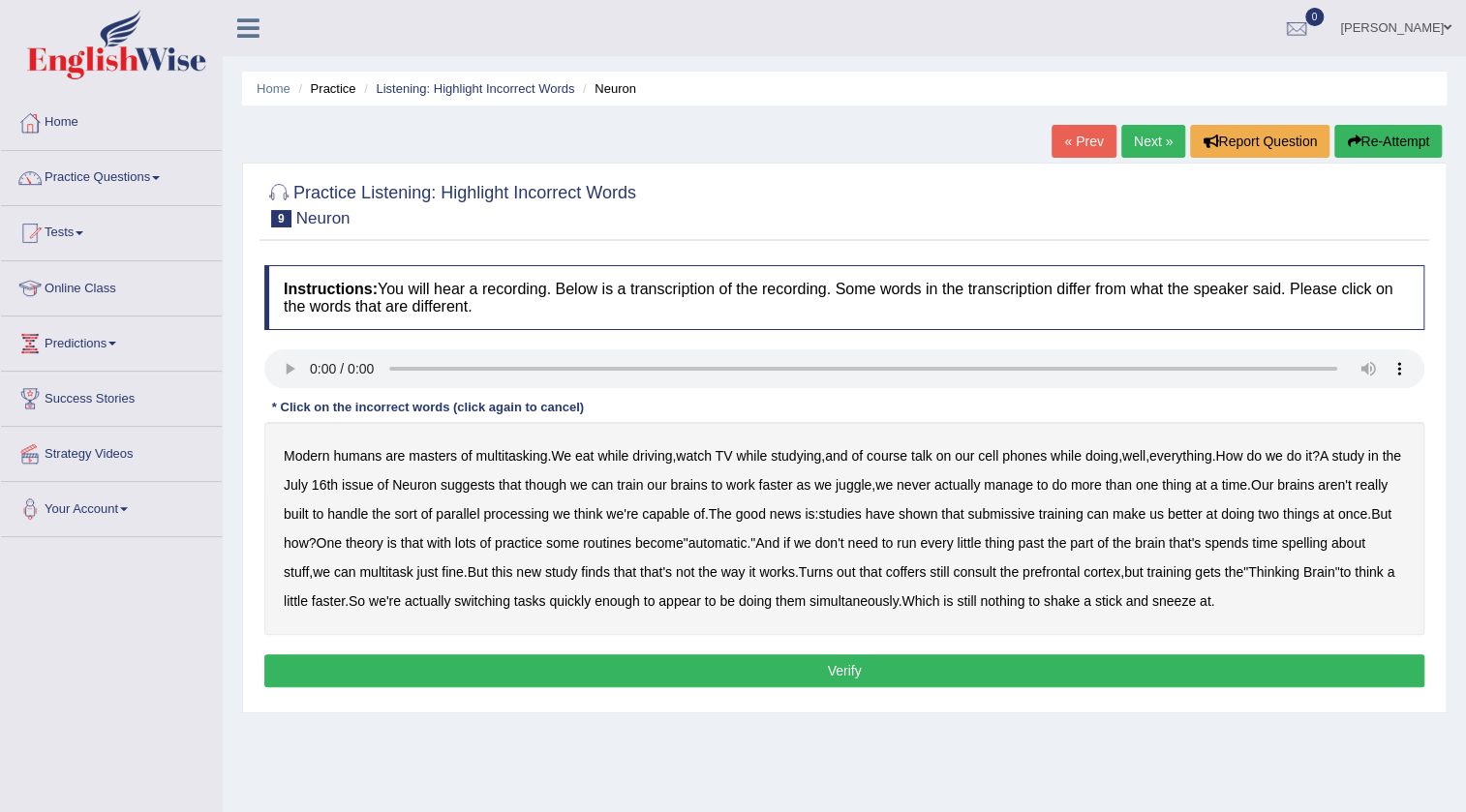
click at [757, 449] on b "while" at bounding box center [751, 456] width 31 height 16
click at [899, 678] on button "Verify" at bounding box center [844, 671] width 1160 height 33
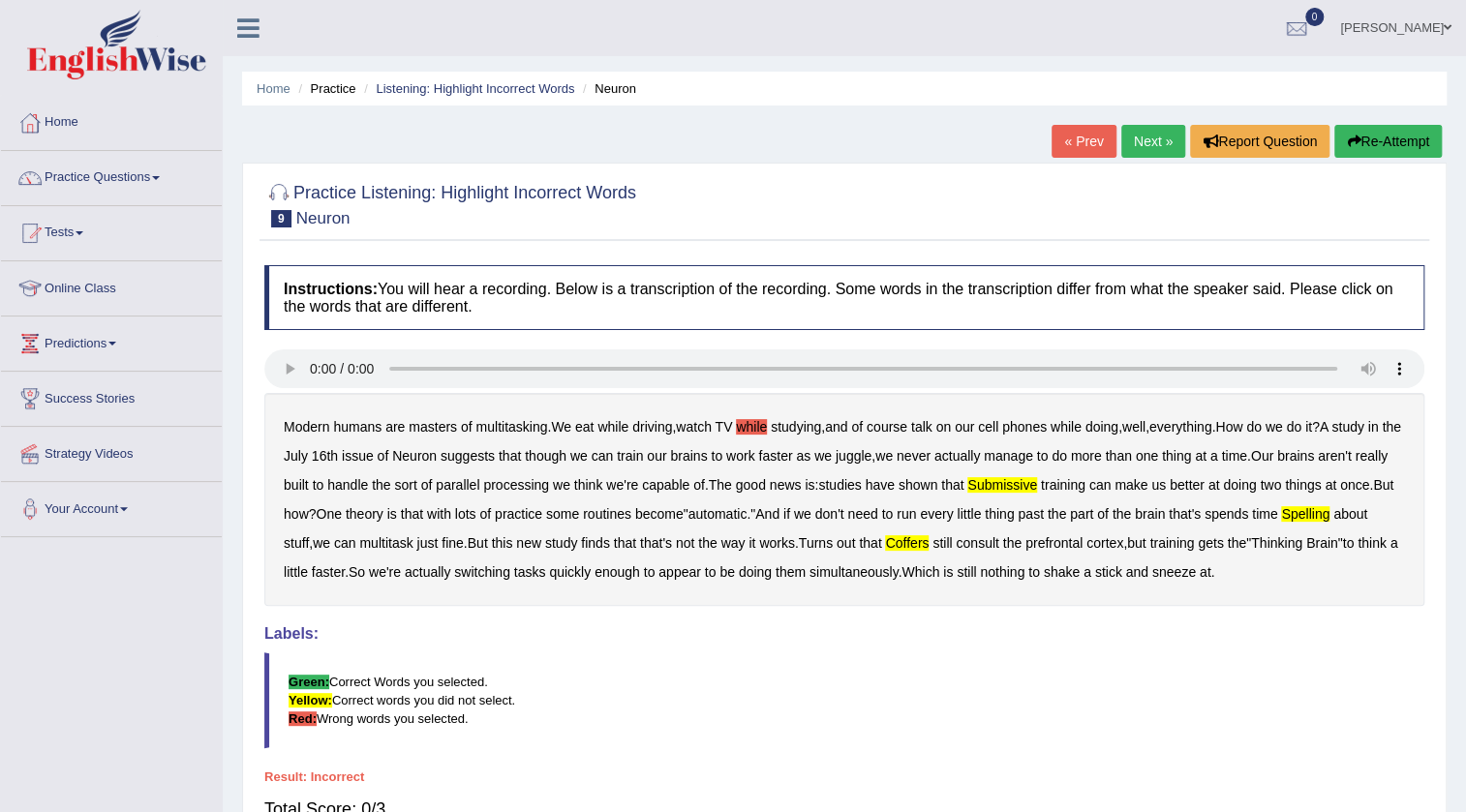
click at [759, 428] on b "while" at bounding box center [751, 426] width 31 height 16
click at [1380, 148] on button "Re-Attempt" at bounding box center [1388, 141] width 107 height 33
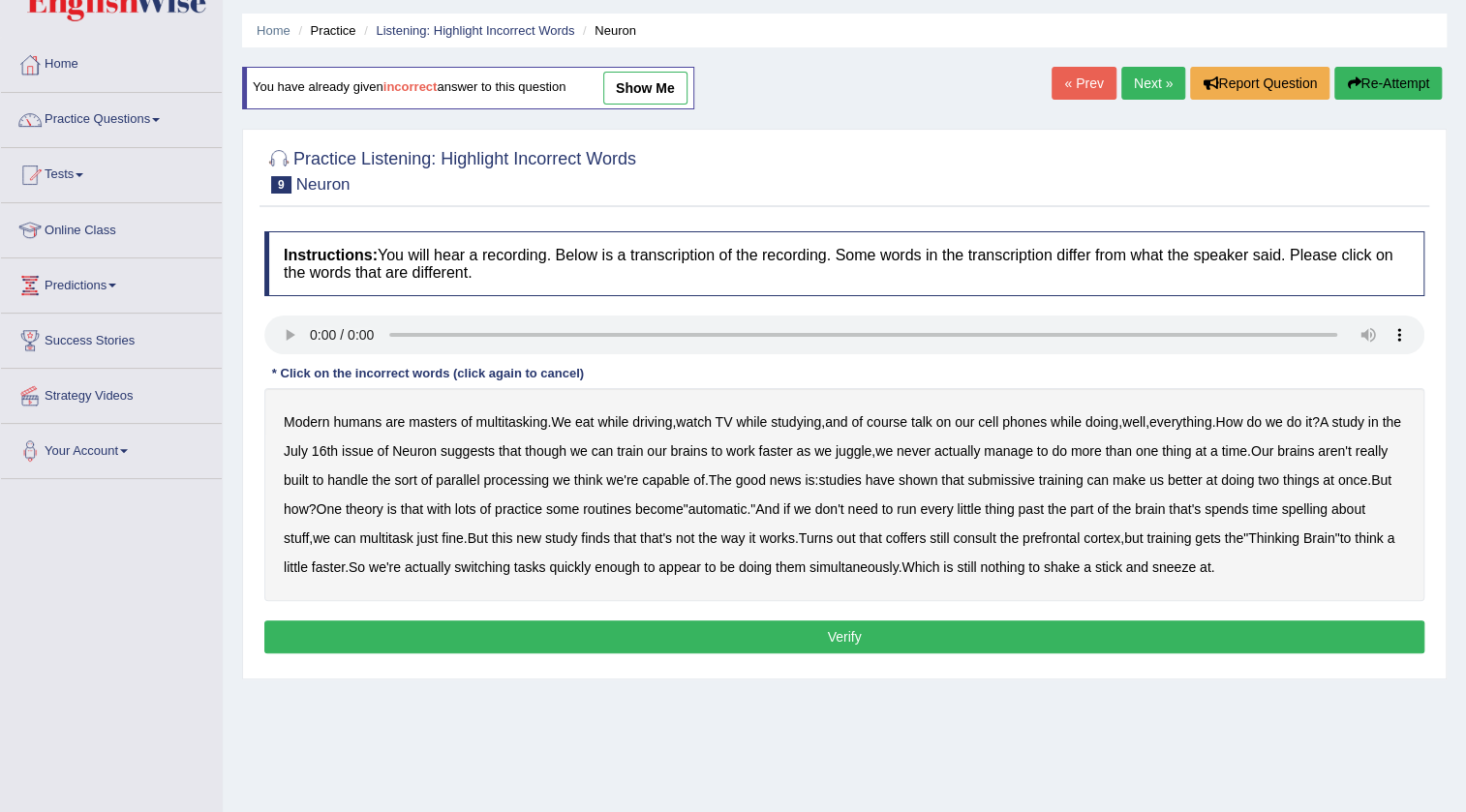
scroll to position [87, 0]
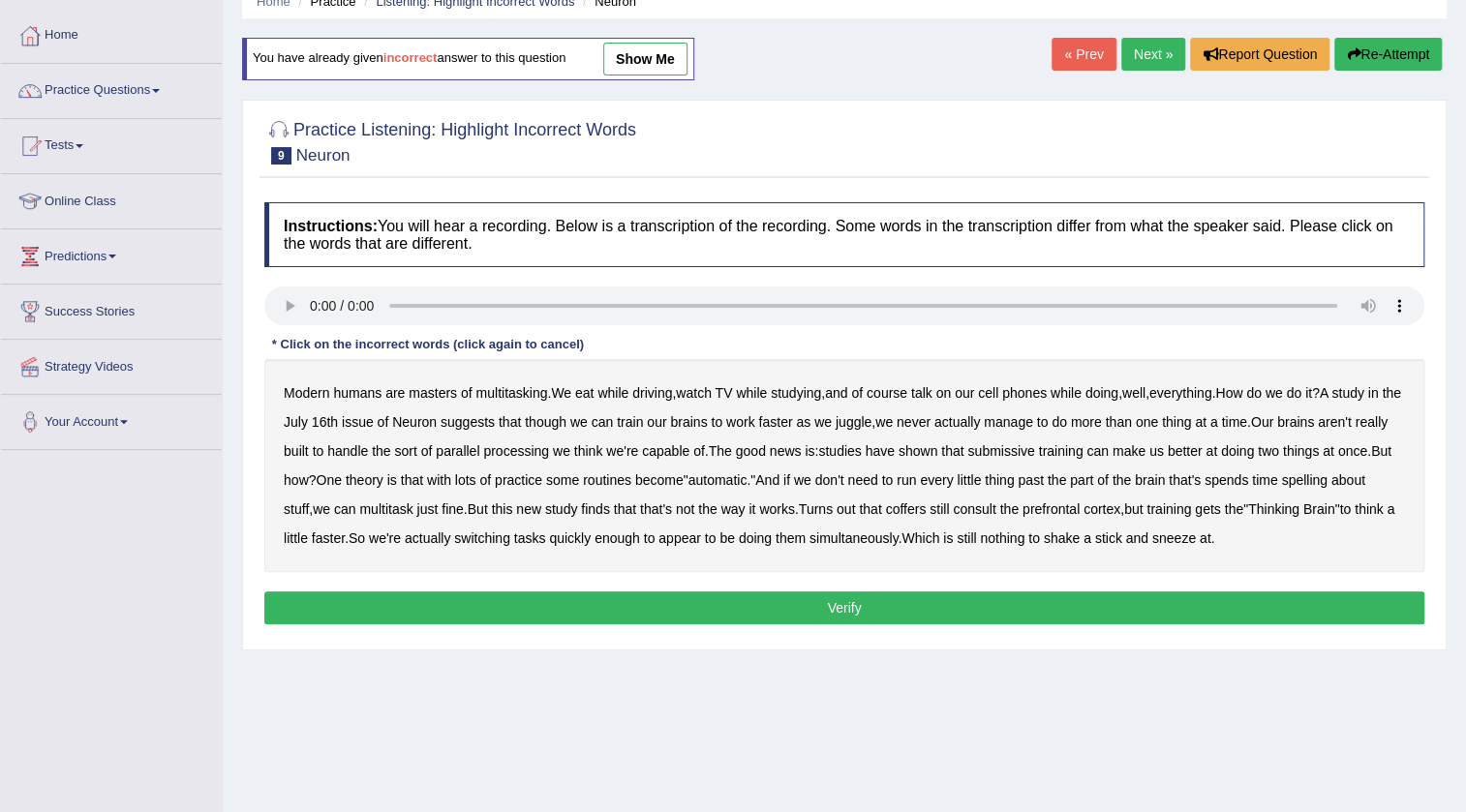
click at [872, 422] on b "juggle" at bounding box center [853, 422] width 36 height 16
click at [1034, 450] on b "submissive" at bounding box center [1000, 451] width 67 height 16
click at [1327, 477] on b "spelling" at bounding box center [1303, 480] width 46 height 16
click at [925, 505] on b "coffers" at bounding box center [906, 509] width 41 height 16
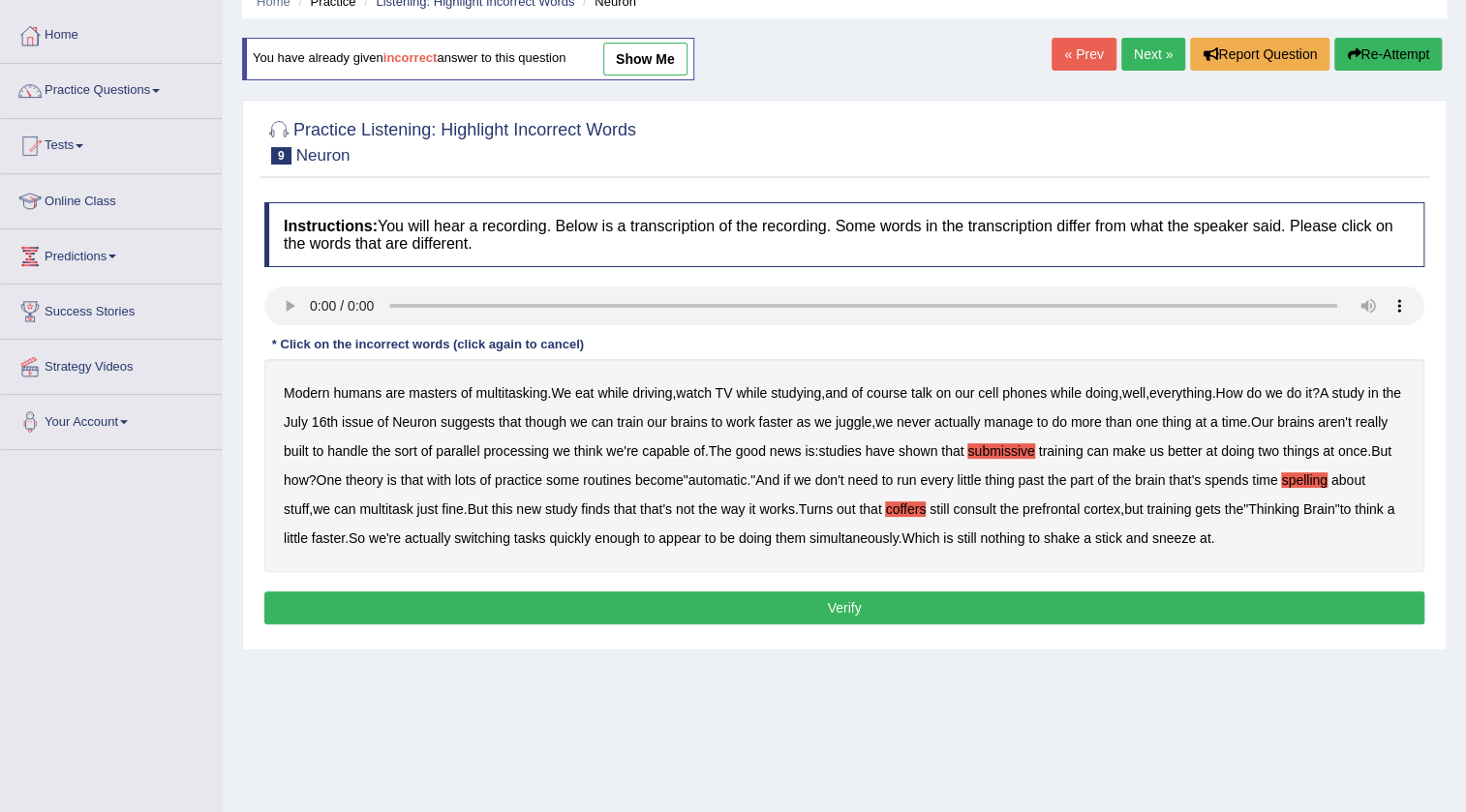
click at [1237, 608] on button "Verify" at bounding box center [844, 608] width 1160 height 33
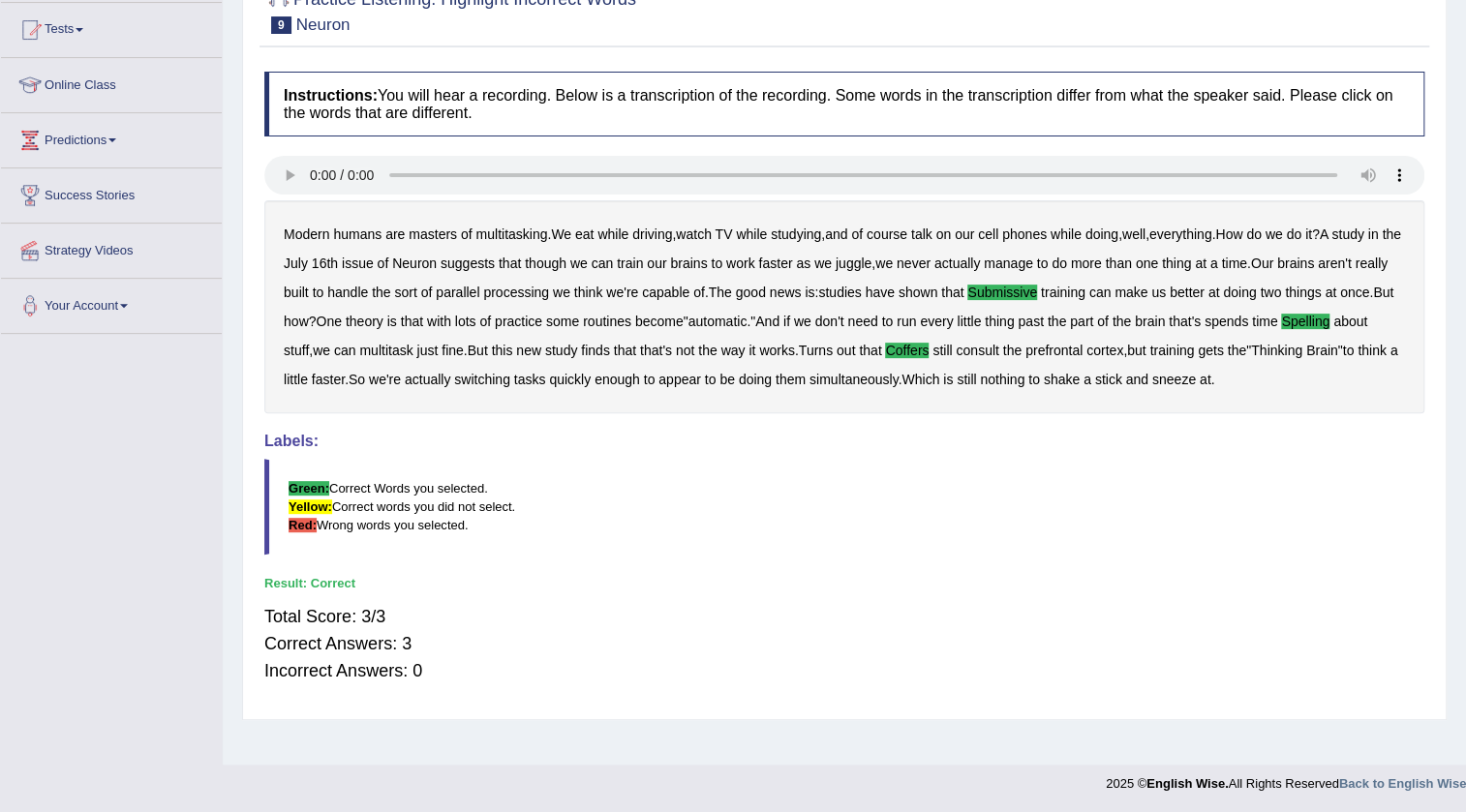
scroll to position [0, 0]
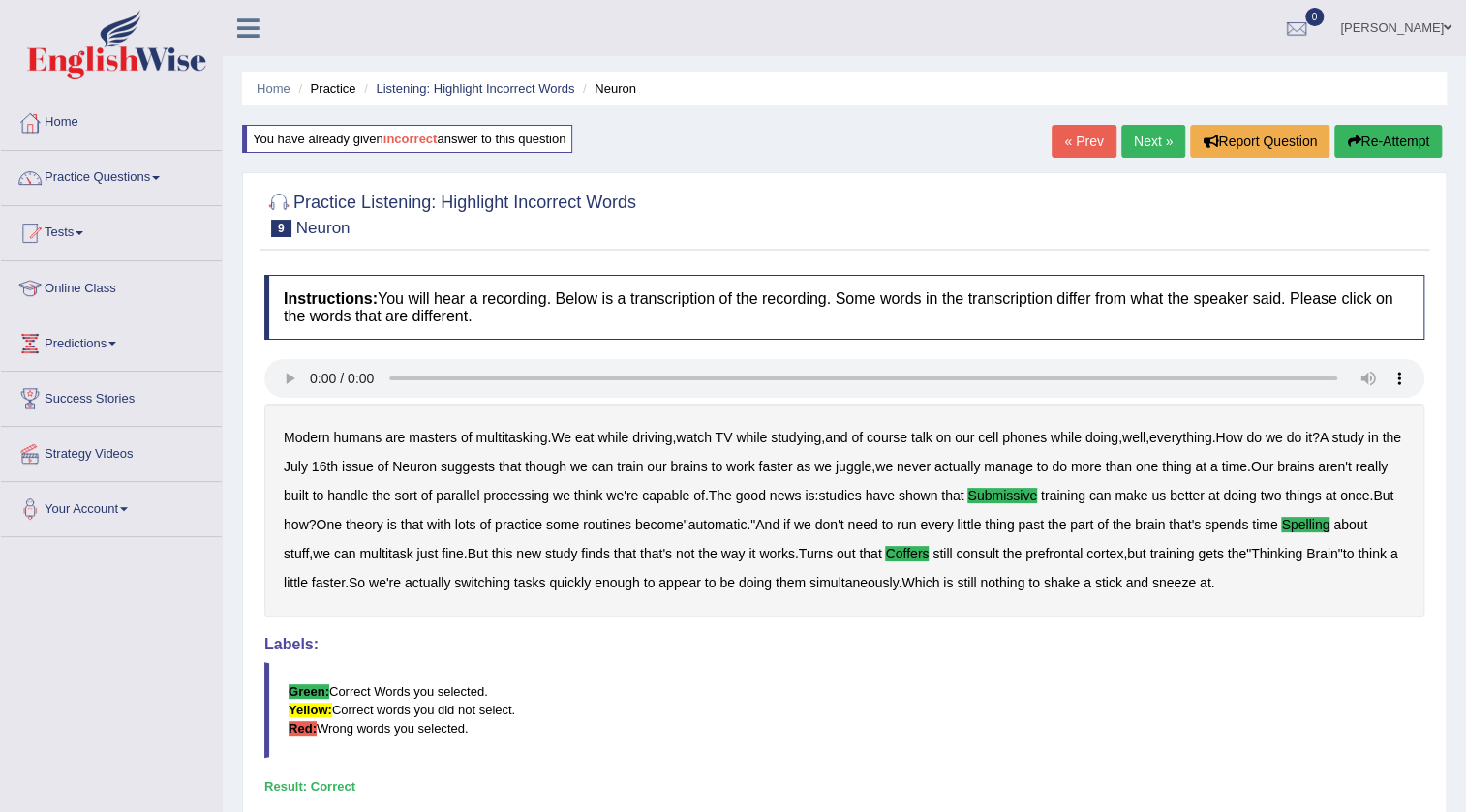
click at [1107, 129] on link "« Prev" at bounding box center [1083, 141] width 64 height 33
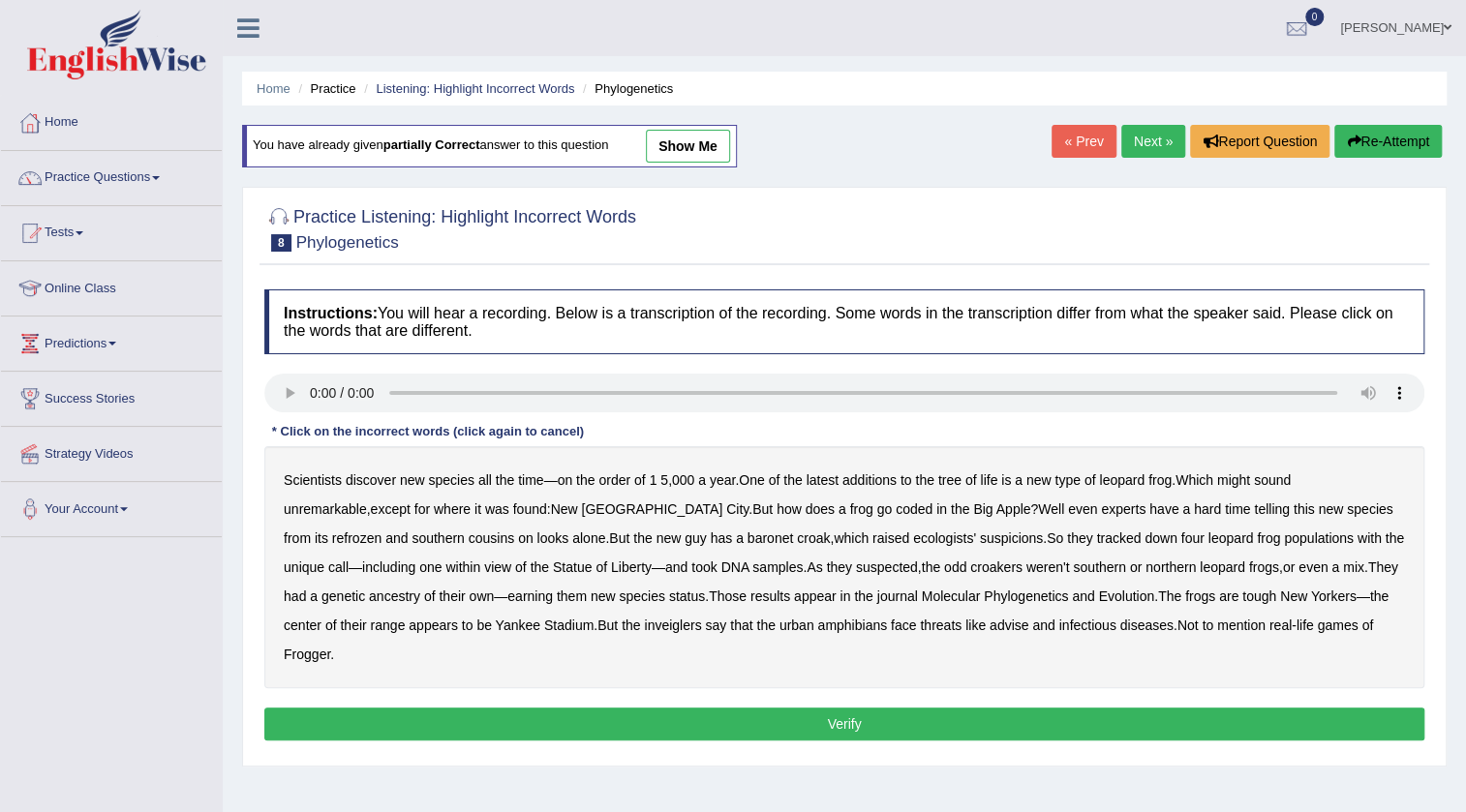
click at [1121, 142] on link "Next »" at bounding box center [1153, 141] width 64 height 33
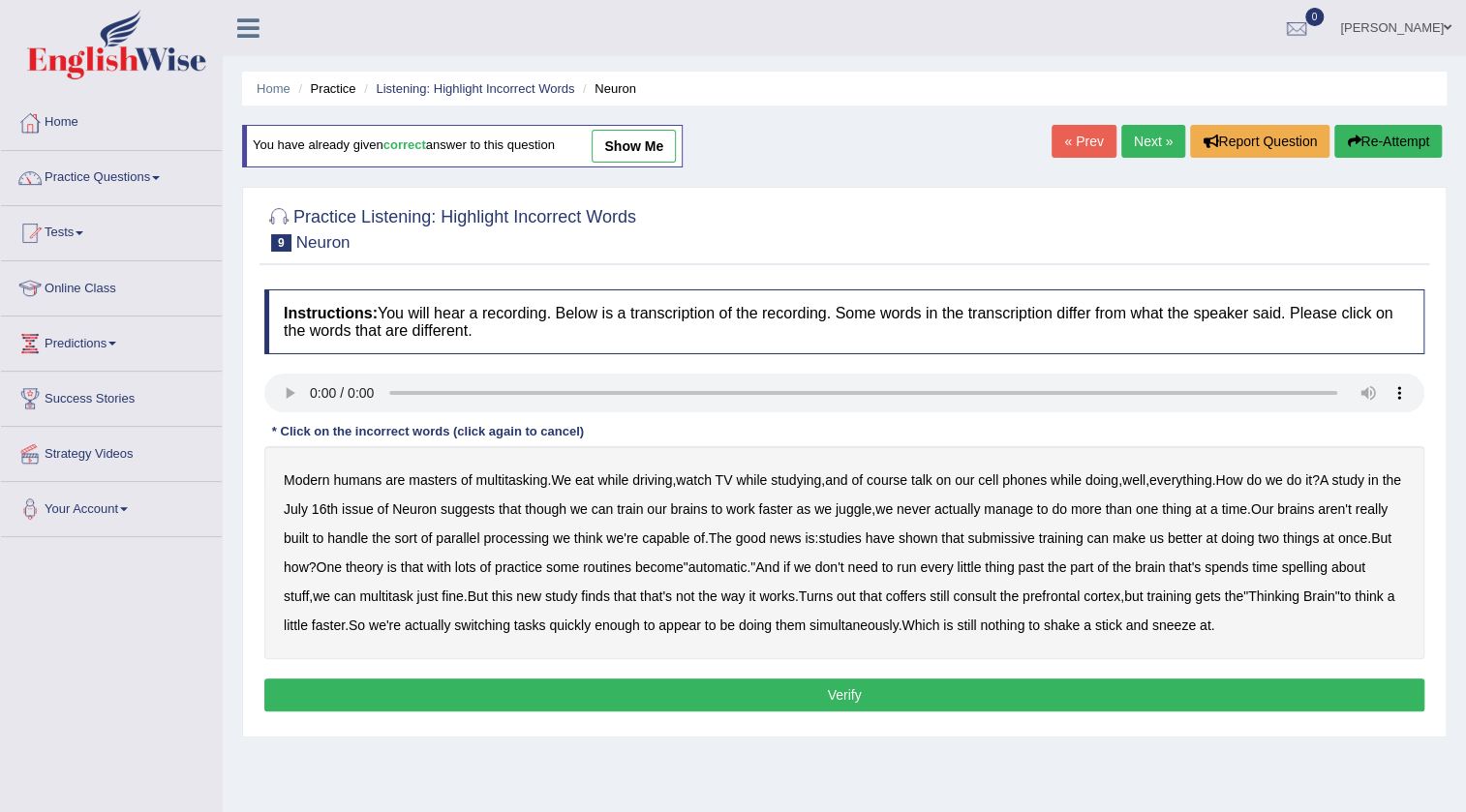
click at [1125, 147] on link "Next »" at bounding box center [1153, 141] width 64 height 33
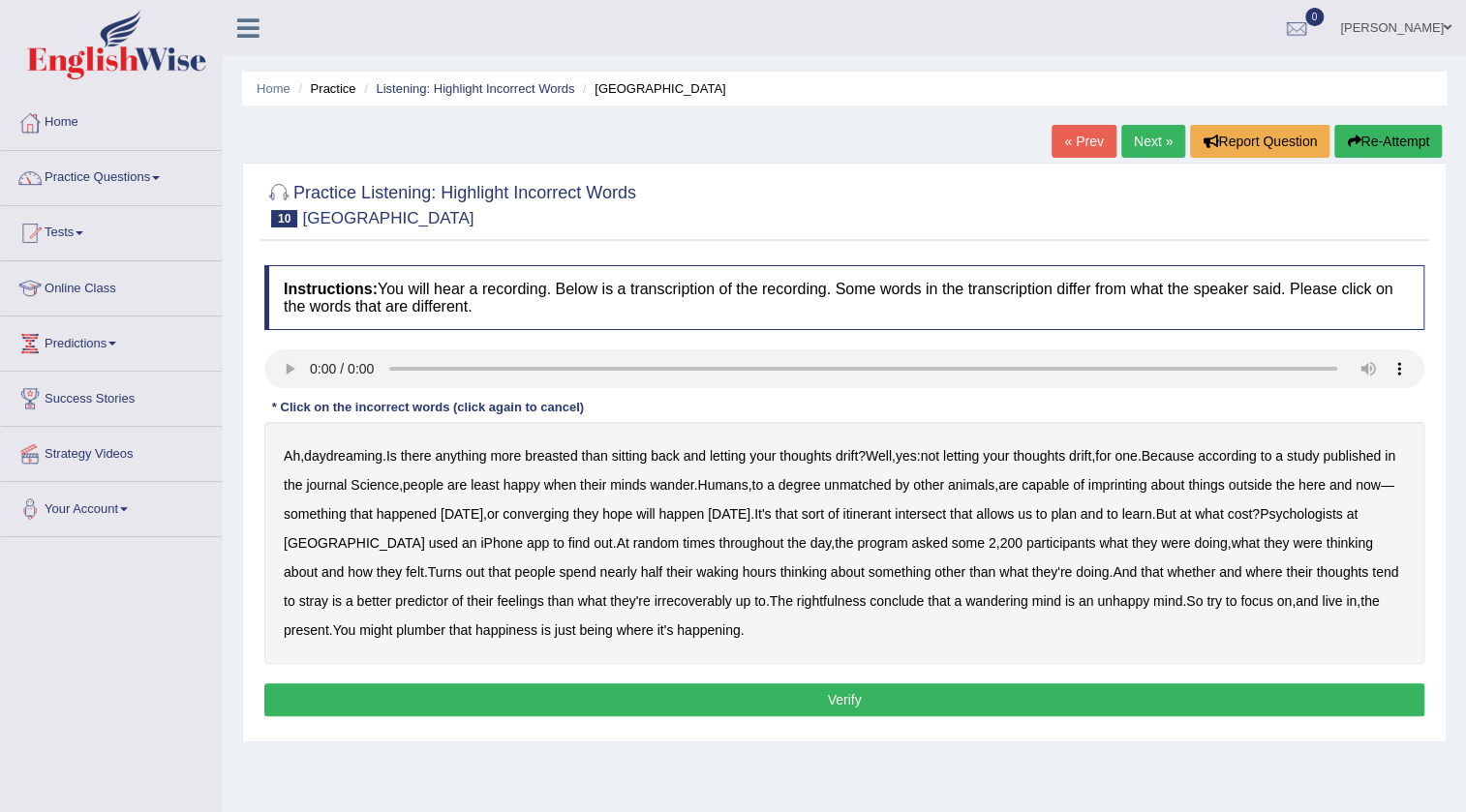
click at [561, 448] on b "breasted" at bounding box center [551, 456] width 53 height 16
click at [1147, 484] on b "imprinting" at bounding box center [1117, 485] width 59 height 16
click at [569, 513] on b "converging" at bounding box center [536, 514] width 67 height 16
click at [946, 518] on b "intersect" at bounding box center [920, 514] width 52 height 16
click at [704, 598] on b "irrecoverably" at bounding box center [694, 601] width 78 height 16
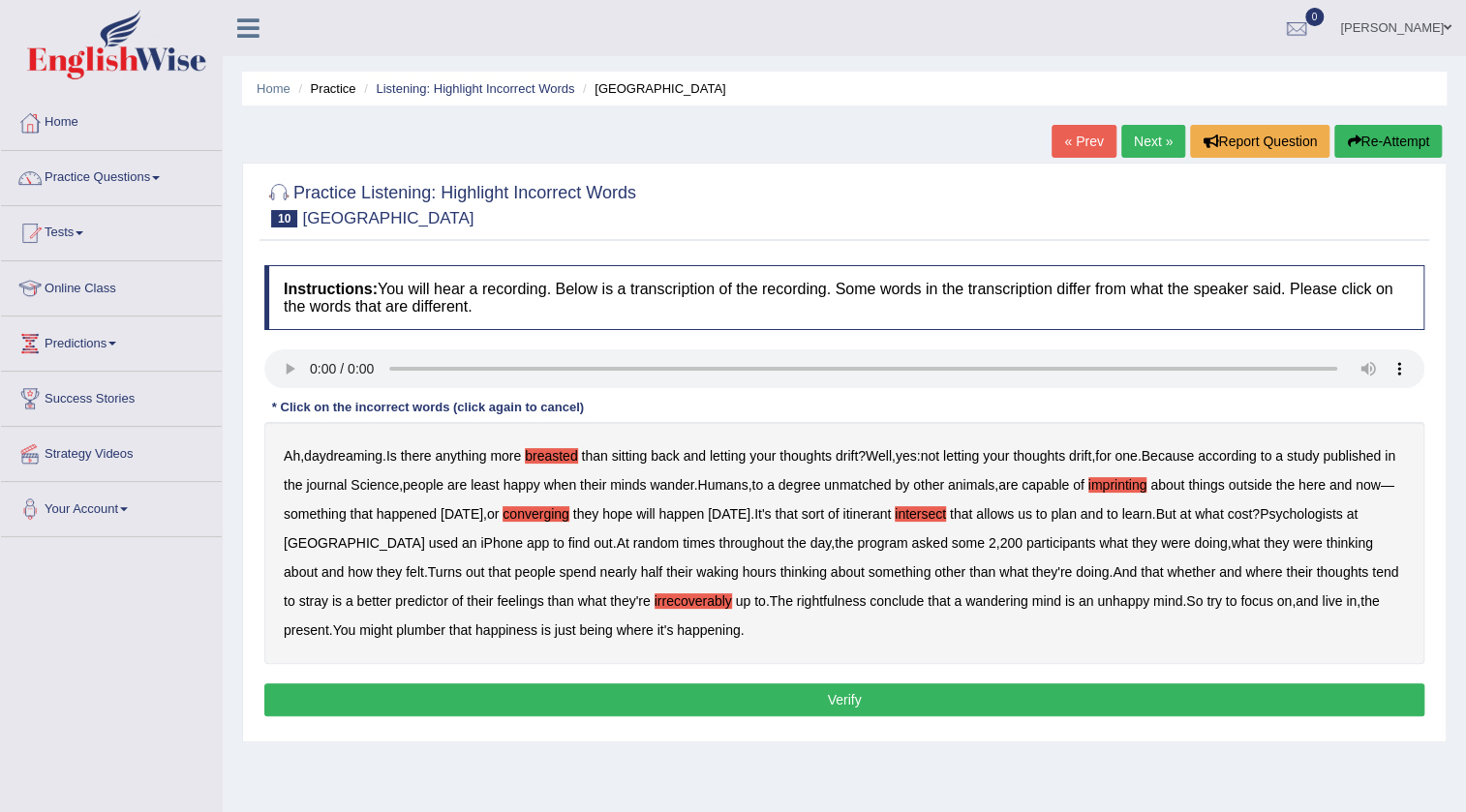
click at [827, 605] on b "rightfulness" at bounding box center [832, 601] width 70 height 16
click at [406, 627] on b "plumber" at bounding box center [421, 630] width 50 height 16
click at [415, 689] on button "Verify" at bounding box center [844, 700] width 1160 height 33
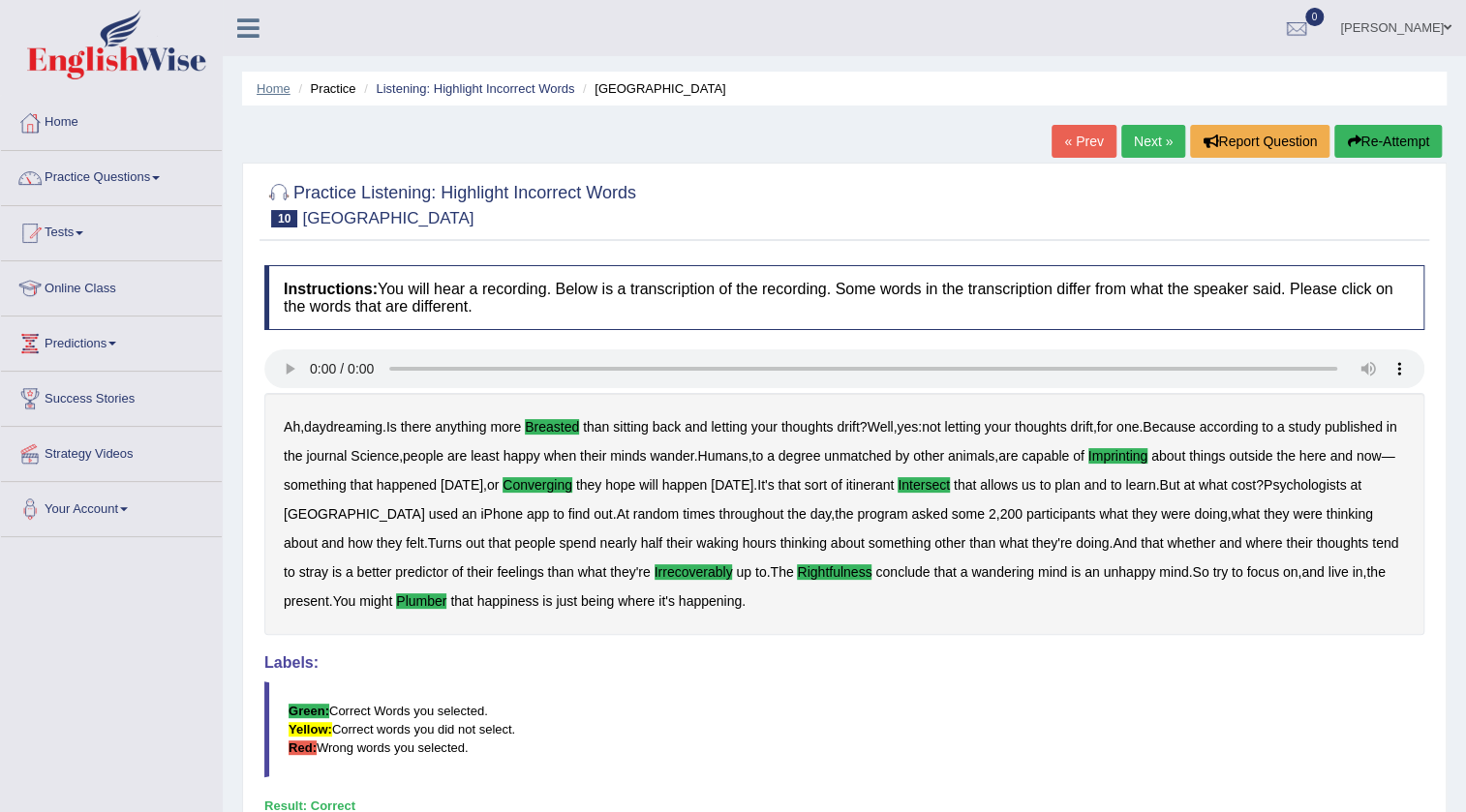
click at [280, 83] on link "Home" at bounding box center [273, 88] width 34 height 15
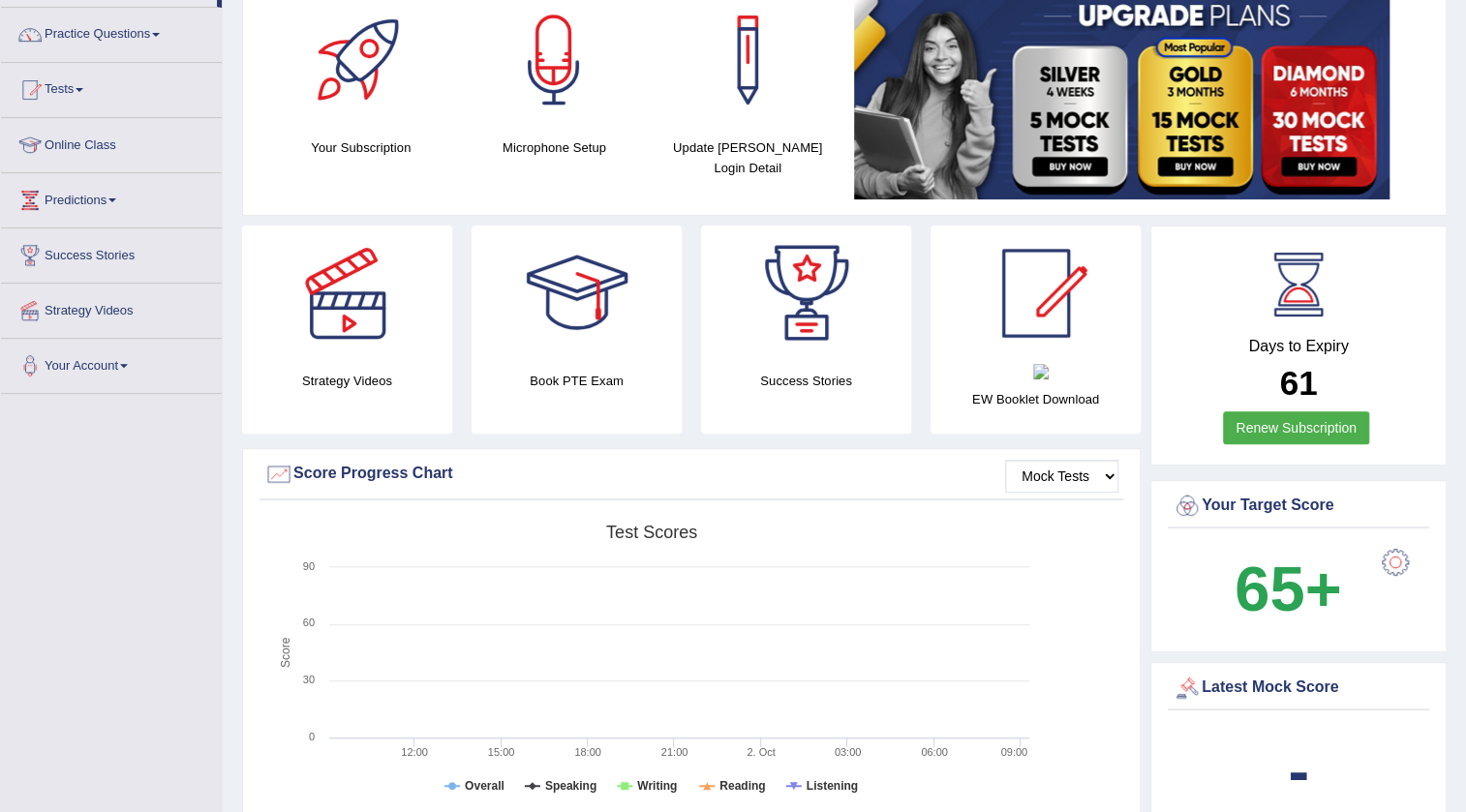
scroll to position [109, 0]
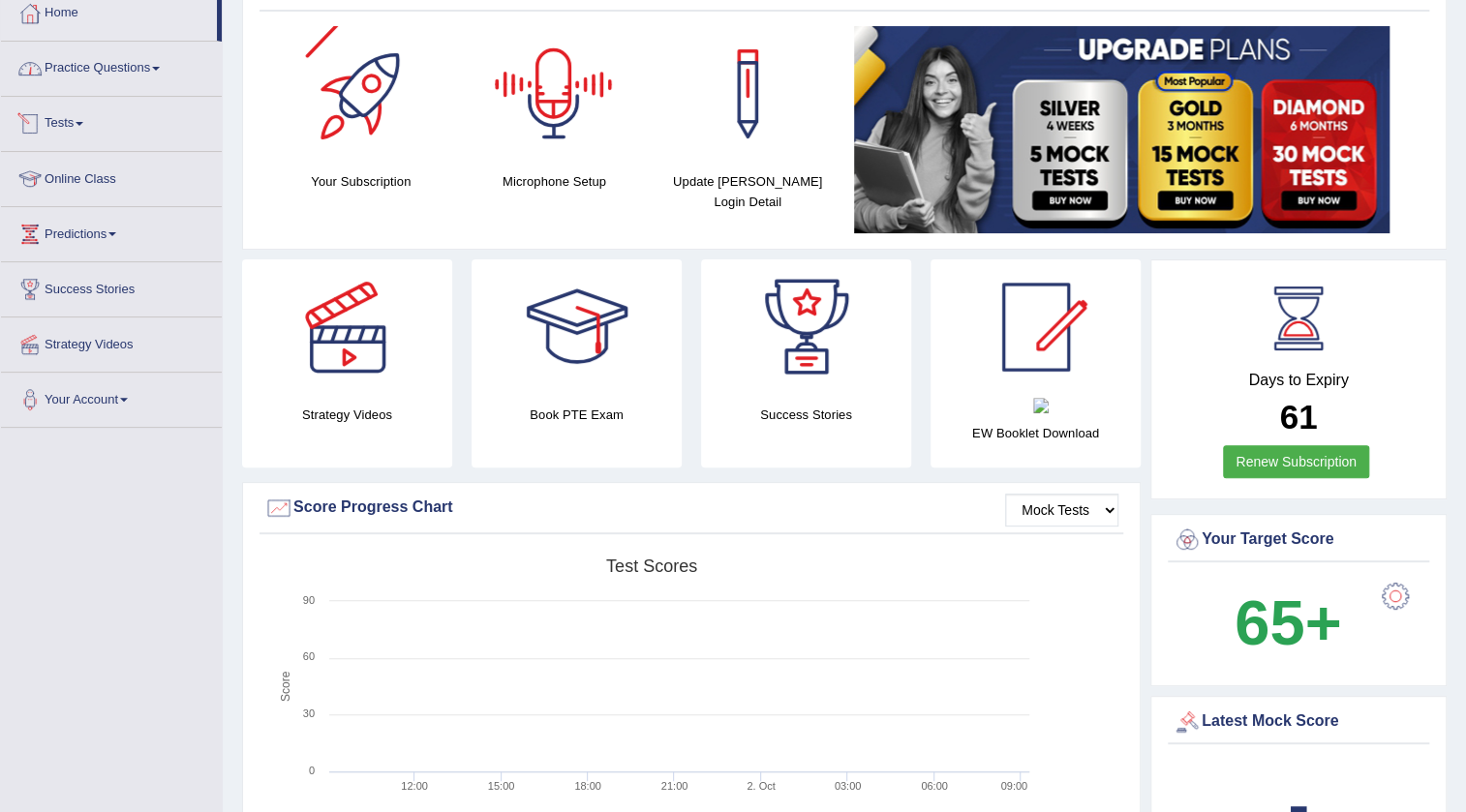
click at [84, 78] on link "Practice Questions" at bounding box center [111, 66] width 221 height 49
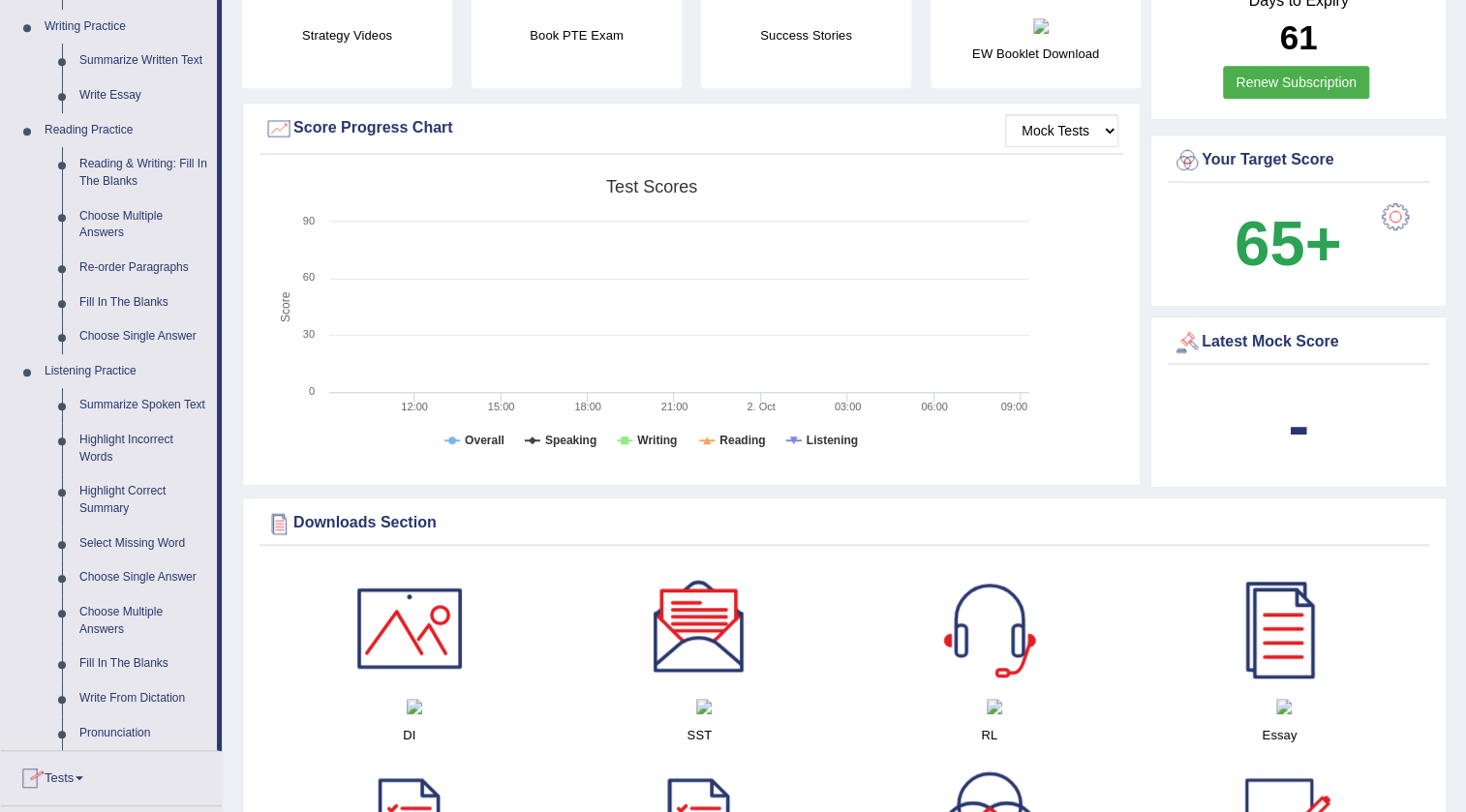
scroll to position [638, 0]
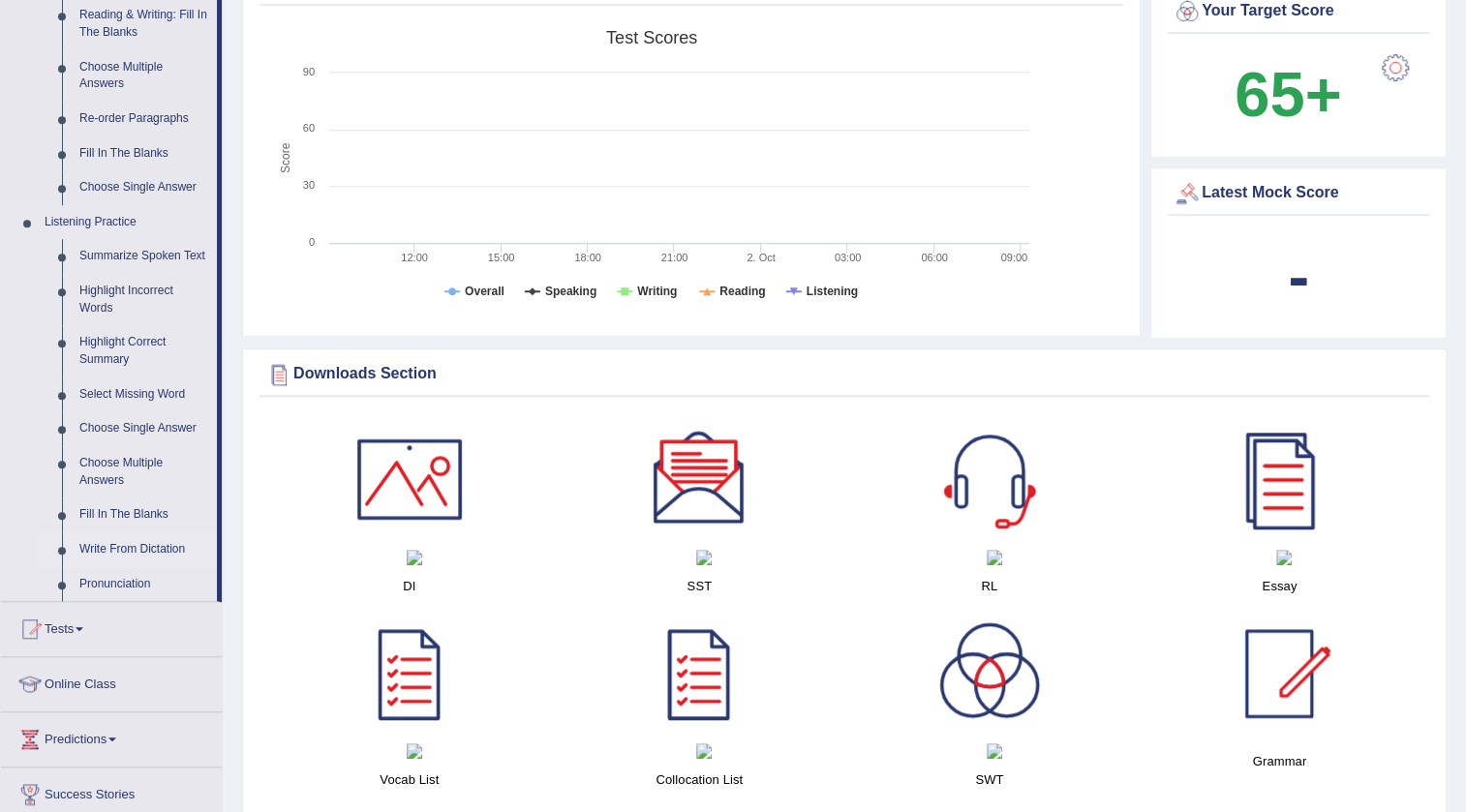
click at [105, 545] on link "Write From Dictation" at bounding box center [144, 550] width 146 height 35
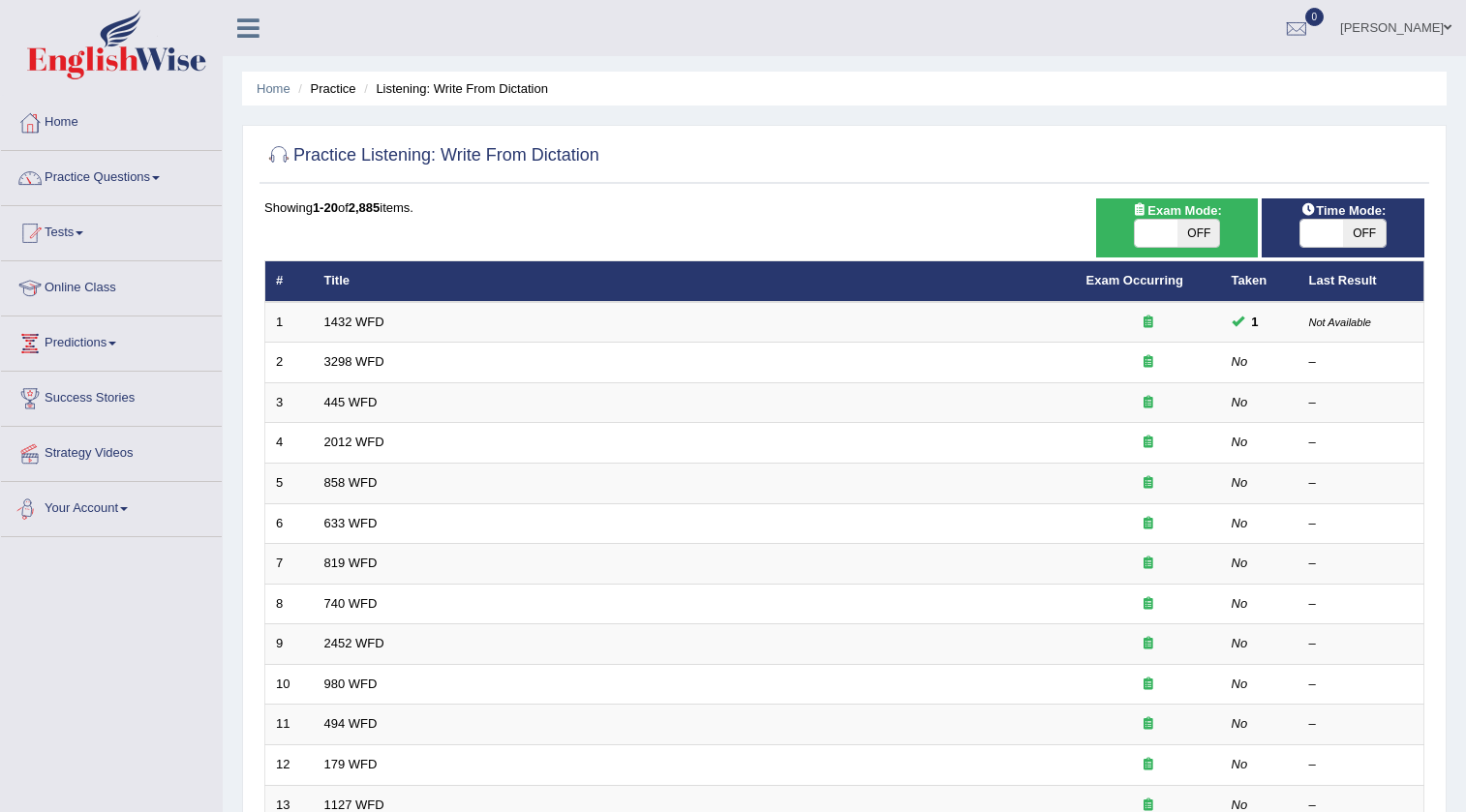
click at [366, 323] on link "1432 WFD" at bounding box center [355, 321] width 60 height 15
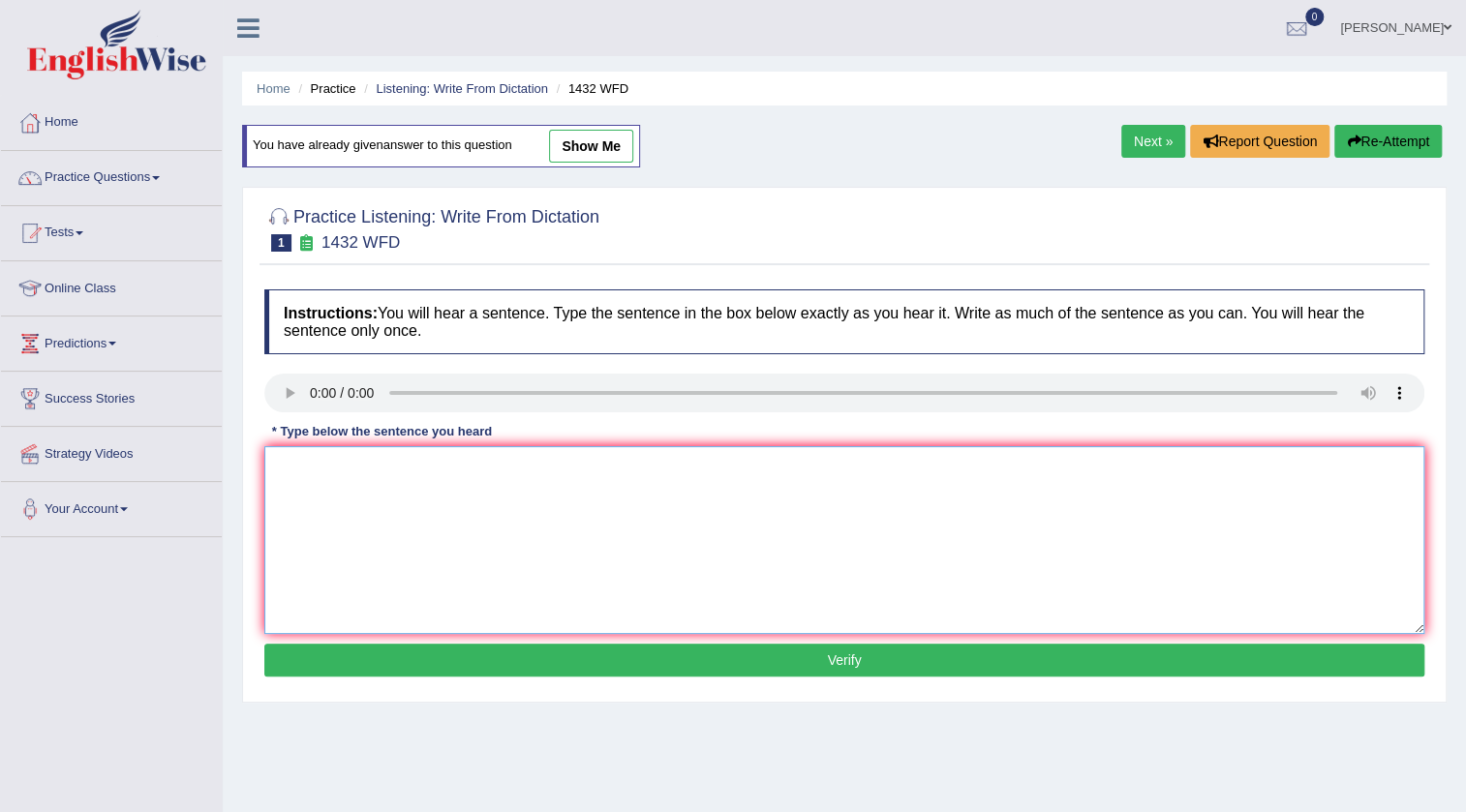
click at [610, 522] on textarea at bounding box center [844, 539] width 1160 height 188
click at [328, 454] on textarea at bounding box center [844, 539] width 1160 height 188
type textarea "More physical activity is beneficial to your health."
click at [567, 652] on button "Verify" at bounding box center [844, 660] width 1160 height 33
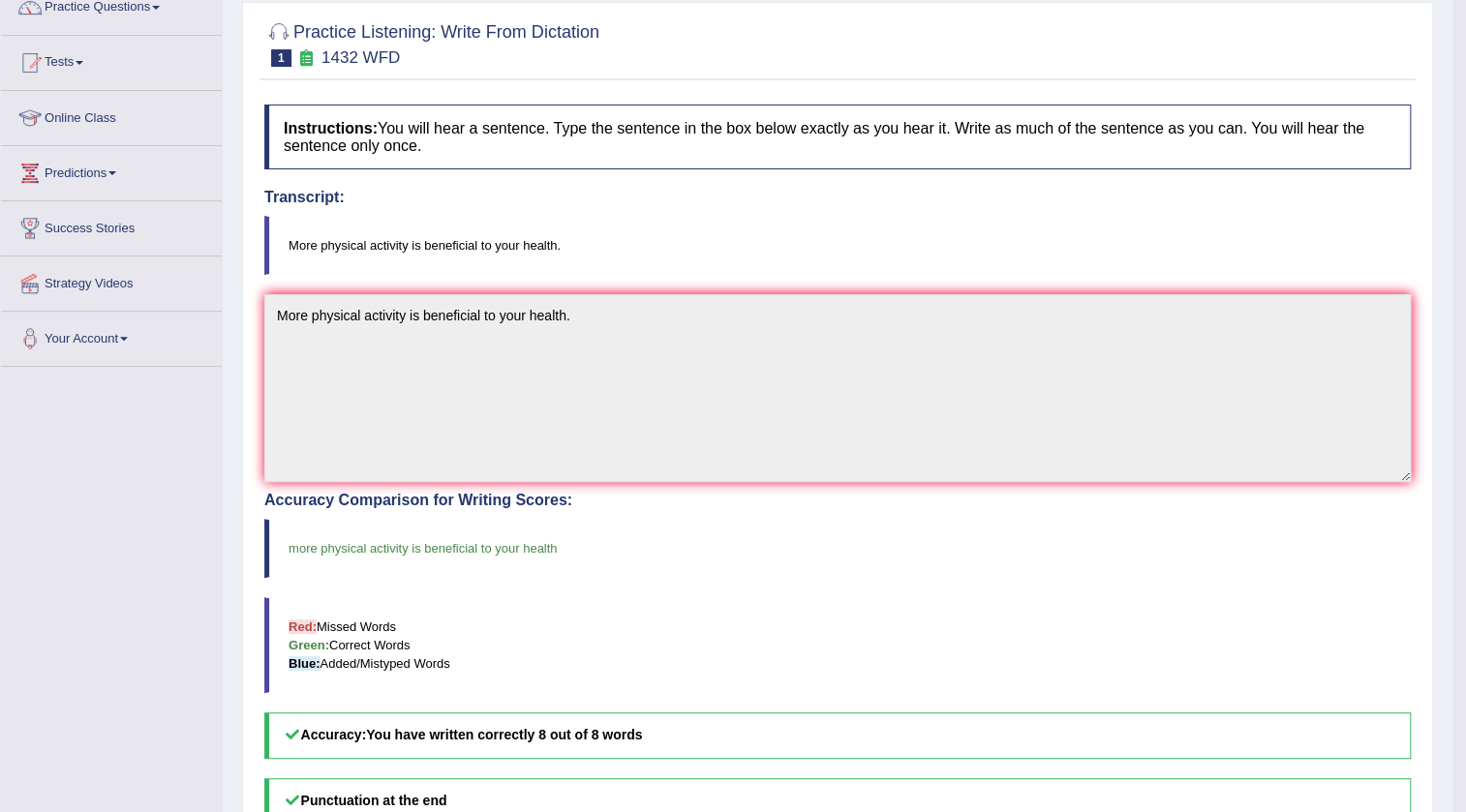
scroll to position [10, 0]
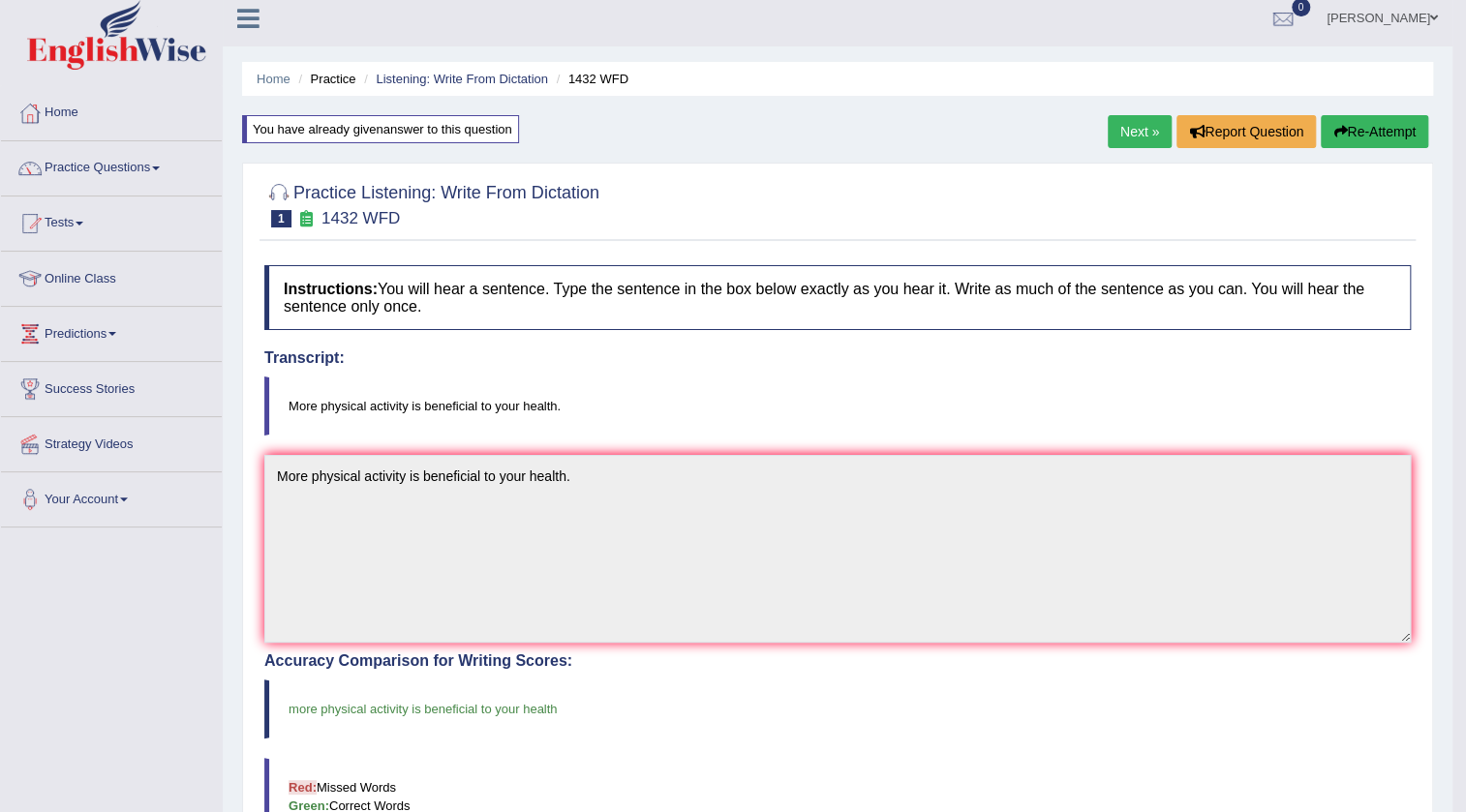
click at [1144, 126] on link "Next »" at bounding box center [1140, 131] width 64 height 33
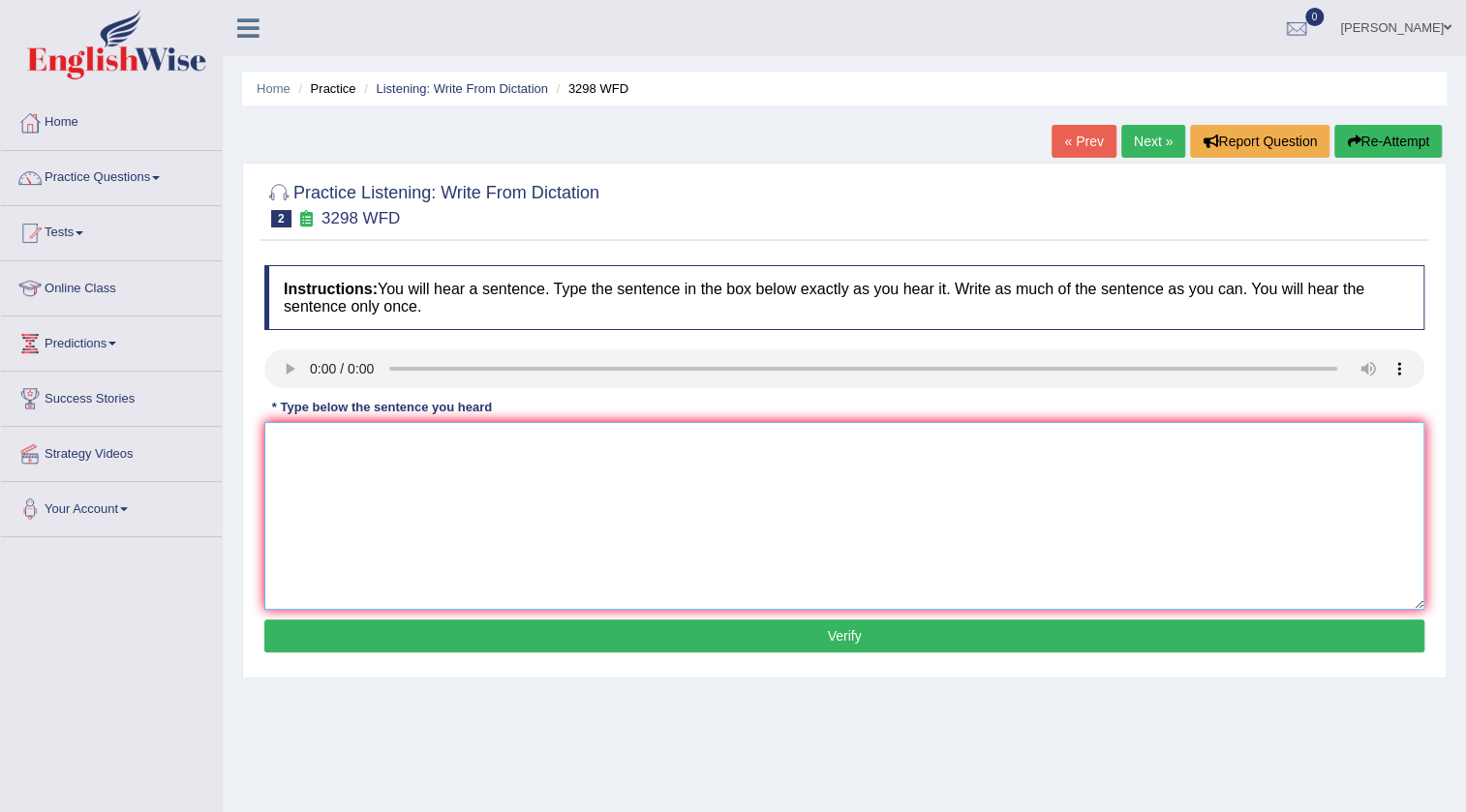
click at [388, 462] on textarea at bounding box center [844, 515] width 1160 height 188
drag, startPoint x: 450, startPoint y: 444, endPoint x: 430, endPoint y: 418, distance: 32.8
click at [445, 444] on textarea "Animal behaviourt" at bounding box center [844, 515] width 1160 height 188
click at [299, 447] on textarea "Animal behaviour appears to continue booth similar and distinct aspects of huma…" at bounding box center [844, 515] width 1160 height 188
click at [526, 449] on textarea "Animal behaviour appears to continue booth similar and distinct aspects of huma…" at bounding box center [844, 515] width 1160 height 188
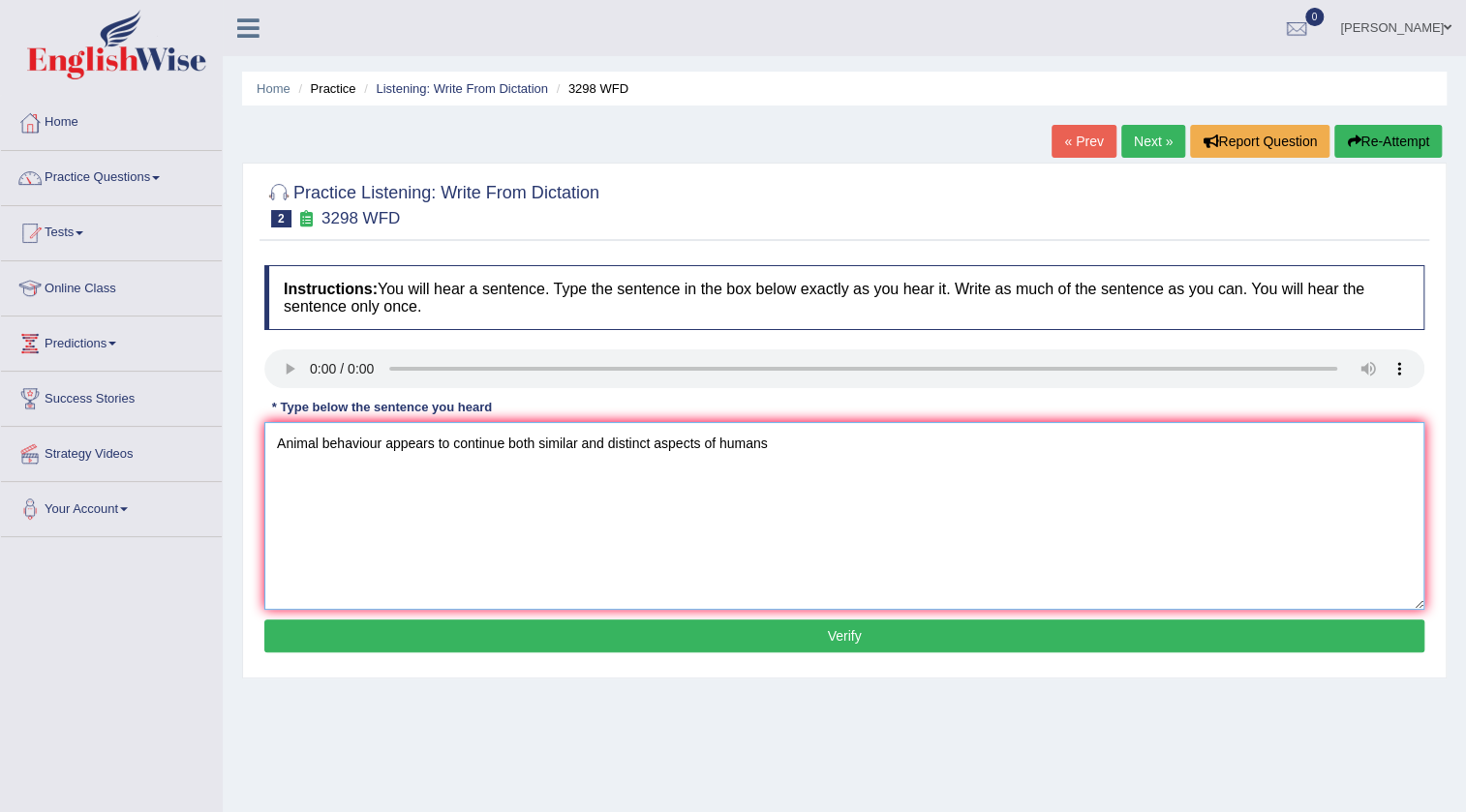
click at [912, 485] on textarea "Animal behaviour appears to continue both similar and distinct aspects of humans" at bounding box center [844, 515] width 1160 height 188
type textarea "Animal behaviour appears to continue both similar and distinct aspects of human…"
click at [842, 648] on button "Verify" at bounding box center [844, 636] width 1160 height 33
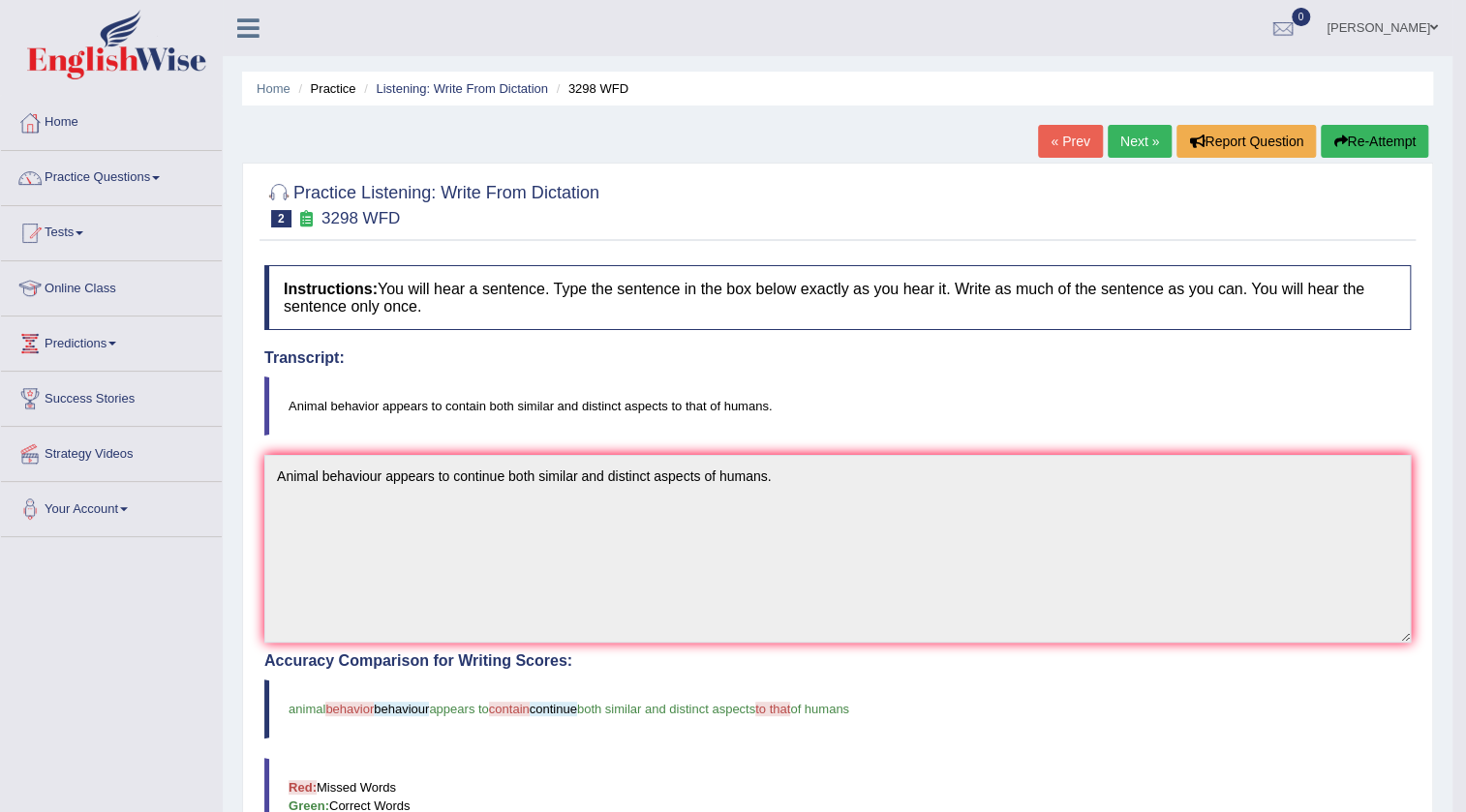
click at [1137, 138] on link "Next »" at bounding box center [1140, 141] width 64 height 33
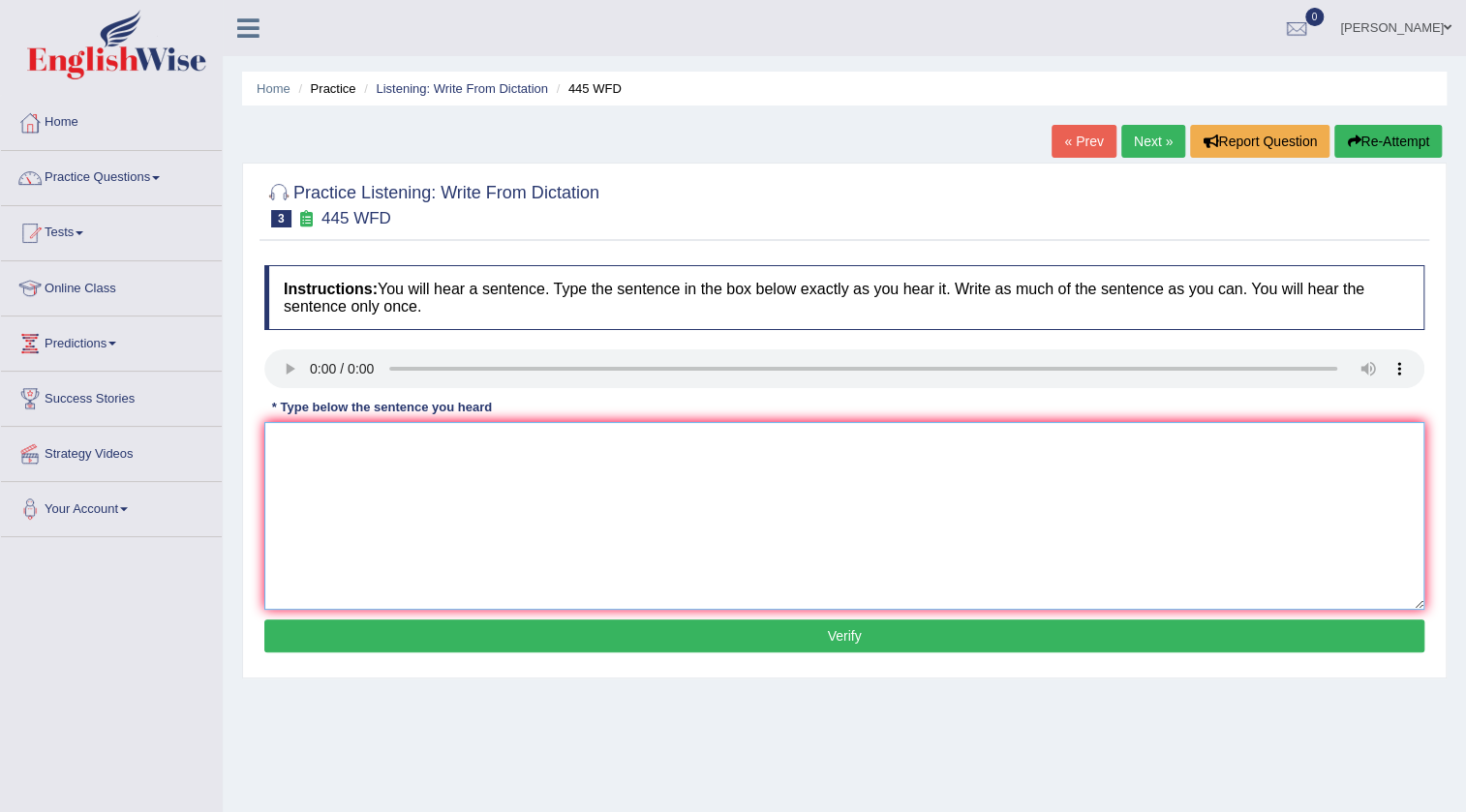
click at [452, 503] on textarea at bounding box center [844, 515] width 1160 height 188
click at [572, 446] on textarea "The [DEMOGRAPHIC_DATA] astronomers planned" at bounding box center [844, 515] width 1160 height 188
click at [427, 444] on textarea "The [DEMOGRAPHIC_DATA] astronomers planned" at bounding box center [844, 515] width 1160 height 188
drag, startPoint x: 441, startPoint y: 440, endPoint x: 451, endPoint y: 441, distance: 10.0
click at [442, 441] on textarea "The [DEMOGRAPHIC_DATA] astronomers planned" at bounding box center [844, 515] width 1160 height 188
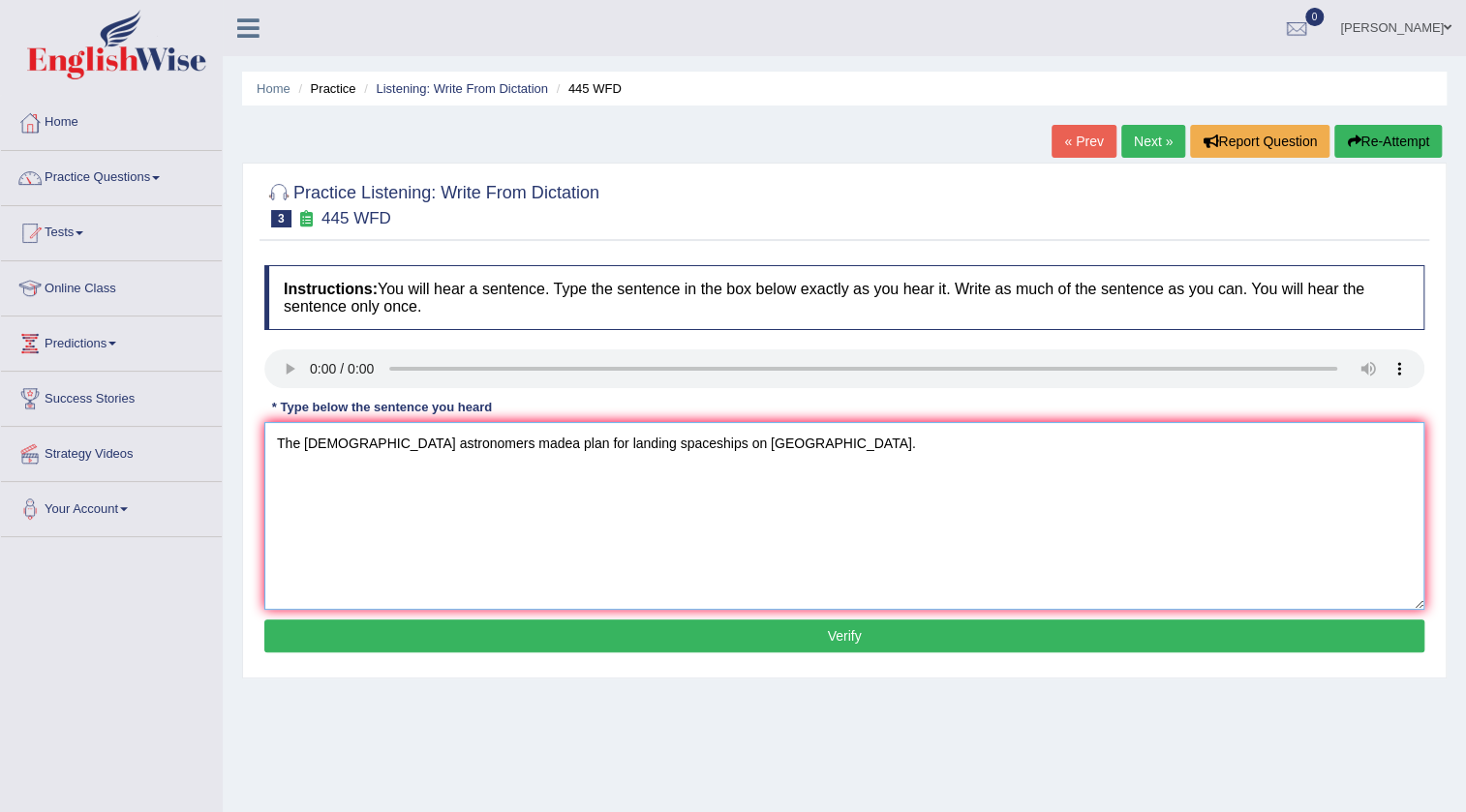
click at [473, 443] on textarea "The [DEMOGRAPHIC_DATA] astronomers madea plan for landing spaceships on [GEOGRA…" at bounding box center [844, 515] width 1160 height 188
click at [654, 444] on textarea "The [DEMOGRAPHIC_DATA] astronomers made a plan for landing spaceships on [GEOGR…" at bounding box center [844, 515] width 1160 height 188
click at [653, 446] on textarea "The American astronomers made a plan for landing spaceships on Mars." at bounding box center [844, 515] width 1160 height 188
type textarea "The American astronomers made a plan for landing spaceship on Mars."
click at [471, 632] on button "Verify" at bounding box center [844, 636] width 1160 height 33
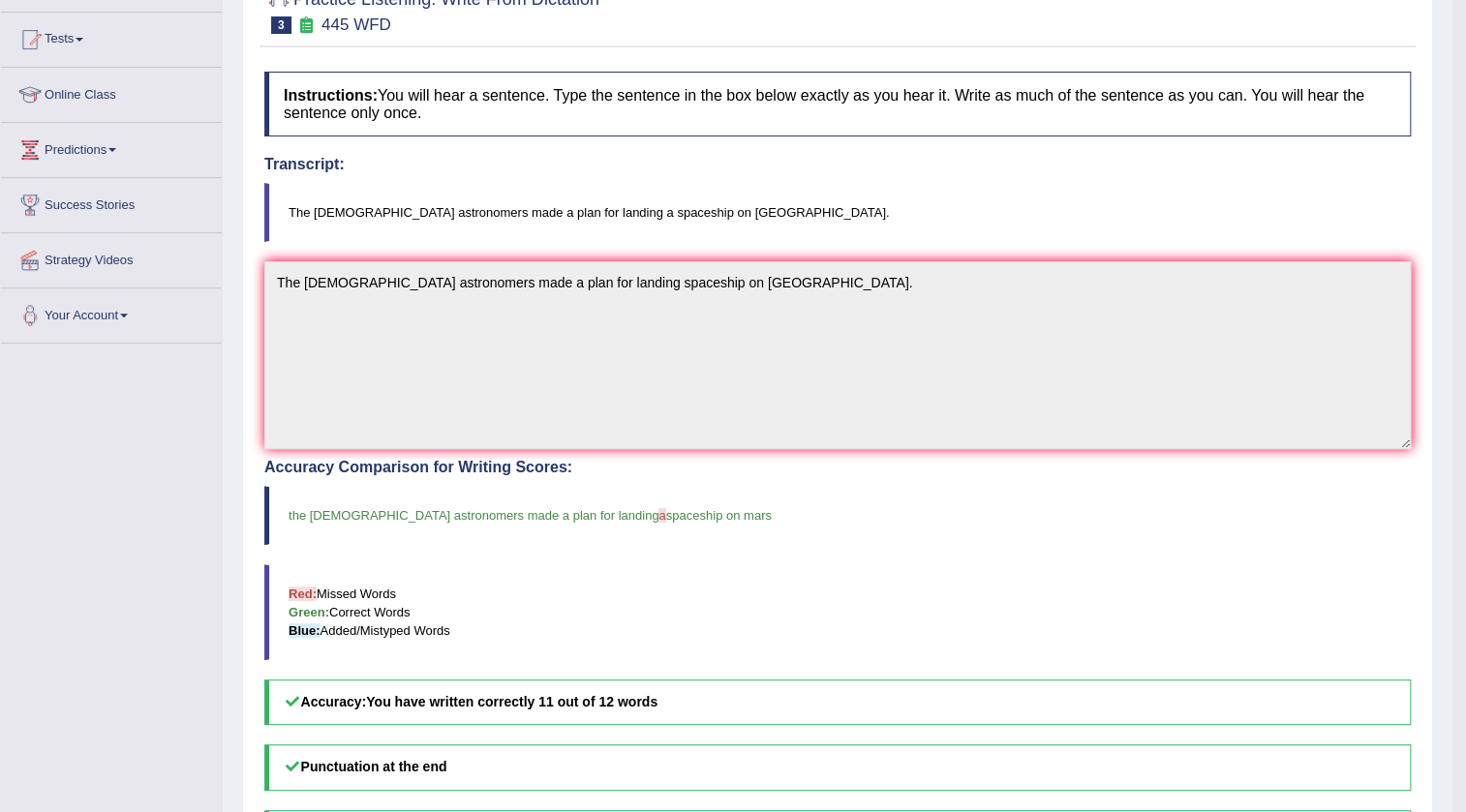
scroll to position [87, 0]
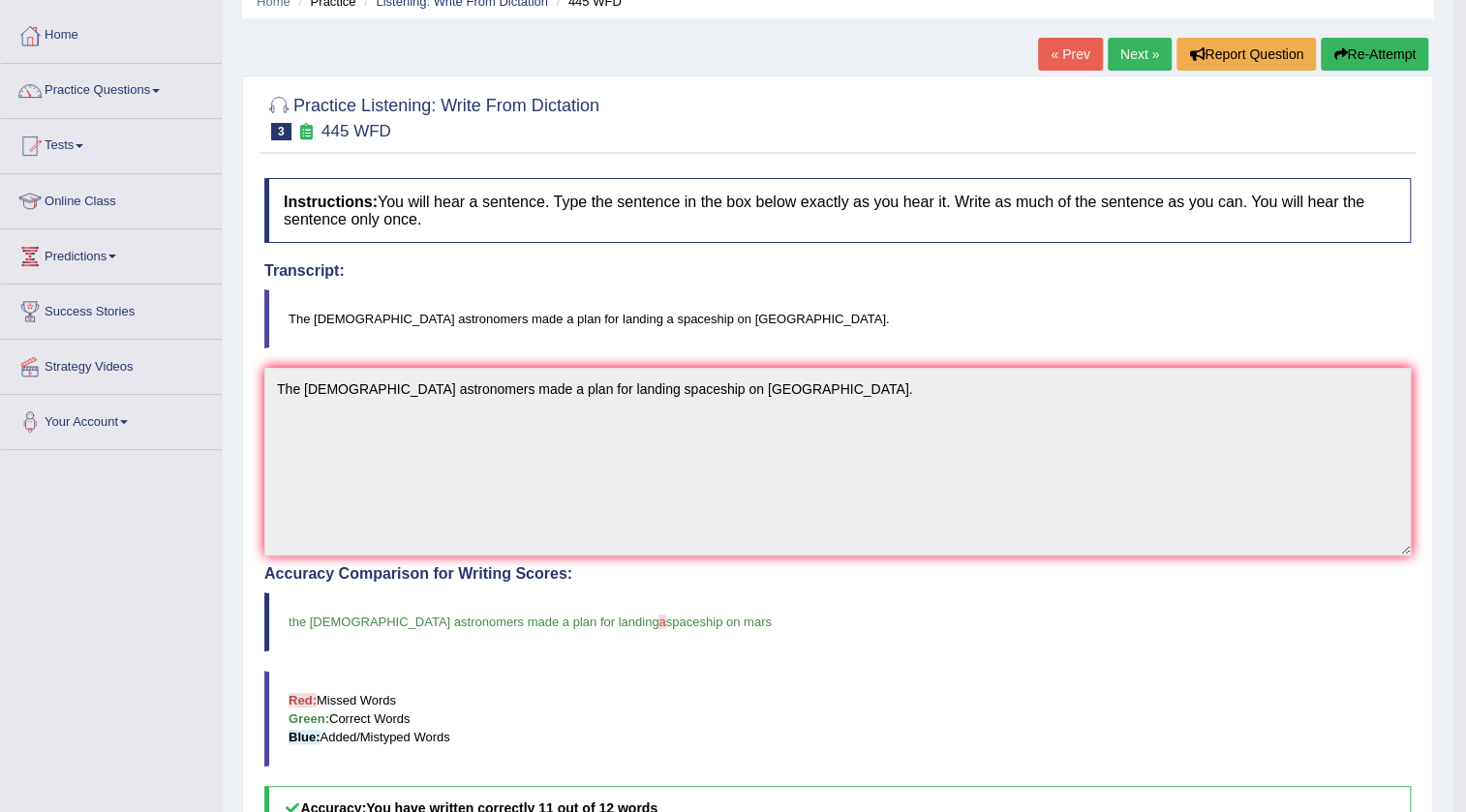
click at [1125, 58] on link "Next »" at bounding box center [1140, 55] width 64 height 33
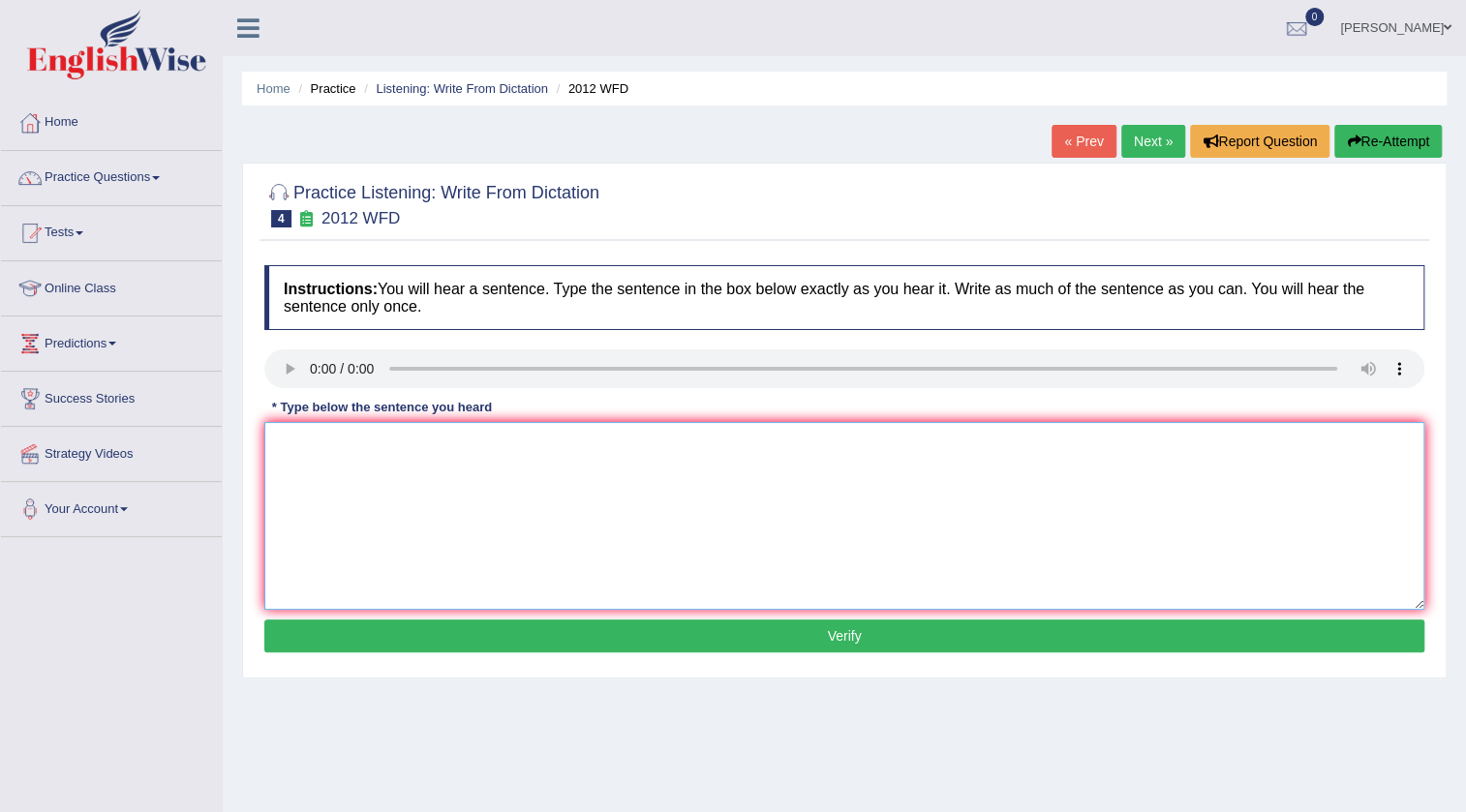
click at [358, 465] on textarea at bounding box center [844, 515] width 1160 height 188
click at [586, 436] on textarea "There is a great deal of debate on this topic" at bounding box center [844, 515] width 1160 height 188
type textarea "There is a great deal of debate on this topic."
click at [566, 630] on button "Verify" at bounding box center [844, 636] width 1160 height 33
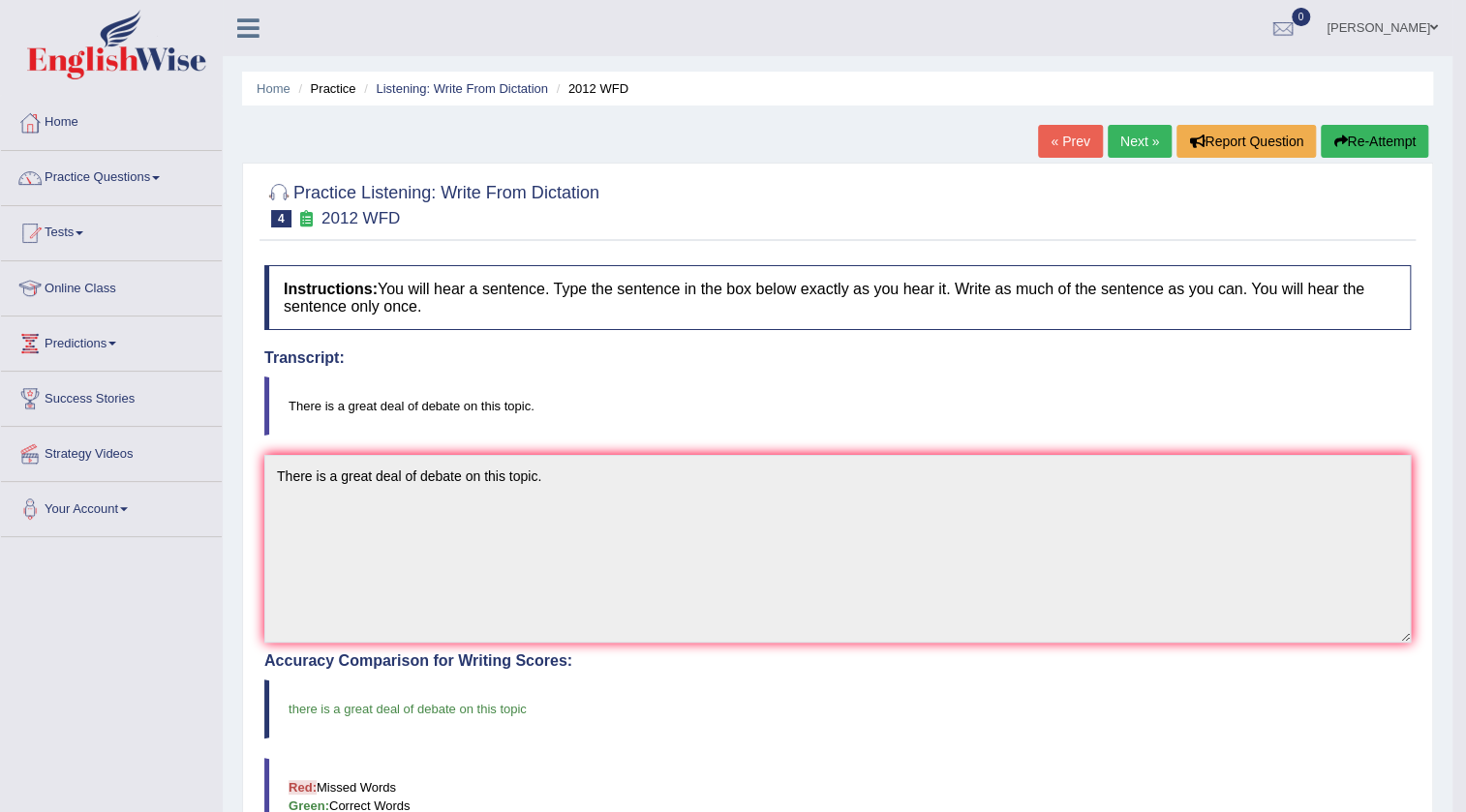
click at [1122, 136] on link "Next »" at bounding box center [1140, 141] width 64 height 33
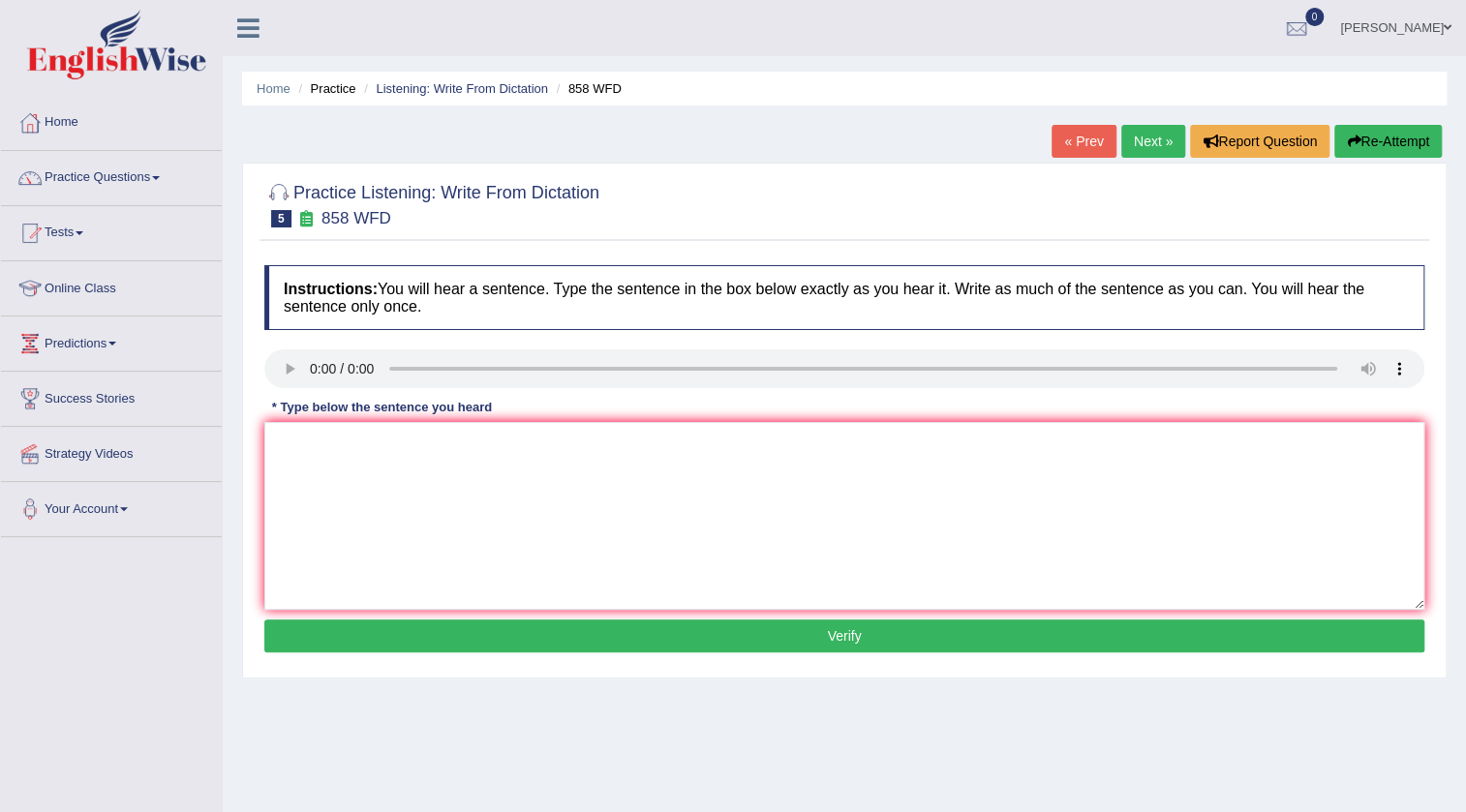
click at [1374, 143] on button "Re-Attempt" at bounding box center [1388, 141] width 107 height 33
click at [325, 411] on div "* Type below the sentence you heard" at bounding box center [382, 407] width 236 height 18
drag, startPoint x: 349, startPoint y: 450, endPoint x: 359, endPoint y: 444, distance: 11.7
click at [352, 451] on textarea at bounding box center [844, 515] width 1160 height 188
click at [502, 437] on textarea "The year when the ship of art affects when [PERSON_NAME] the historians." at bounding box center [844, 515] width 1160 height 188
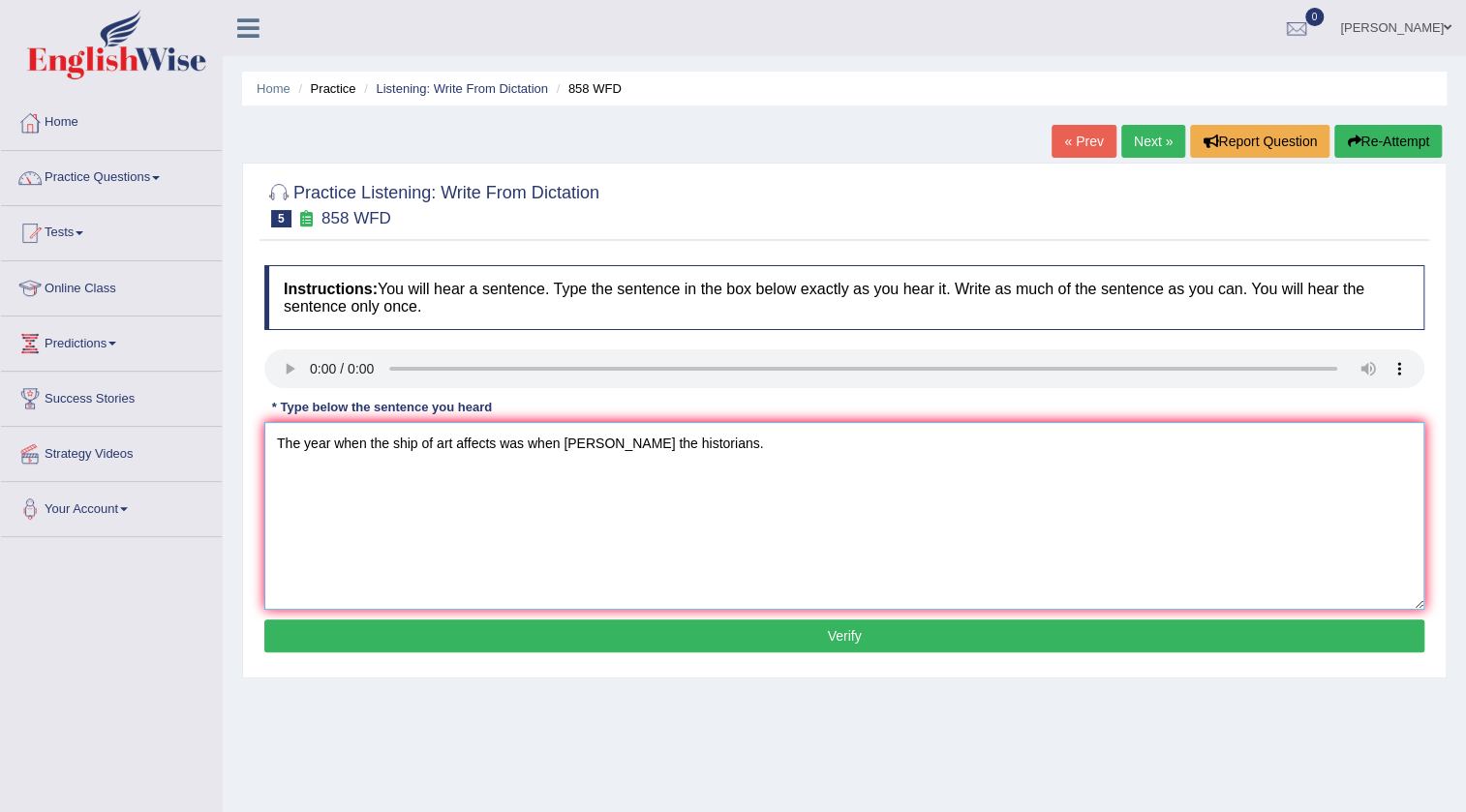
click at [620, 437] on textarea "The year when the ship of art affects was when [PERSON_NAME] the historians." at bounding box center [844, 515] width 1160 height 188
type textarea "The year when the ship of art affects was when [PERSON_NAME] the interested his…"
click at [850, 642] on button "Verify" at bounding box center [844, 636] width 1160 height 33
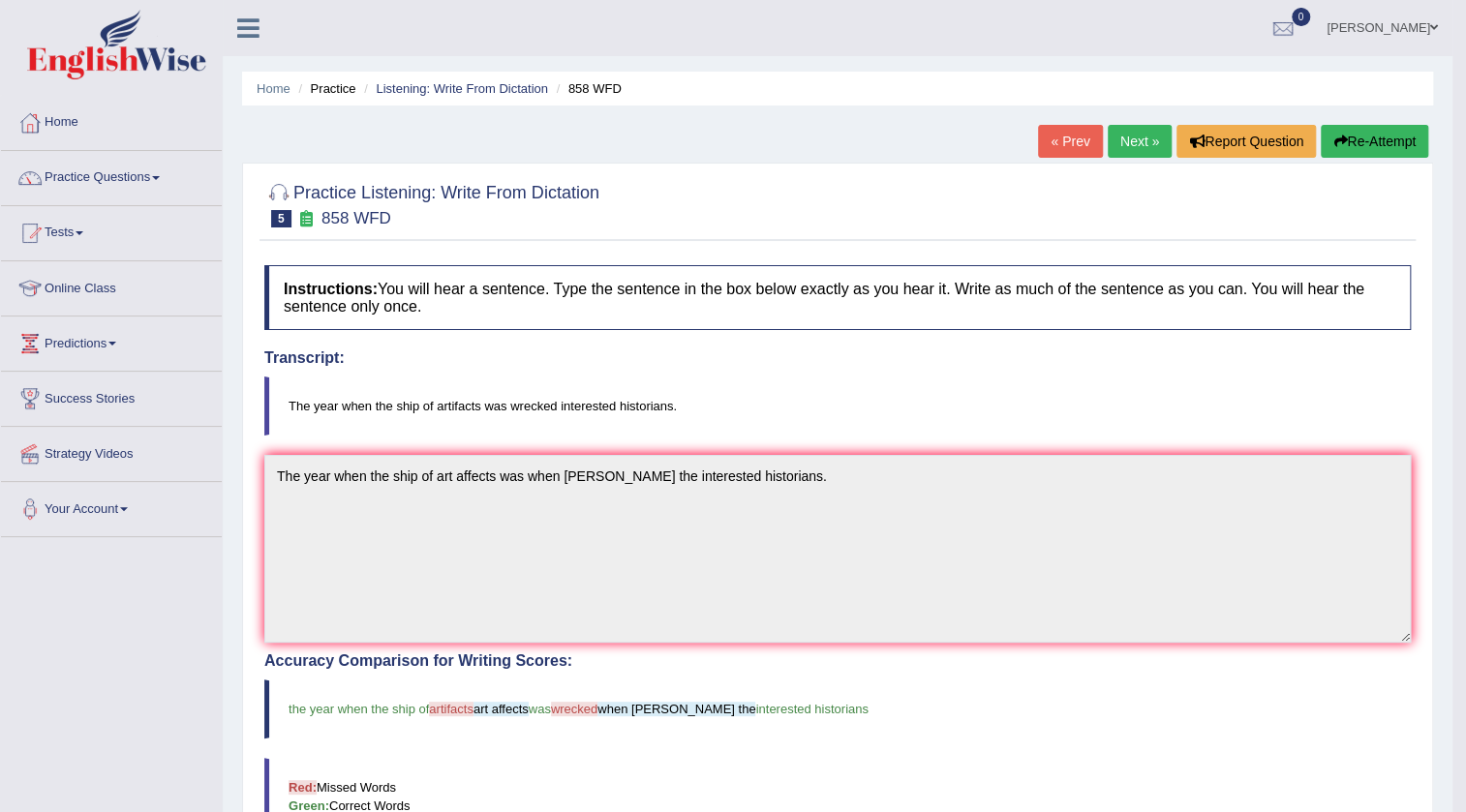
click at [1125, 156] on link "Next »" at bounding box center [1140, 141] width 64 height 33
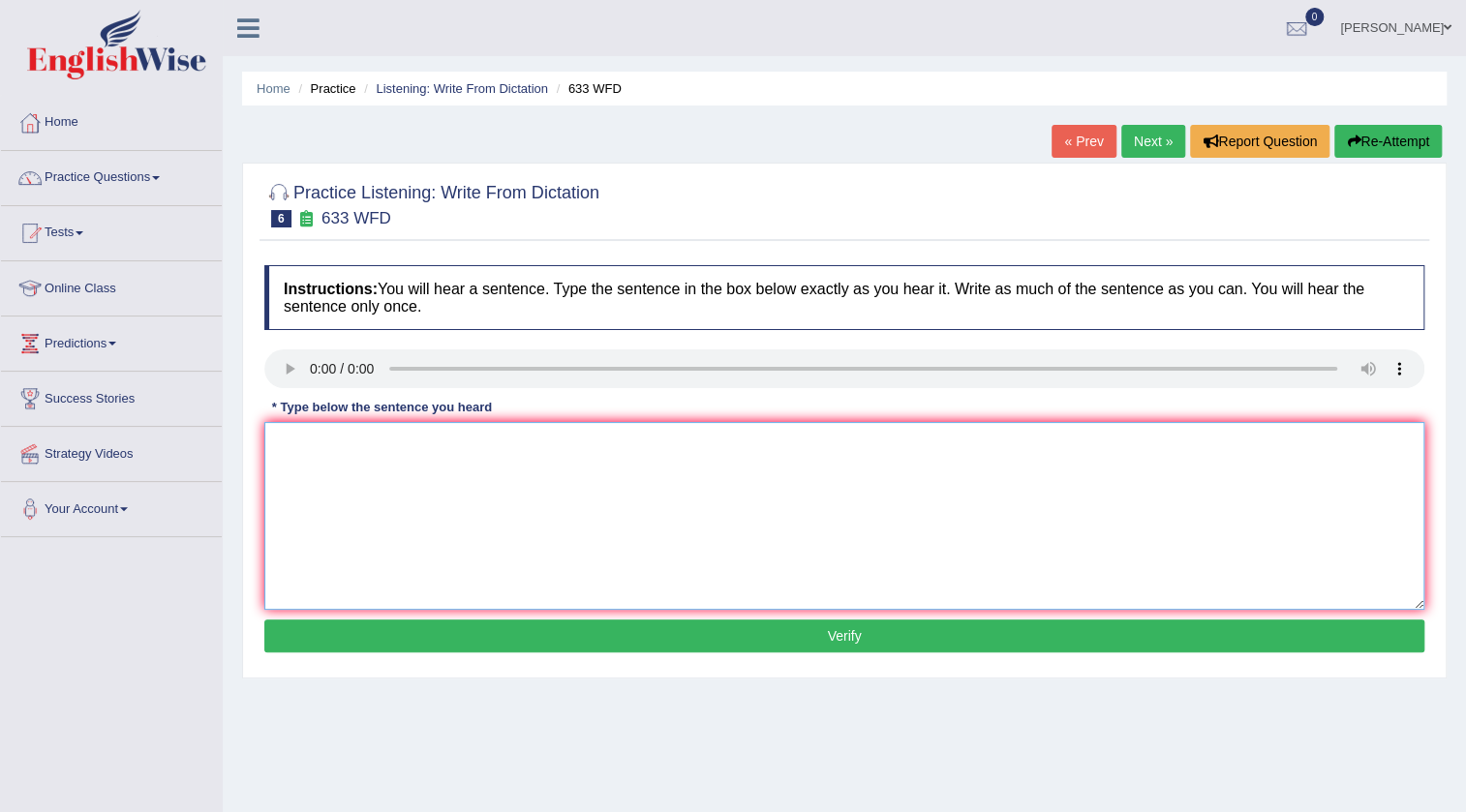
click at [987, 498] on textarea at bounding box center [844, 515] width 1160 height 188
click at [325, 471] on textarea at bounding box center [844, 515] width 1160 height 188
drag, startPoint x: 493, startPoint y: 453, endPoint x: 451, endPoint y: 385, distance: 79.9
click at [493, 448] on textarea "Research shows that exercising" at bounding box center [844, 515] width 1160 height 188
type textarea "Research shows that exercising makes us feel better."
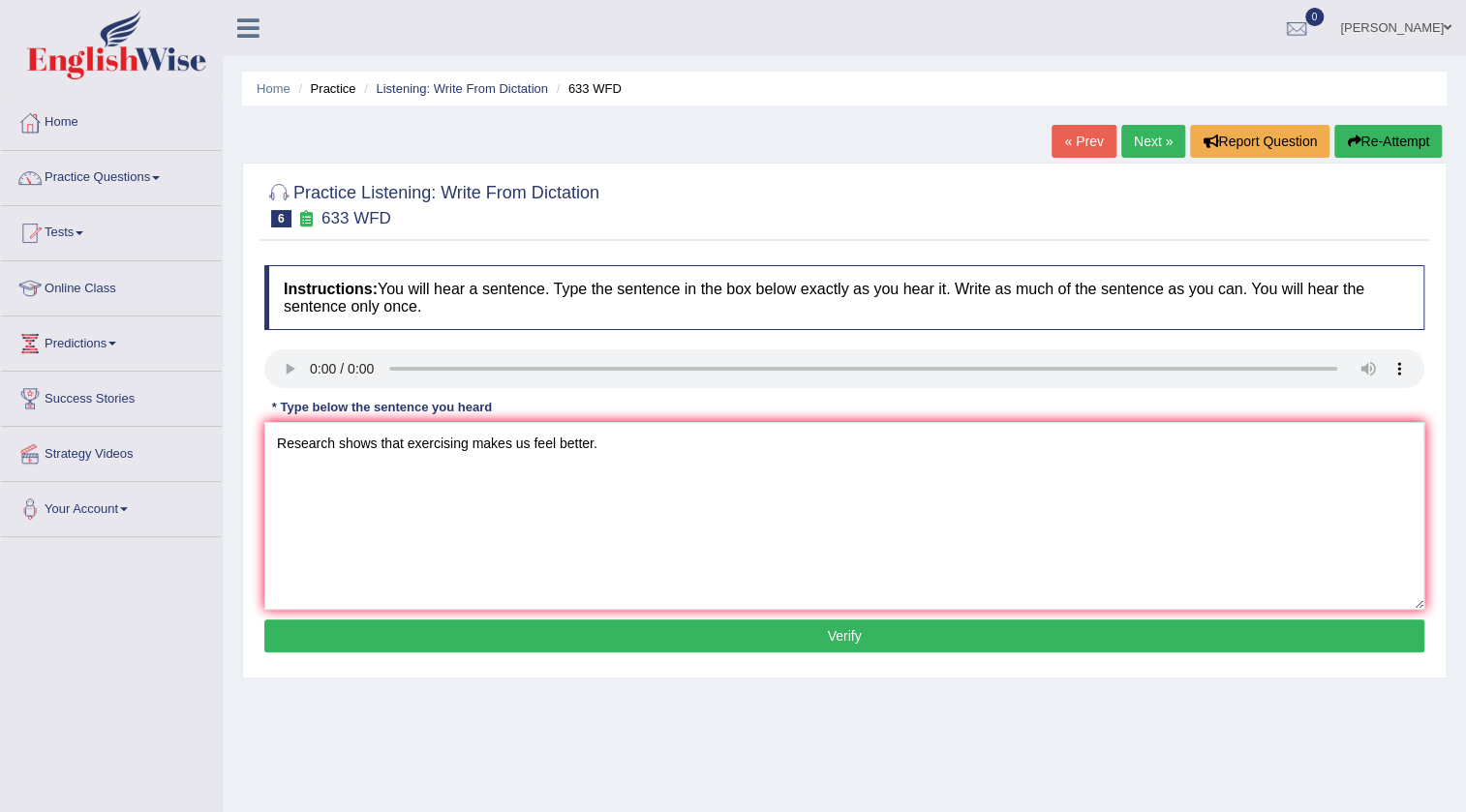
click at [709, 633] on button "Verify" at bounding box center [844, 636] width 1160 height 33
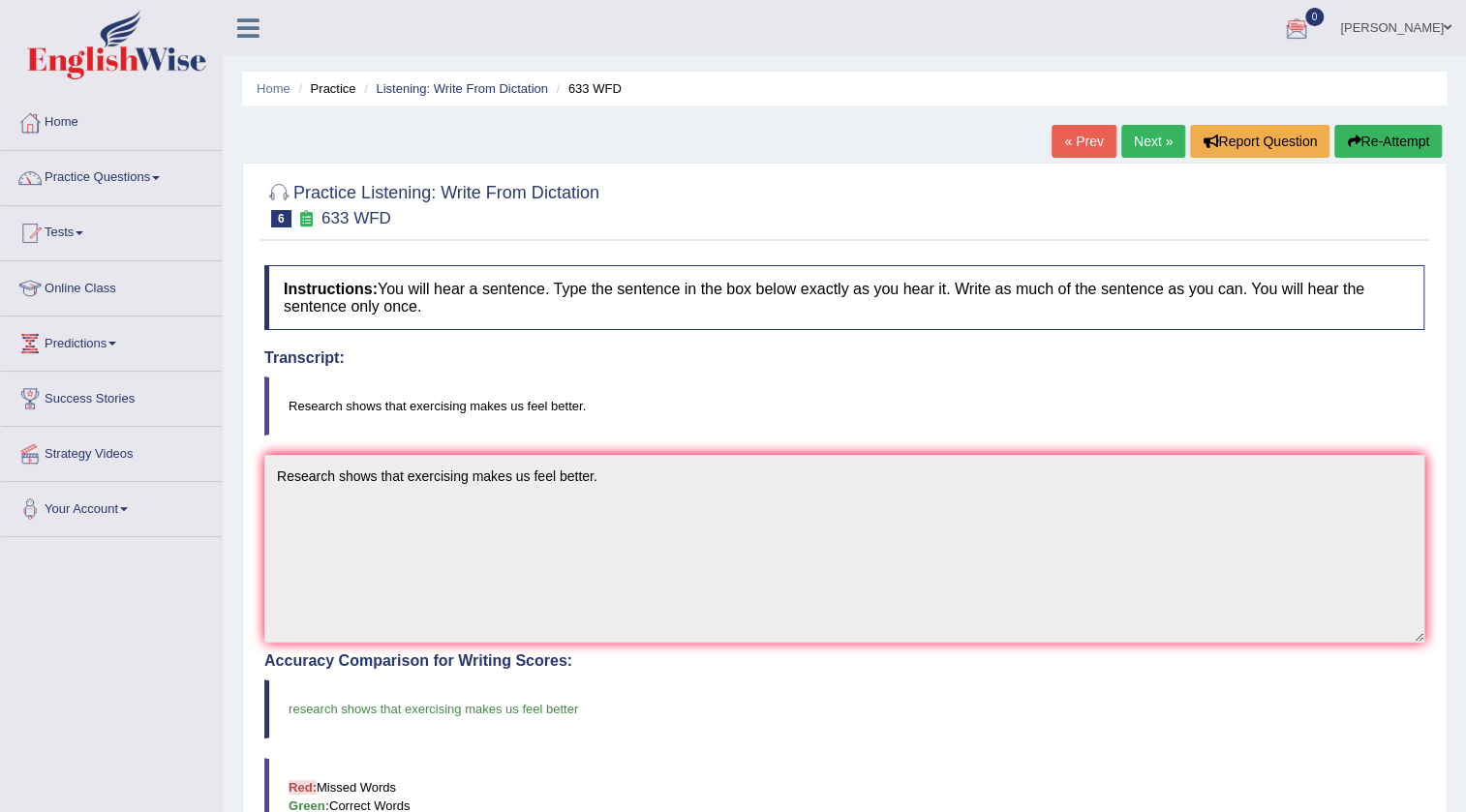
click at [1141, 146] on link "Next »" at bounding box center [1153, 141] width 64 height 33
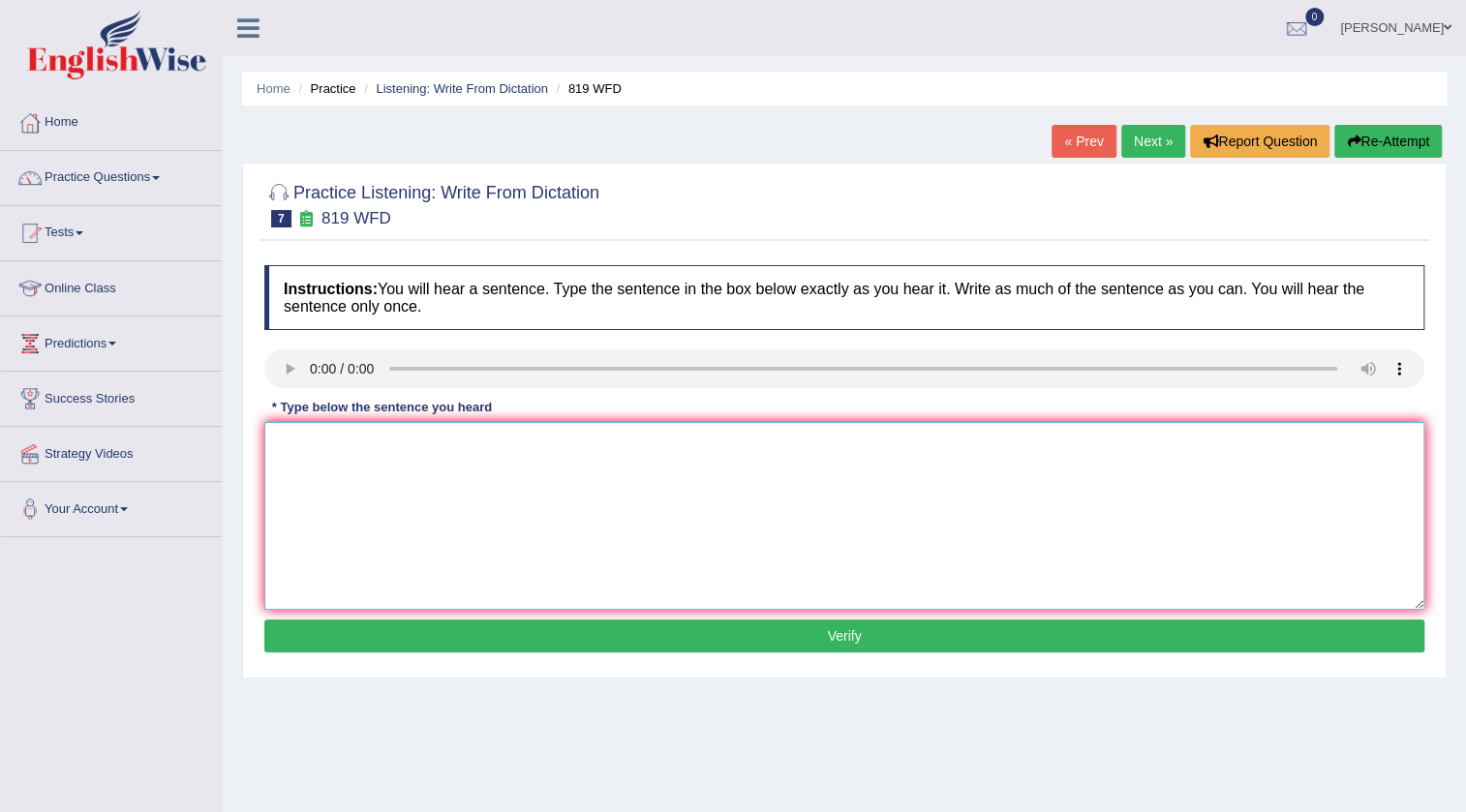
click at [366, 448] on textarea at bounding box center [844, 515] width 1160 height 188
click at [378, 431] on textarea "Plants are" at bounding box center [844, 515] width 1160 height 188
click at [538, 439] on textarea "Plants are able to contiue growing throughout their lives." at bounding box center [844, 515] width 1160 height 188
type textarea "Plants are able to contiue growing throughout their lives."
click at [871, 629] on button "Verify" at bounding box center [844, 636] width 1160 height 33
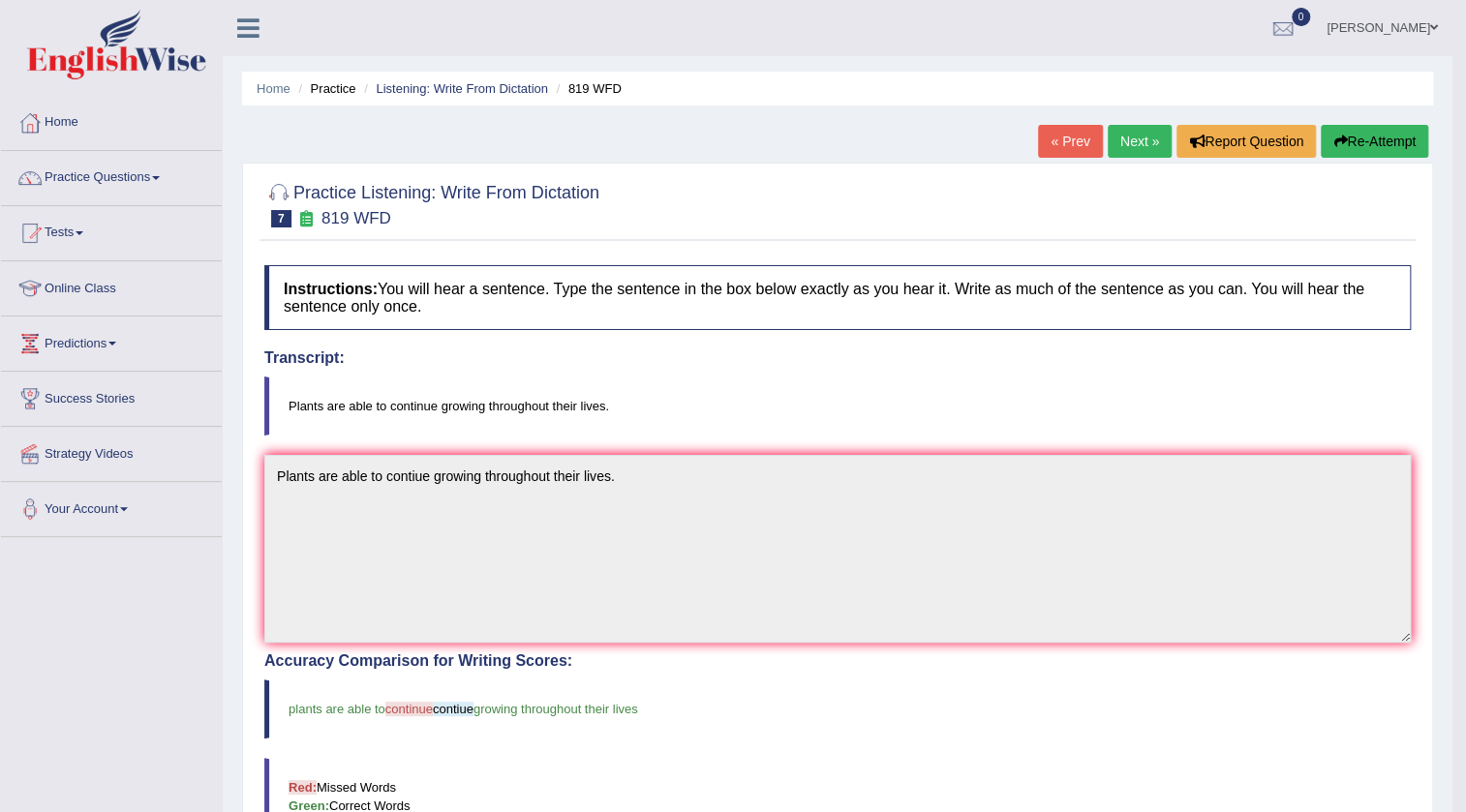
click at [1148, 135] on link "Next »" at bounding box center [1140, 141] width 64 height 33
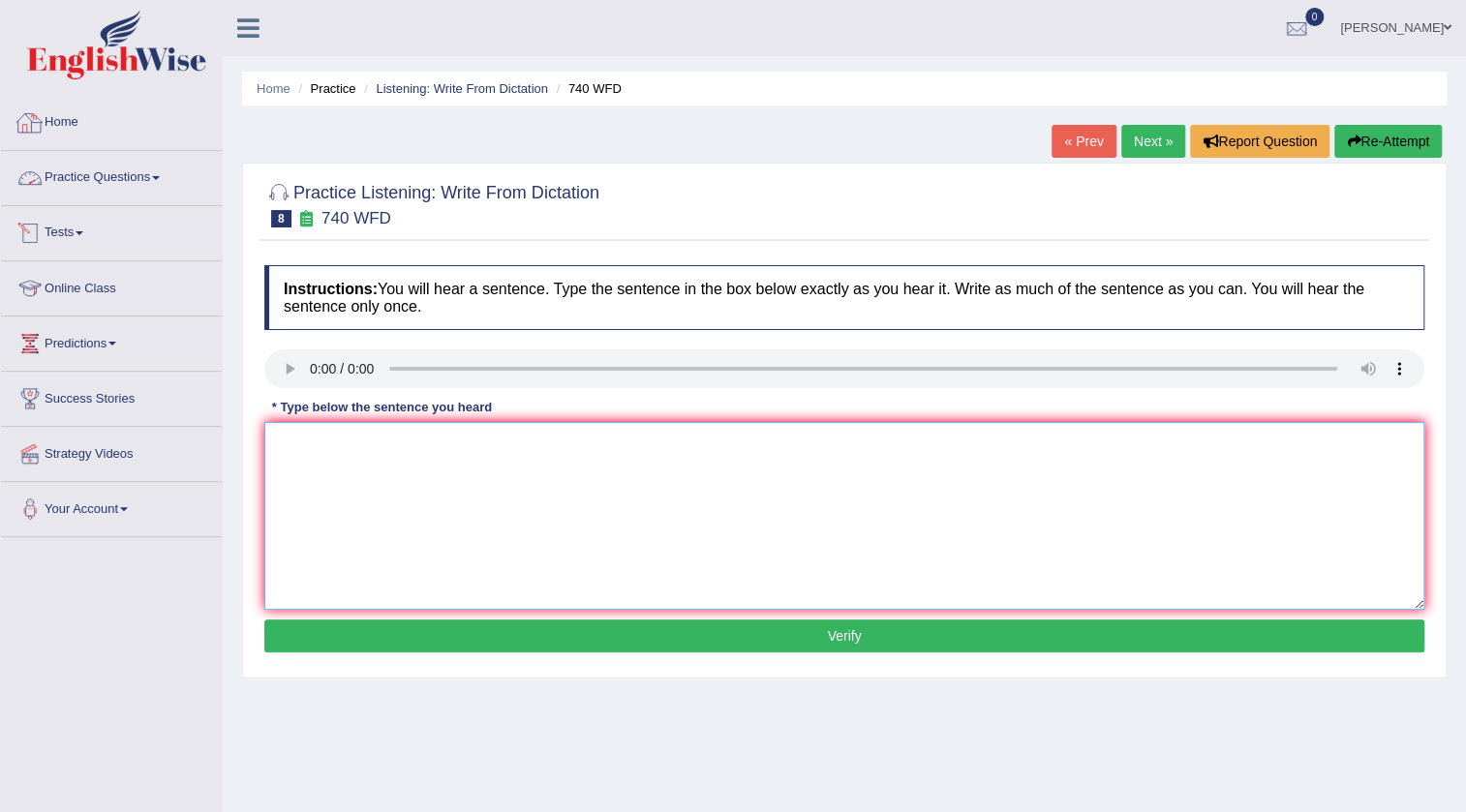
click at [450, 510] on textarea at bounding box center [844, 515] width 1160 height 188
type textarea "A series of the observations was carried out in the class rooms."
click at [757, 636] on button "Verify" at bounding box center [844, 636] width 1160 height 33
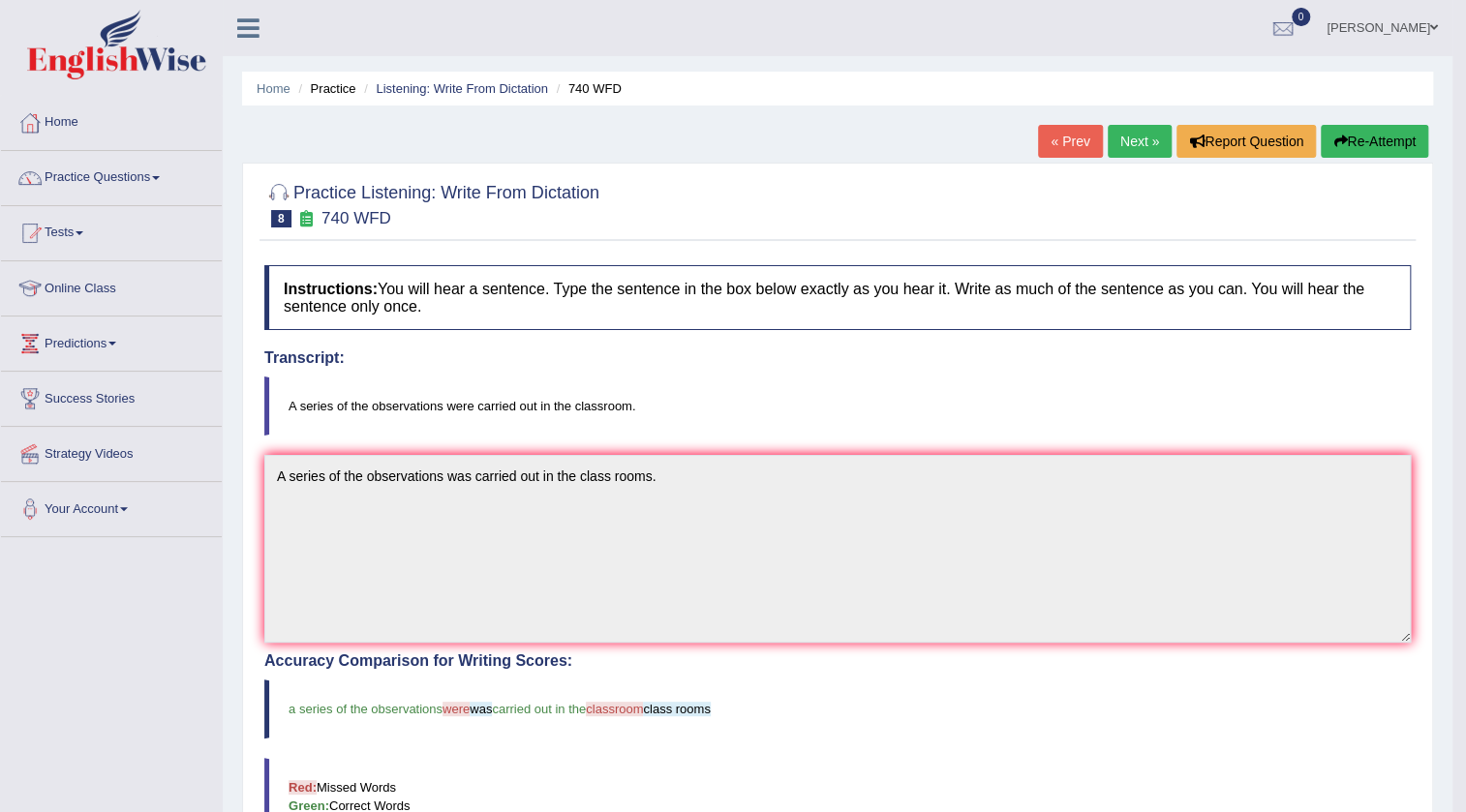
click at [1133, 146] on link "Next »" at bounding box center [1140, 141] width 64 height 33
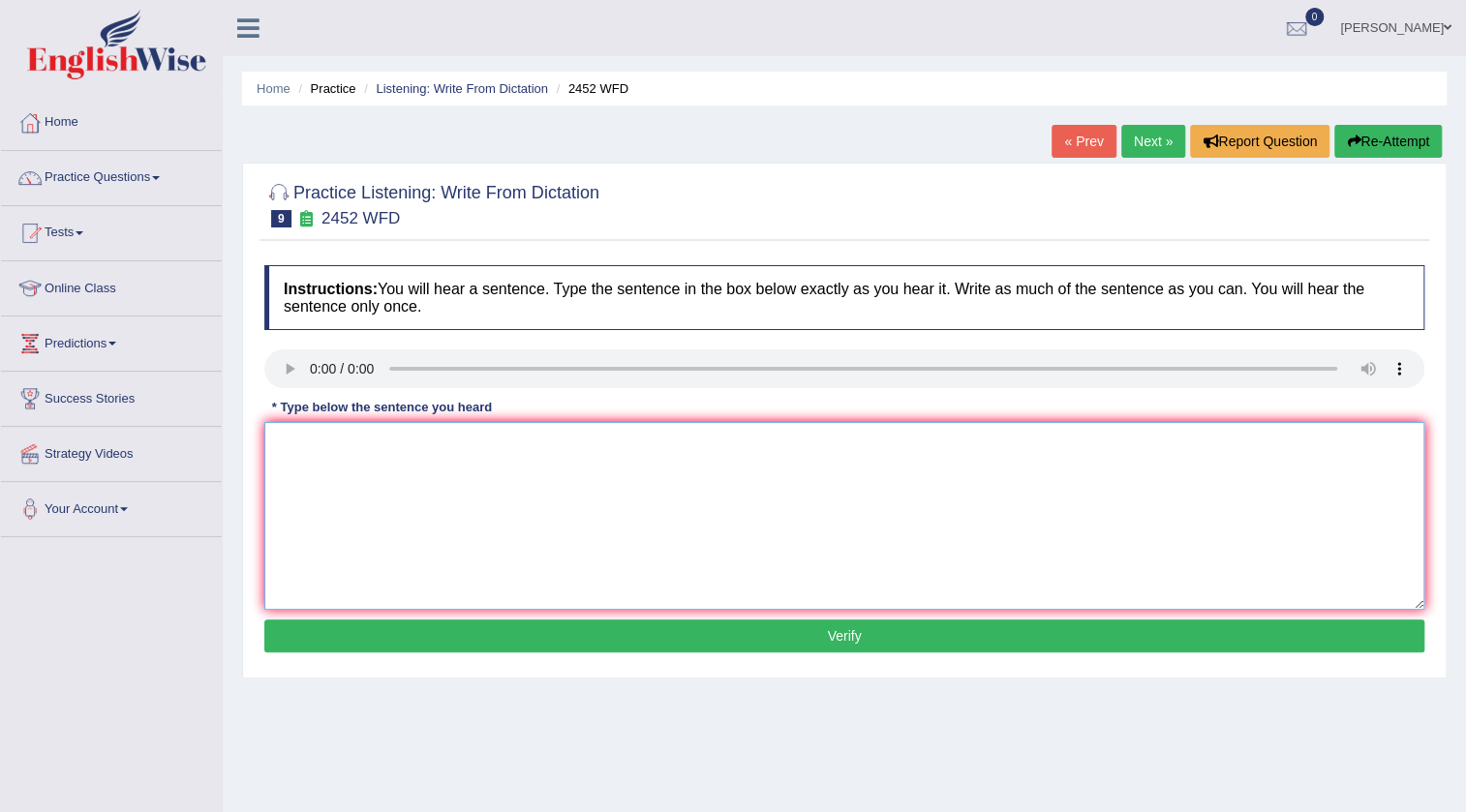
drag, startPoint x: 404, startPoint y: 536, endPoint x: 426, endPoint y: 532, distance: 22.4
click at [405, 536] on textarea at bounding box center [844, 515] width 1160 height 188
type textarea "It is a debate about the value of knowledge."
click at [804, 636] on button "Verify" at bounding box center [844, 636] width 1160 height 33
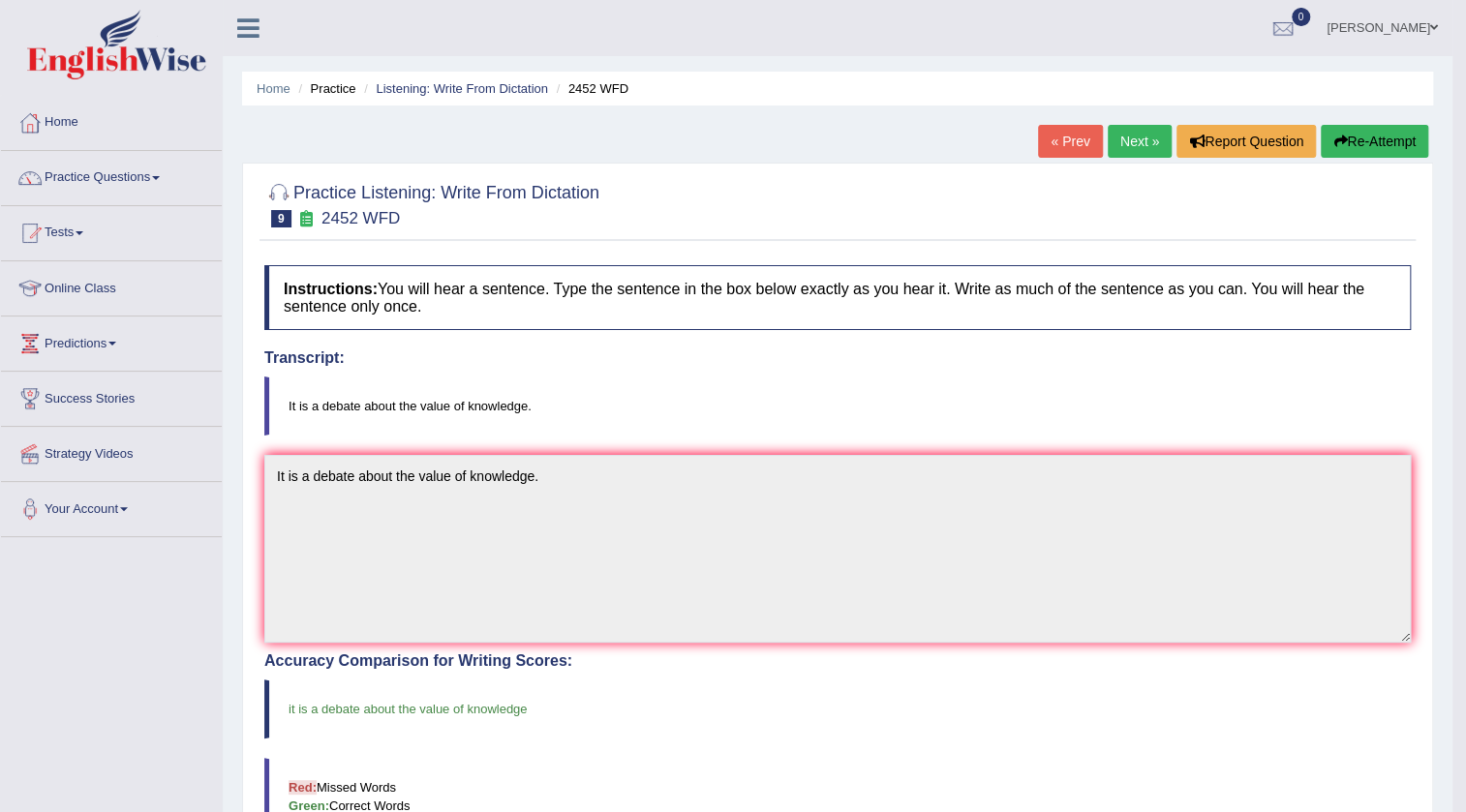
click at [1126, 142] on link "Next »" at bounding box center [1140, 141] width 64 height 33
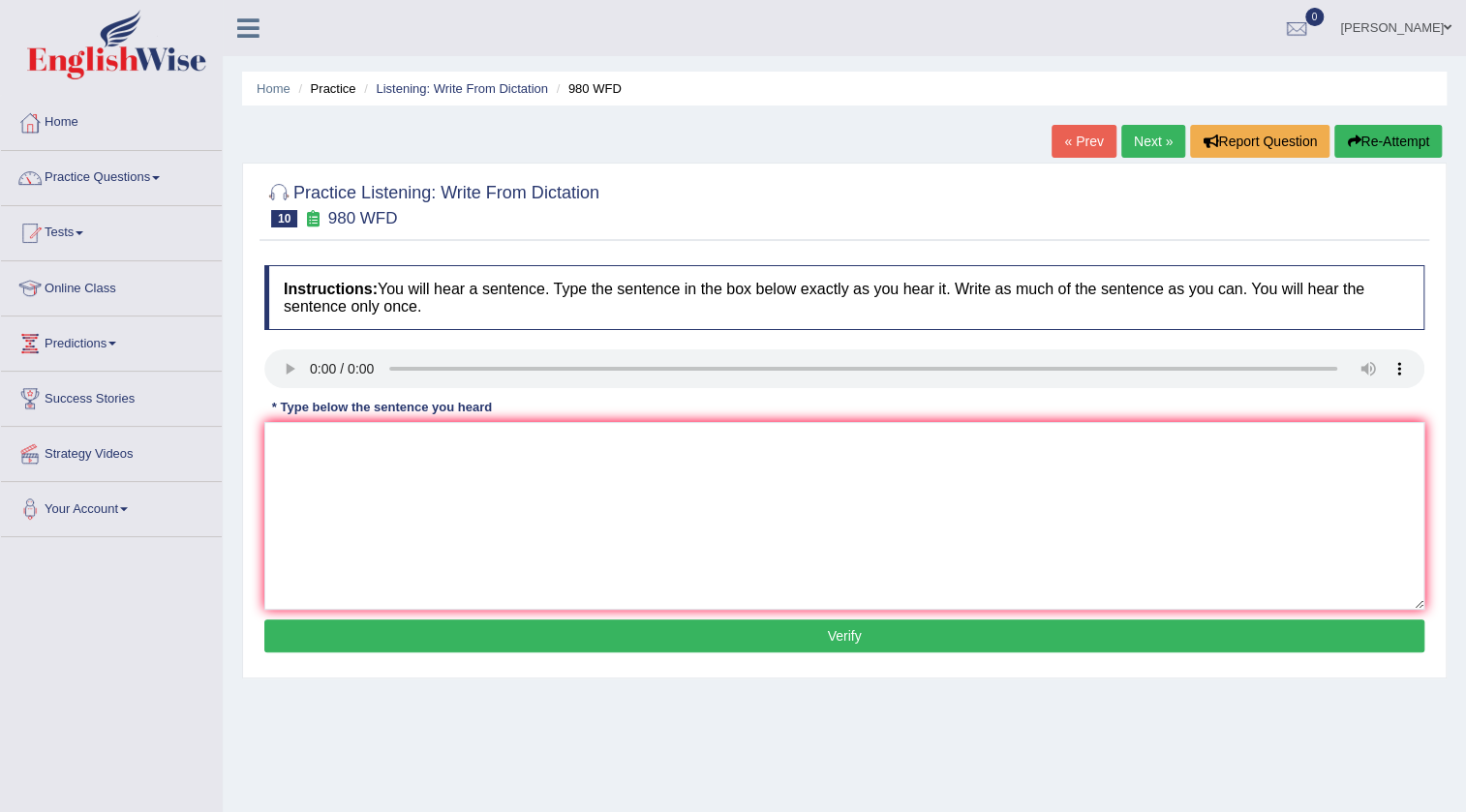
click at [1042, 639] on button "Verify" at bounding box center [844, 636] width 1160 height 33
click at [1352, 145] on icon "button" at bounding box center [1354, 141] width 14 height 14
drag, startPoint x: 952, startPoint y: 425, endPoint x: 949, endPoint y: 441, distance: 16.3
click at [948, 431] on textarea at bounding box center [844, 515] width 1160 height 188
drag, startPoint x: 953, startPoint y: 460, endPoint x: 968, endPoint y: 444, distance: 21.9
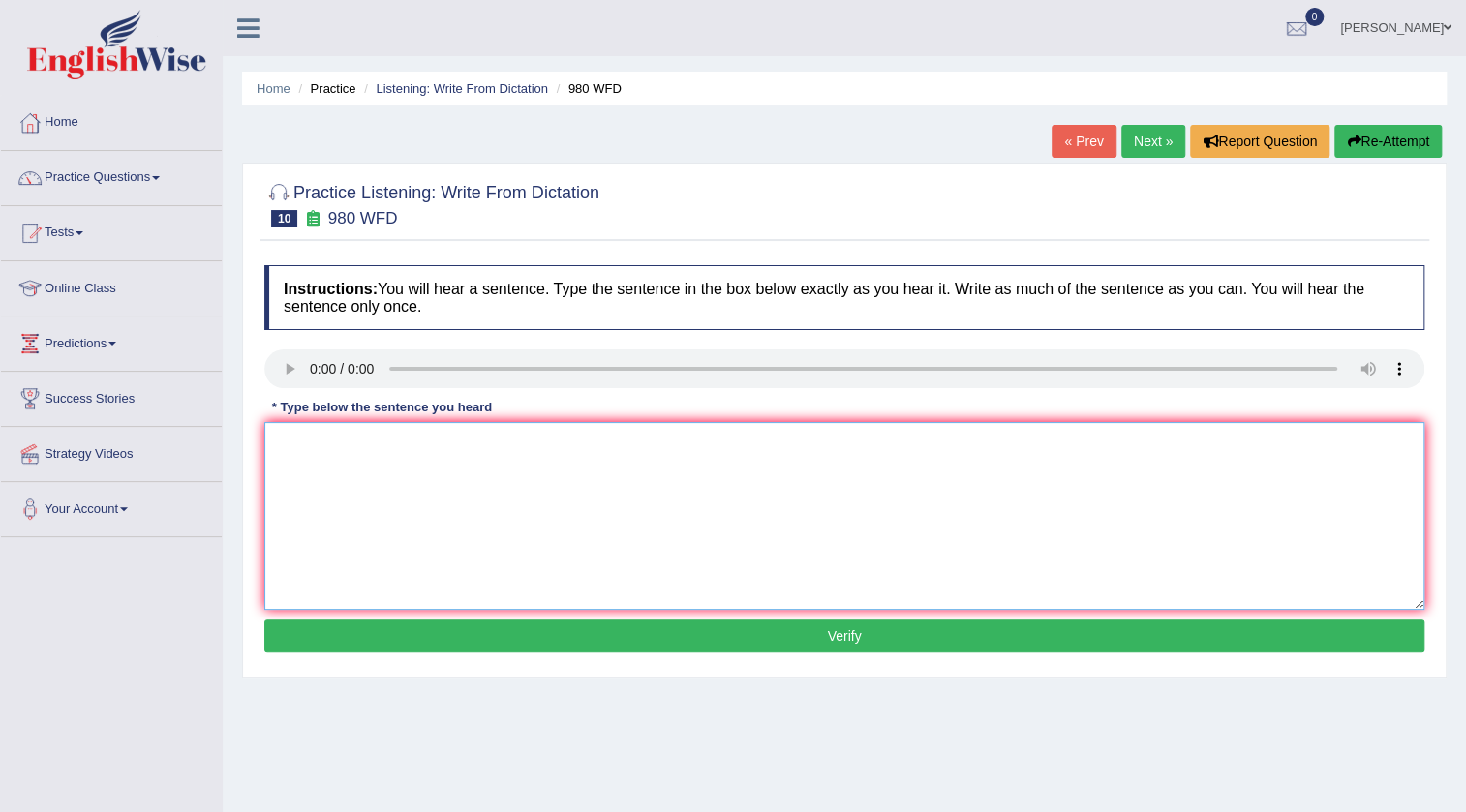
click at [962, 454] on textarea at bounding box center [844, 515] width 1160 height 188
type textarea "Your ideas has been discussed and debated in seminars and tutorials."
click at [789, 628] on button "Verify" at bounding box center [844, 636] width 1160 height 33
